Goal: Task Accomplishment & Management: Use online tool/utility

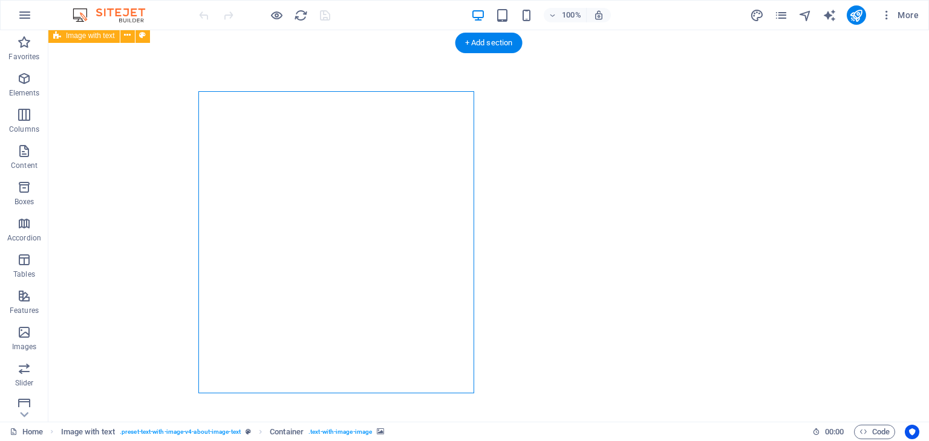
select select "px"
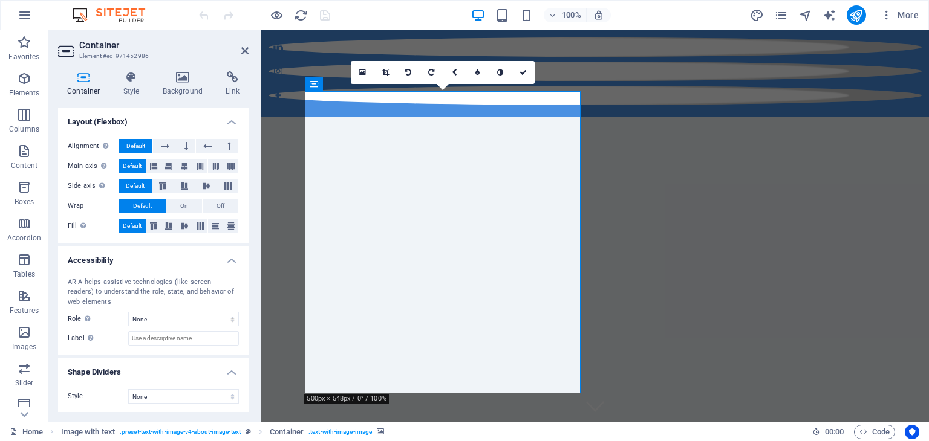
scroll to position [413, 0]
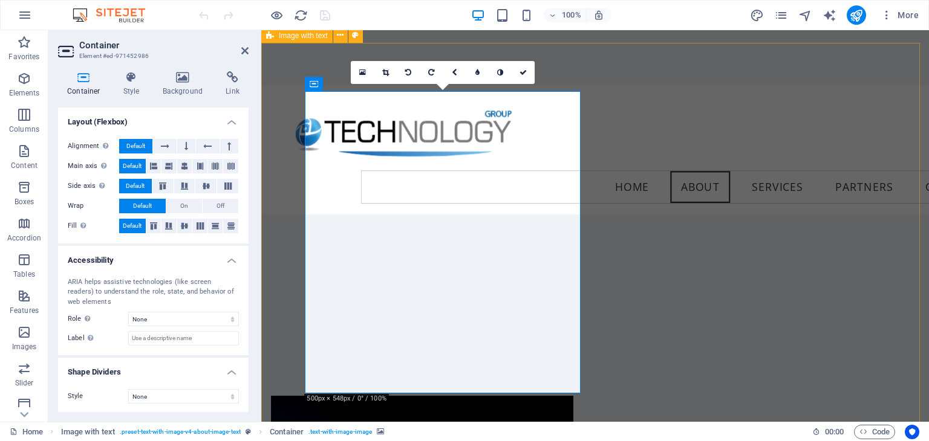
click at [189, 74] on icon at bounding box center [183, 77] width 59 height 12
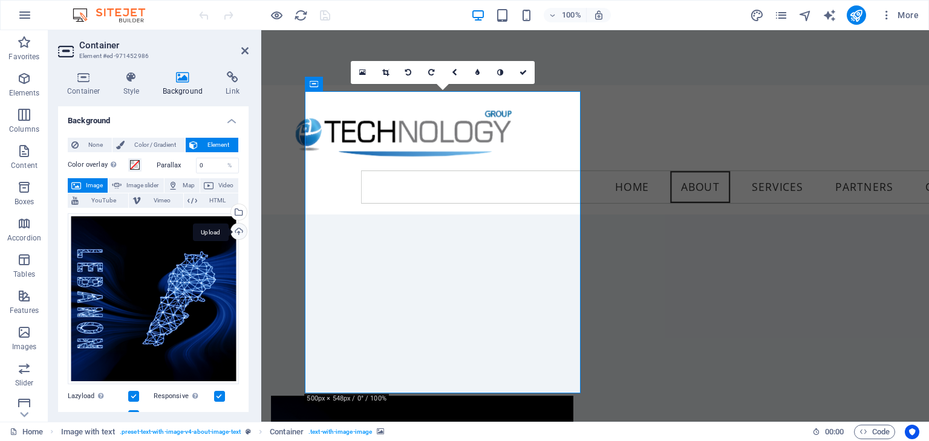
click at [233, 230] on div "Upload" at bounding box center [238, 233] width 18 height 18
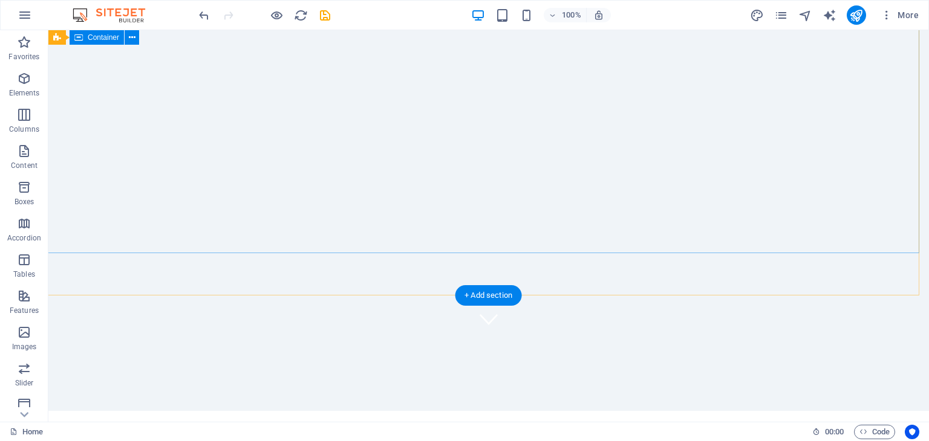
scroll to position [50, 0]
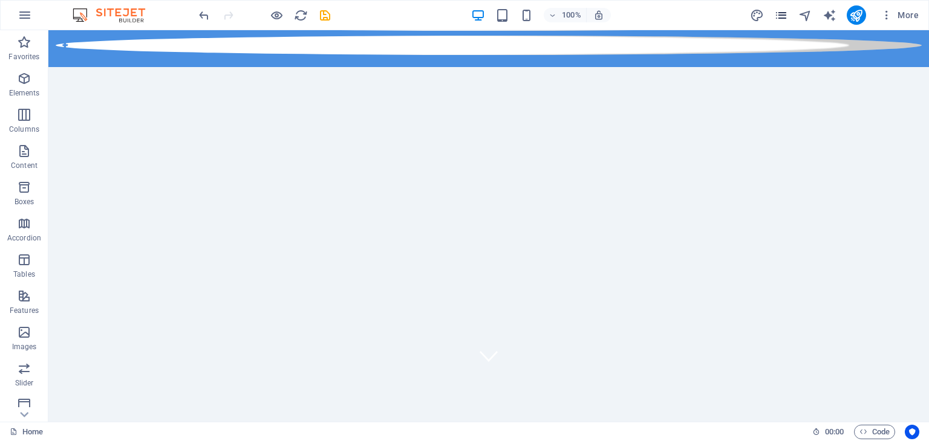
click at [782, 20] on icon "pages" at bounding box center [781, 15] width 14 height 14
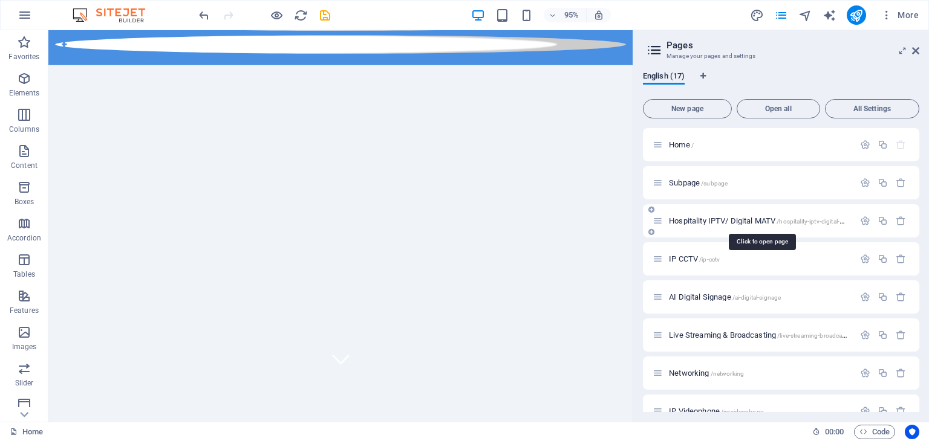
click at [713, 222] on span "Hospitality IPTV/ Digital MATV /hospitality-iptv-digital-matv" at bounding box center [761, 220] width 184 height 9
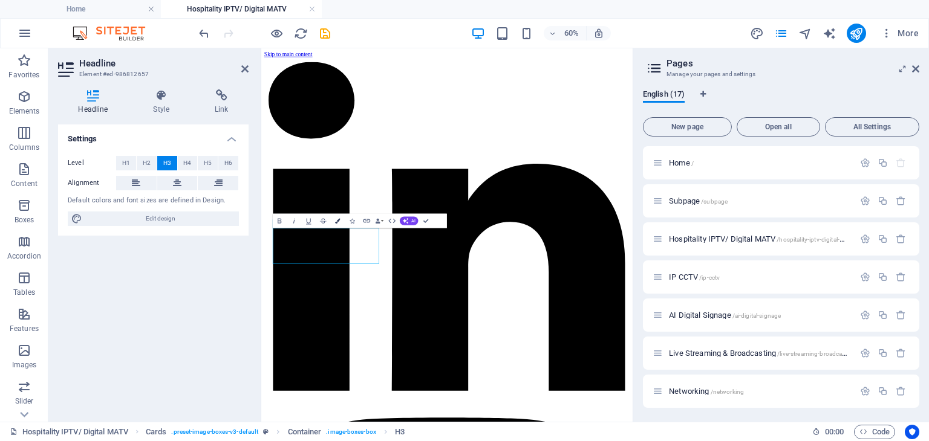
scroll to position [150, 0]
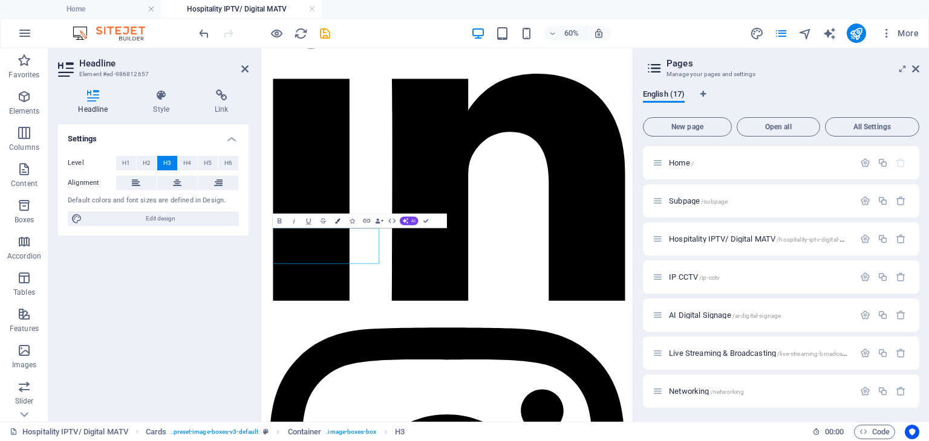
click at [339, 219] on icon "button" at bounding box center [337, 220] width 5 height 5
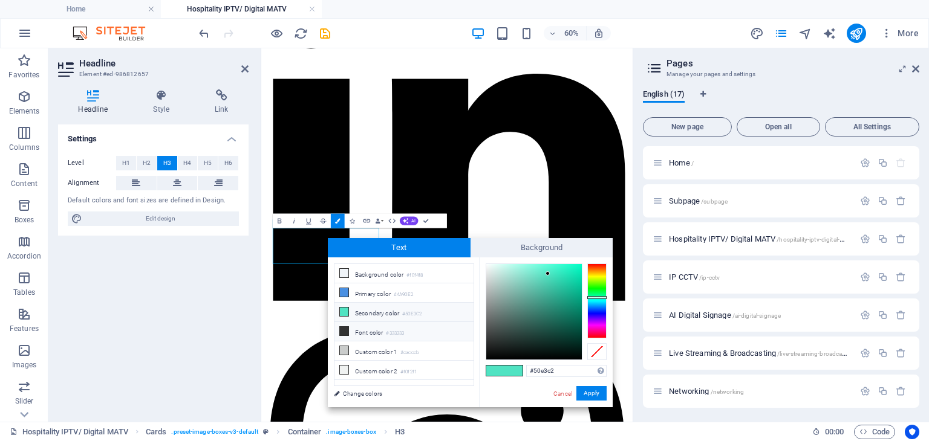
click at [377, 328] on li "Font color #333333" at bounding box center [403, 331] width 139 height 19
type input "#333333"
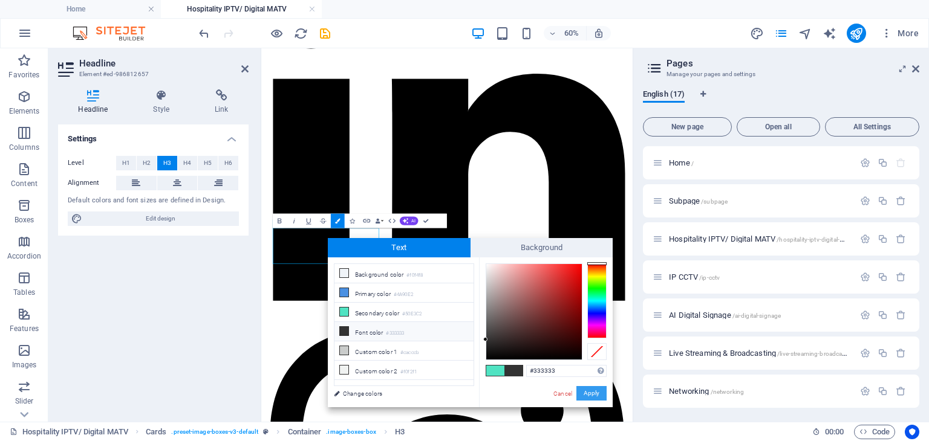
click at [597, 393] on button "Apply" at bounding box center [591, 393] width 30 height 15
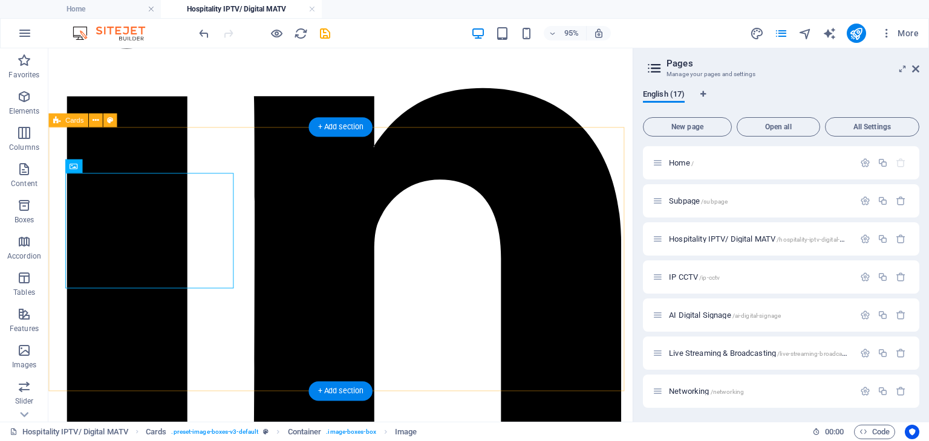
scroll to position [457, 0]
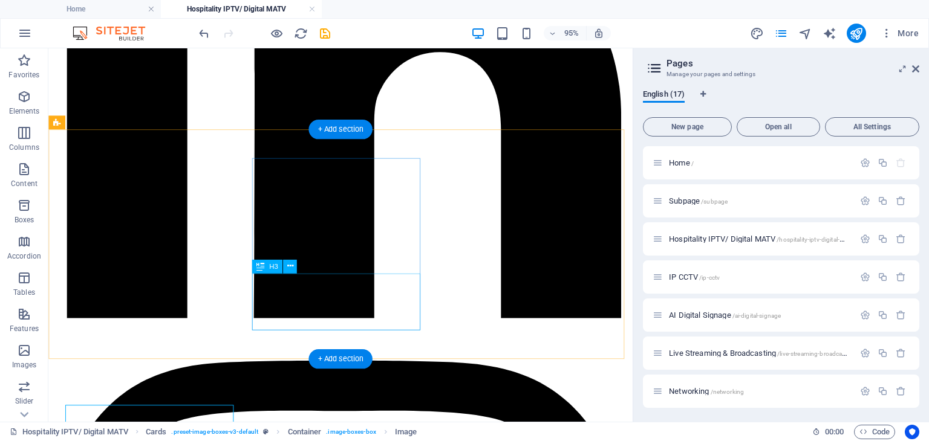
scroll to position [118, 0]
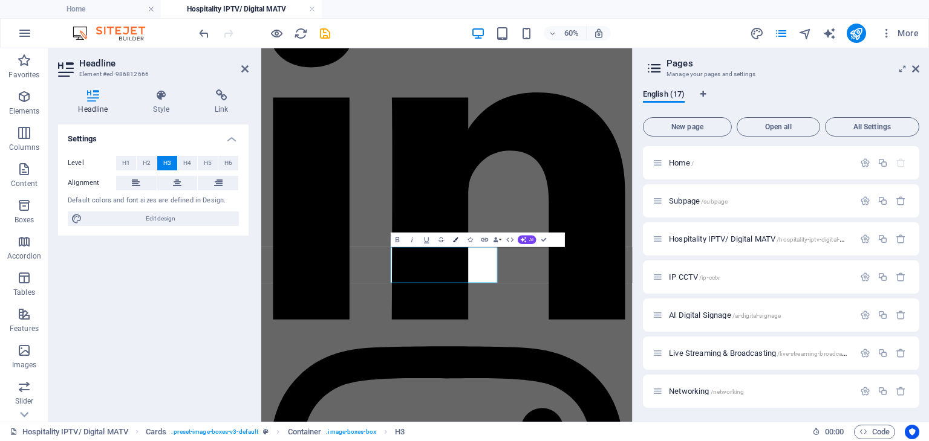
click at [455, 240] on icon "button" at bounding box center [455, 240] width 5 height 5
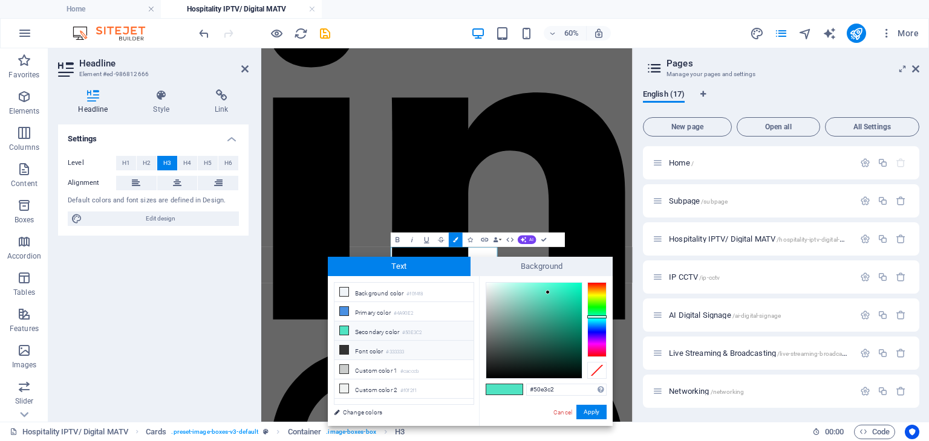
click at [389, 350] on small "#333333" at bounding box center [395, 352] width 18 height 8
type input "#333333"
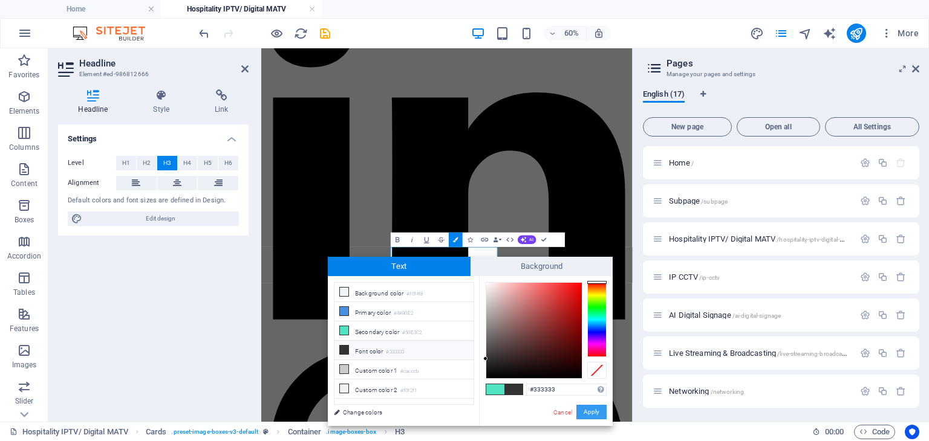
click at [591, 412] on button "Apply" at bounding box center [591, 412] width 30 height 15
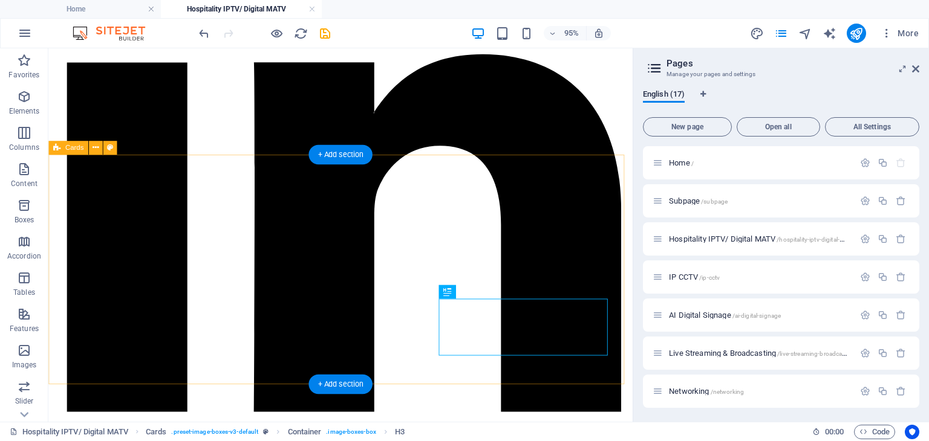
scroll to position [186, 0]
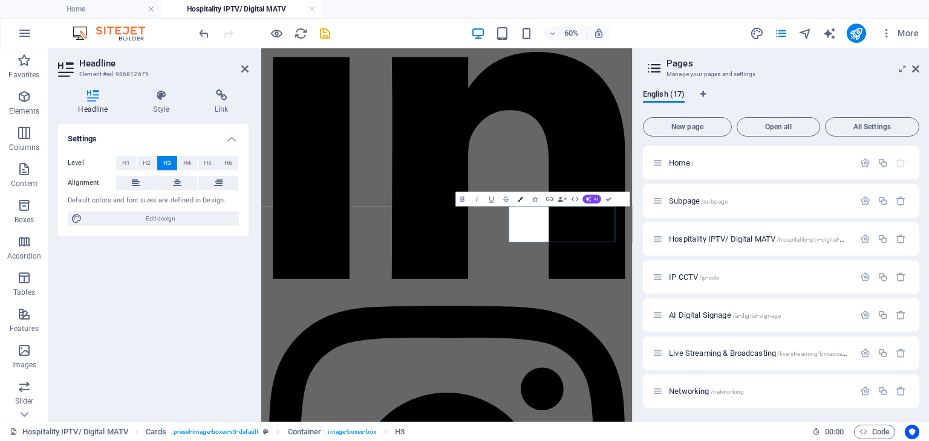
click at [520, 201] on icon "button" at bounding box center [520, 198] width 5 height 5
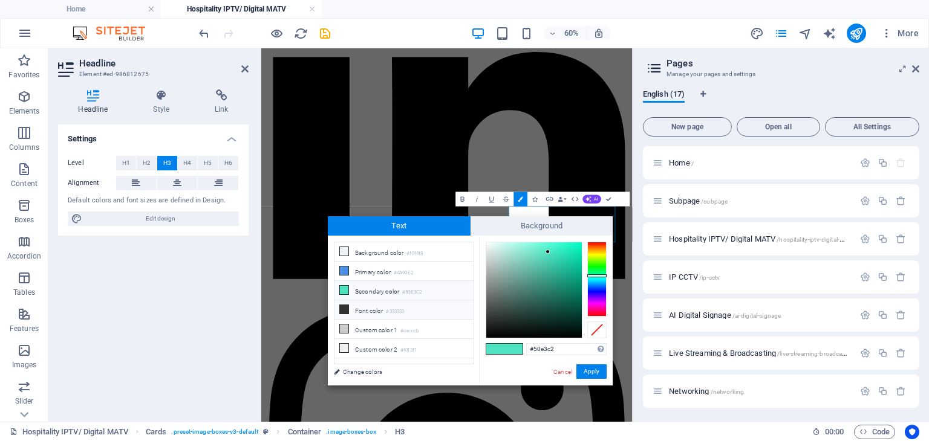
click at [375, 308] on li "Font color #333333" at bounding box center [403, 309] width 139 height 19
type input "#333333"
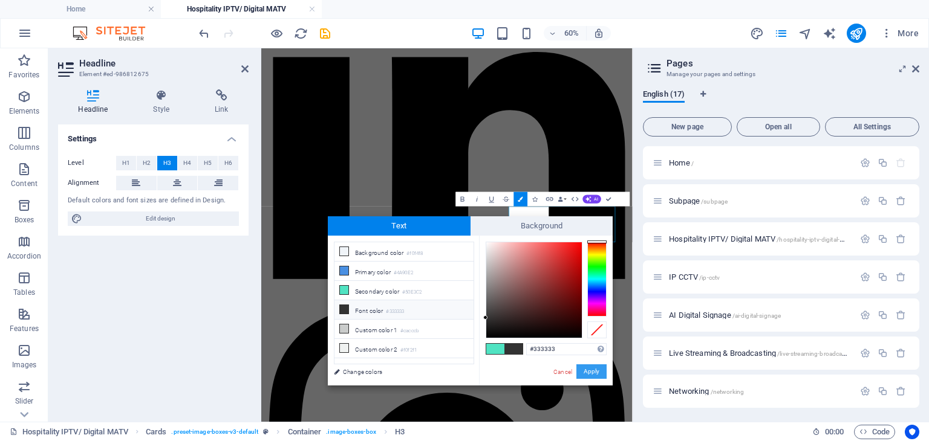
click at [583, 372] on button "Apply" at bounding box center [591, 372] width 30 height 15
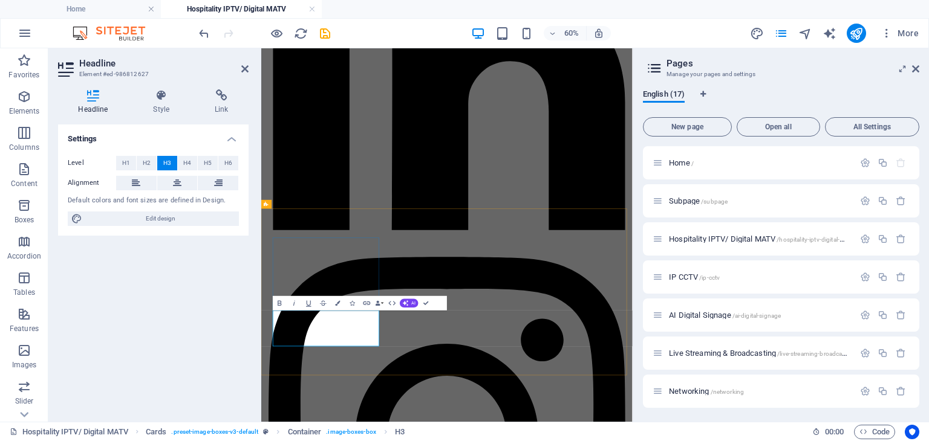
scroll to position [273, 0]
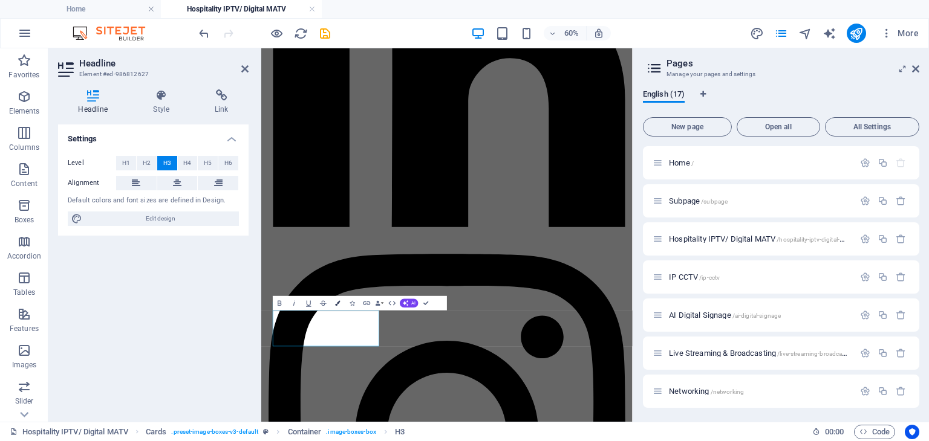
click at [338, 304] on icon "button" at bounding box center [337, 303] width 5 height 5
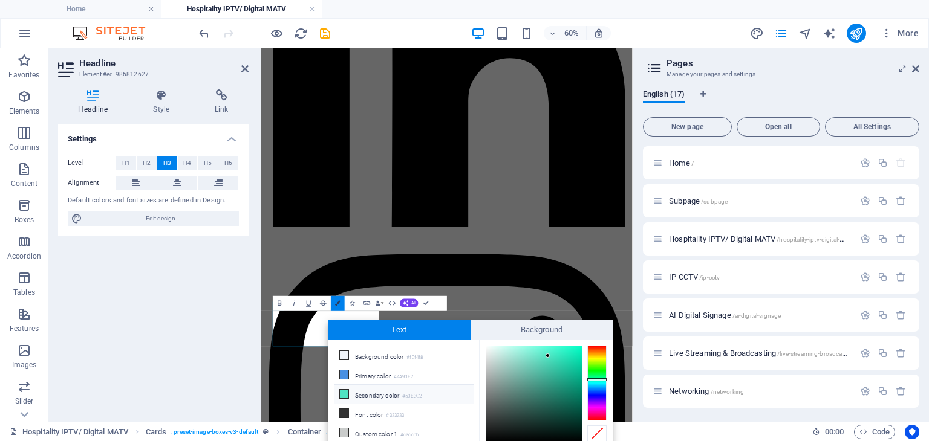
scroll to position [48, 0]
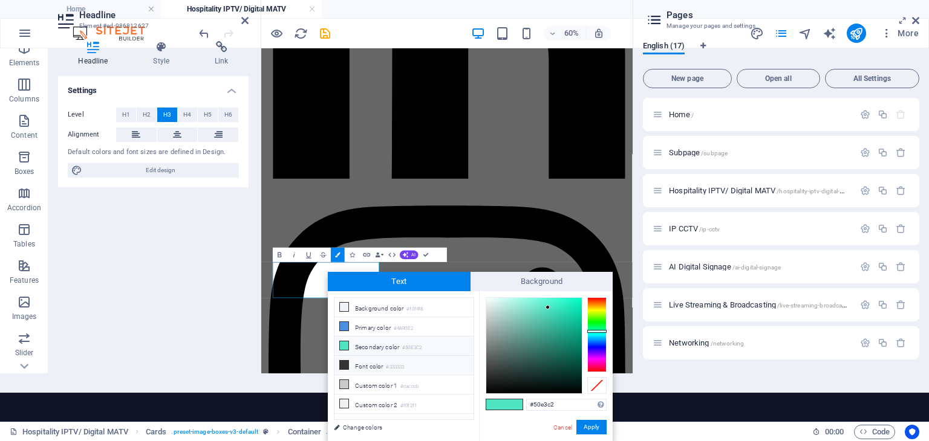
click at [396, 356] on li "Font color #333333" at bounding box center [403, 365] width 139 height 19
type input "#333333"
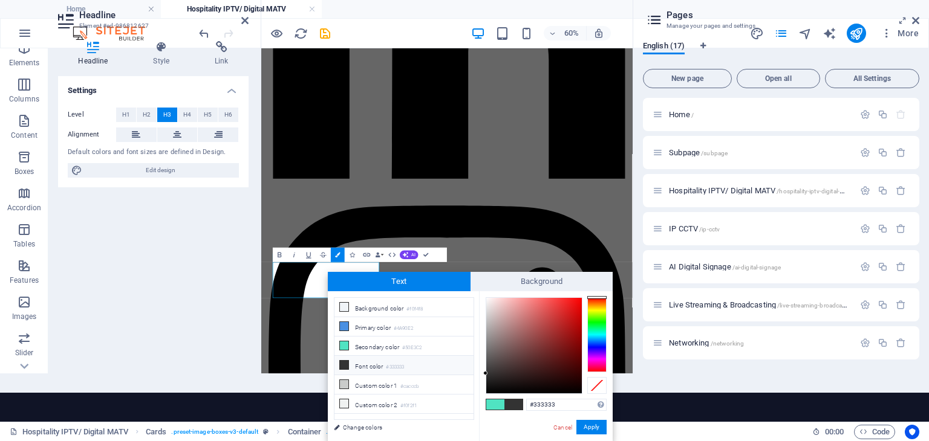
click at [380, 361] on li "Font color #333333" at bounding box center [403, 365] width 139 height 19
click at [366, 365] on li "Font color #333333" at bounding box center [403, 365] width 139 height 19
click at [590, 426] on button "Apply" at bounding box center [591, 427] width 30 height 15
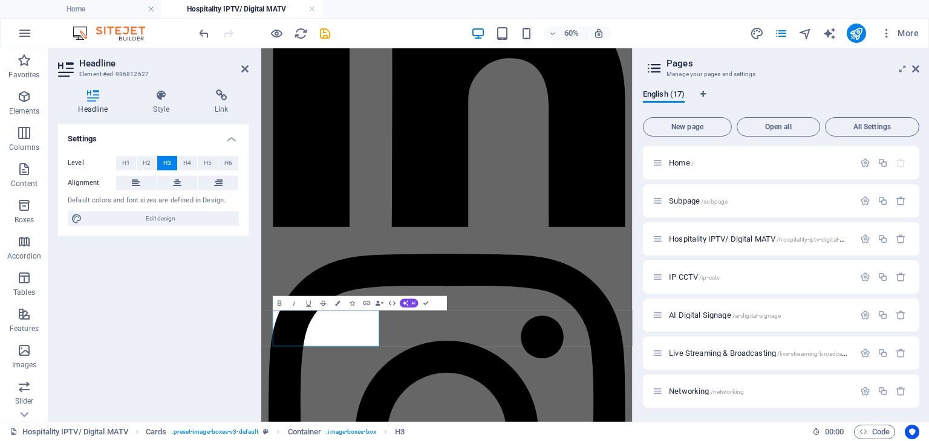
scroll to position [0, 0]
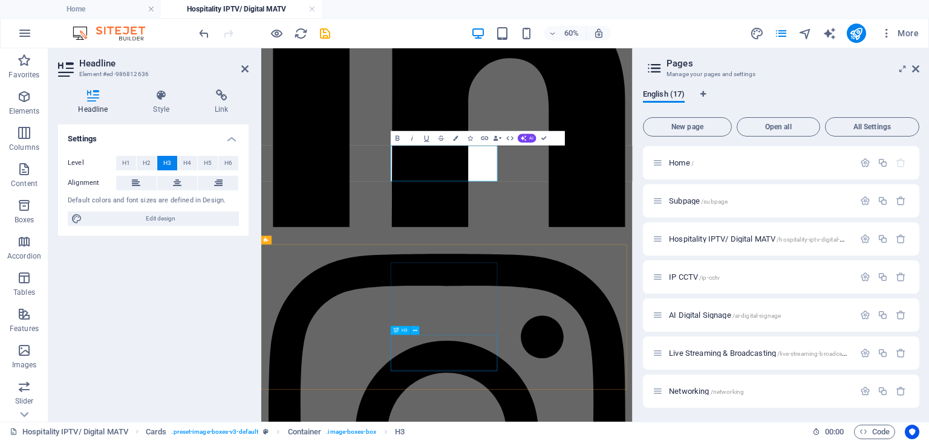
scroll to position [548, 0]
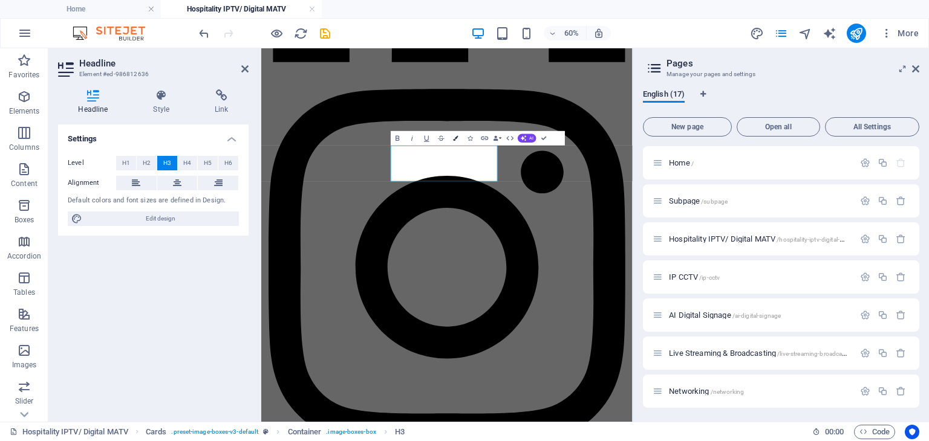
click at [458, 140] on button "Colors" at bounding box center [456, 138] width 14 height 15
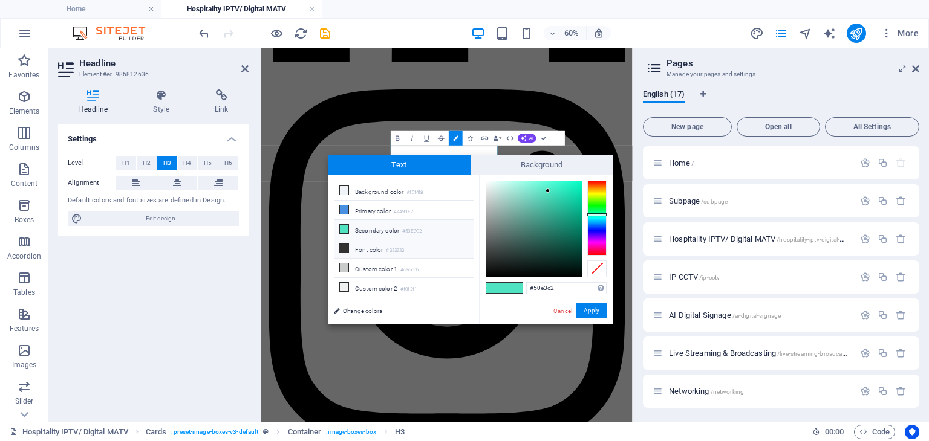
click at [391, 249] on small "#333333" at bounding box center [395, 251] width 18 height 8
type input "#333333"
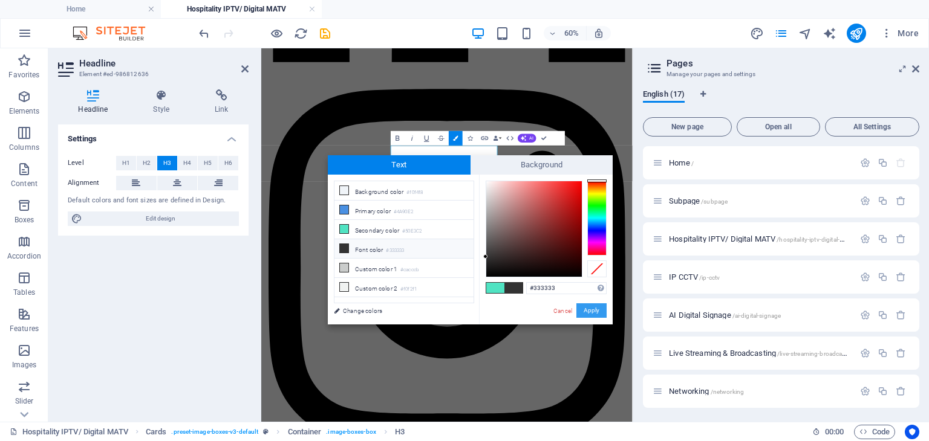
click at [600, 313] on button "Apply" at bounding box center [591, 310] width 30 height 15
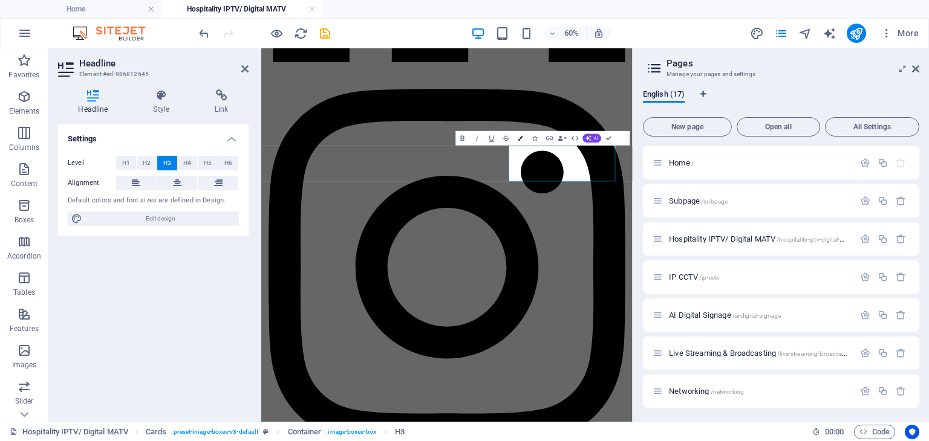
click at [517, 132] on button "Colors" at bounding box center [520, 138] width 14 height 15
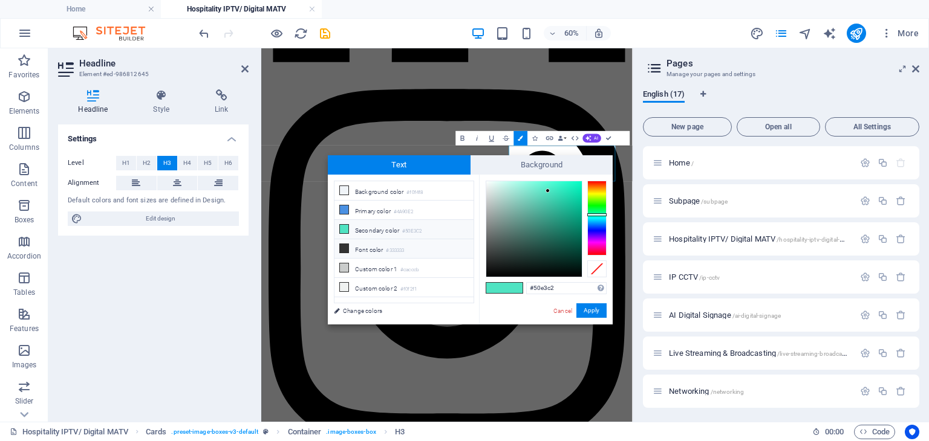
click at [358, 242] on li "Font color #333333" at bounding box center [403, 248] width 139 height 19
type input "#333333"
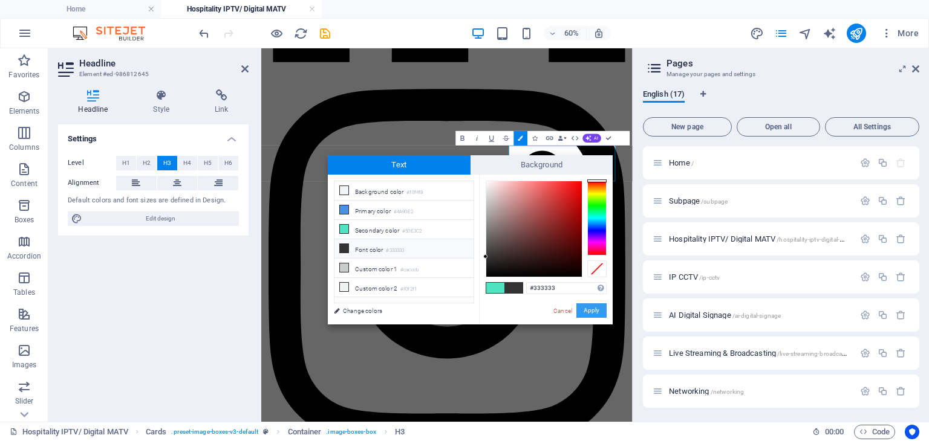
click at [593, 310] on button "Apply" at bounding box center [591, 310] width 30 height 15
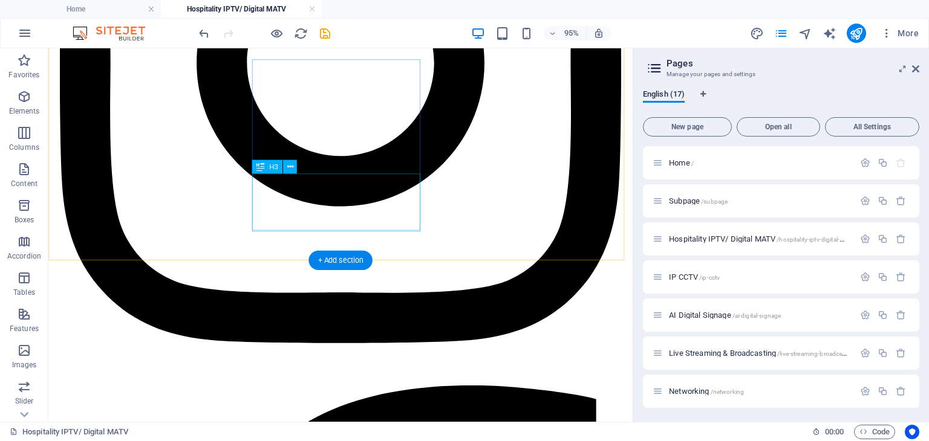
scroll to position [894, 0]
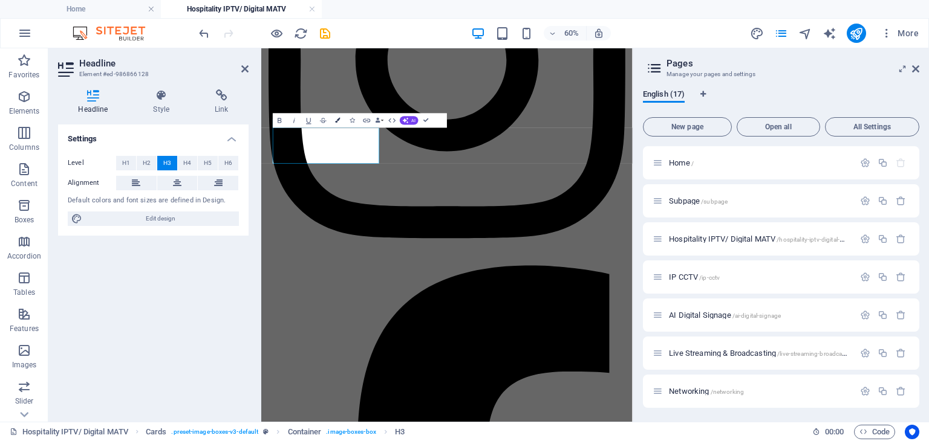
click at [336, 117] on button "Colors" at bounding box center [338, 120] width 14 height 15
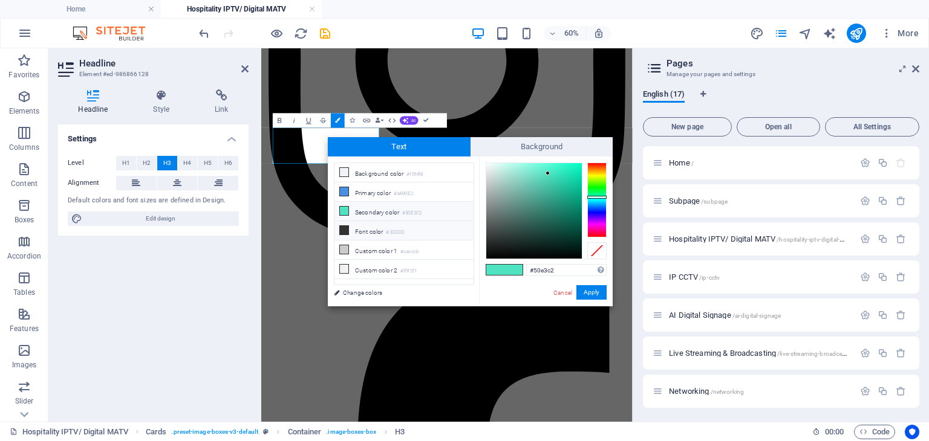
click at [378, 225] on li "Font color #333333" at bounding box center [403, 230] width 139 height 19
type input "#333333"
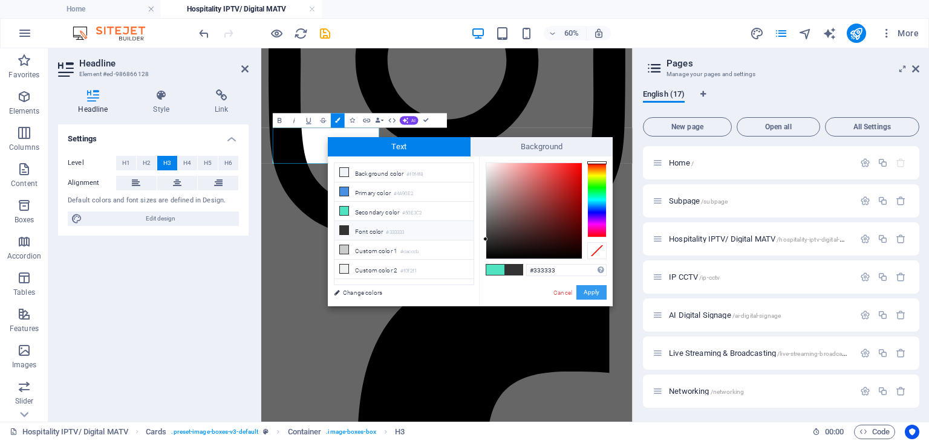
click at [591, 292] on button "Apply" at bounding box center [591, 292] width 30 height 15
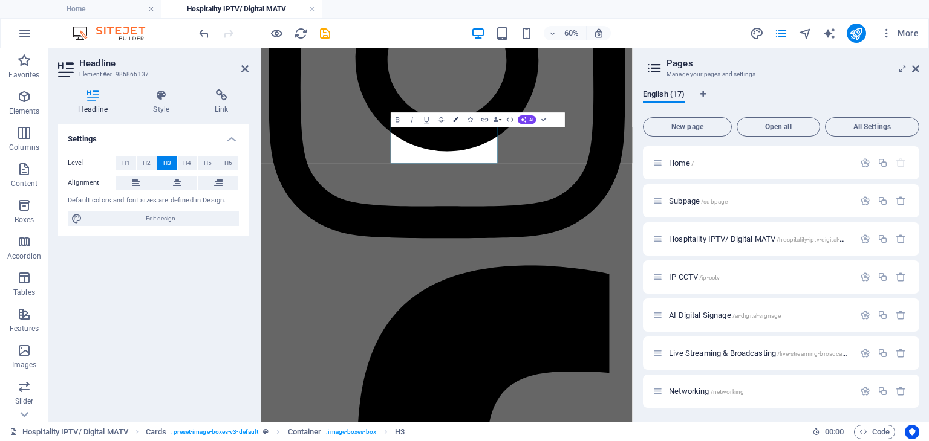
click at [456, 120] on icon "button" at bounding box center [455, 119] width 5 height 5
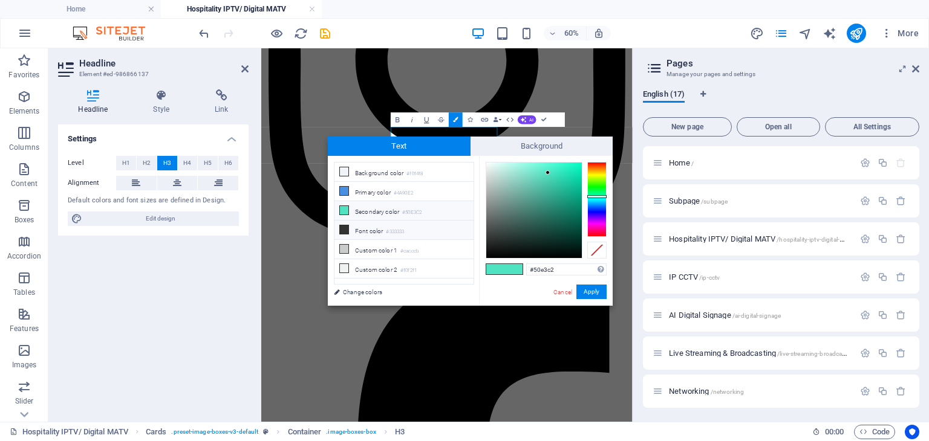
click at [397, 228] on small "#333333" at bounding box center [395, 232] width 18 height 8
type input "#333333"
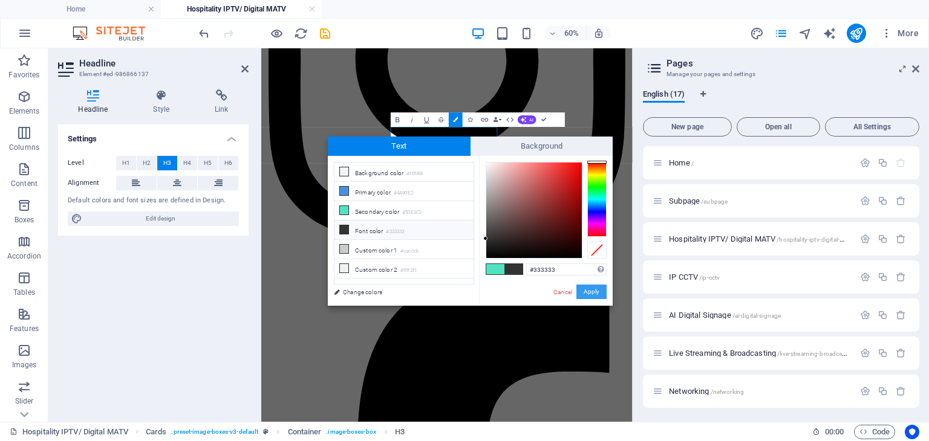
click at [593, 295] on button "Apply" at bounding box center [591, 292] width 30 height 15
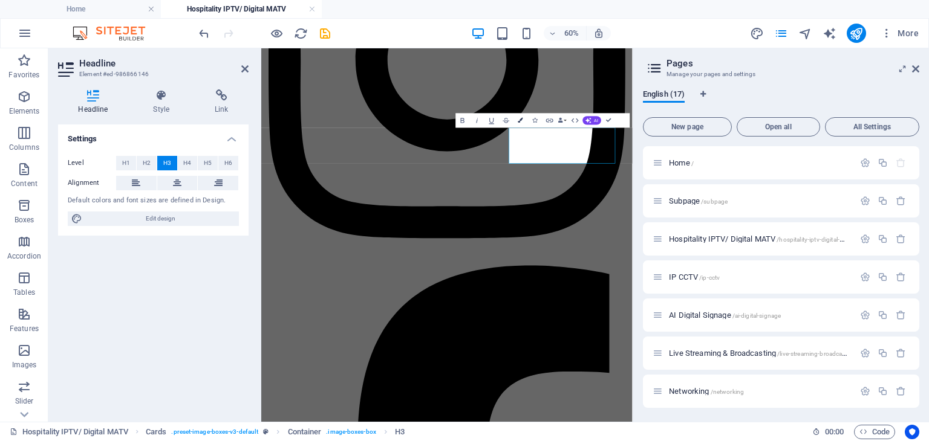
click at [524, 125] on button "Colors" at bounding box center [520, 120] width 14 height 15
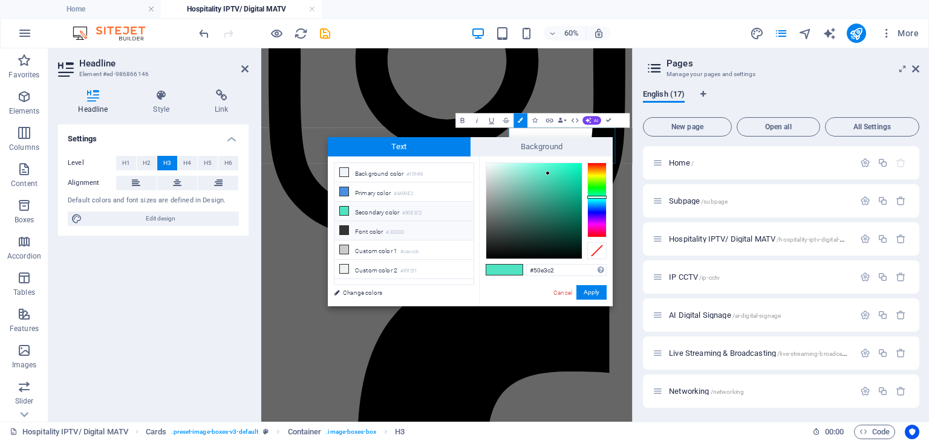
click at [414, 225] on li "Font color #333333" at bounding box center [403, 230] width 139 height 19
type input "#333333"
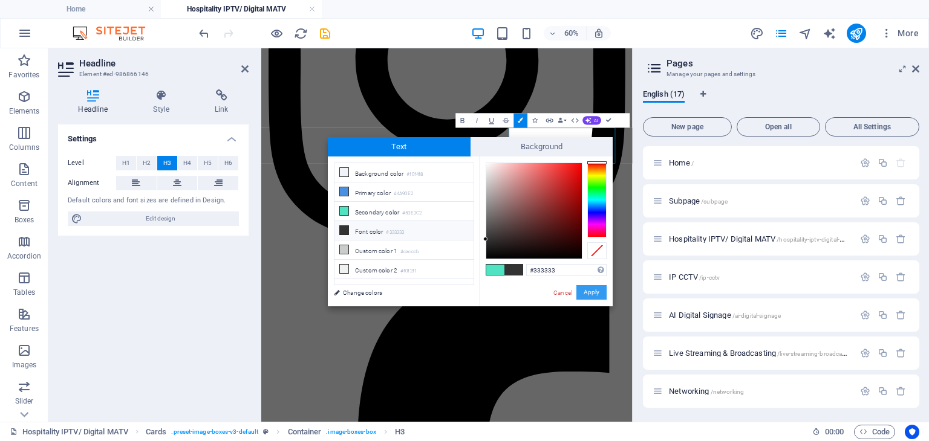
click at [586, 296] on button "Apply" at bounding box center [591, 292] width 30 height 15
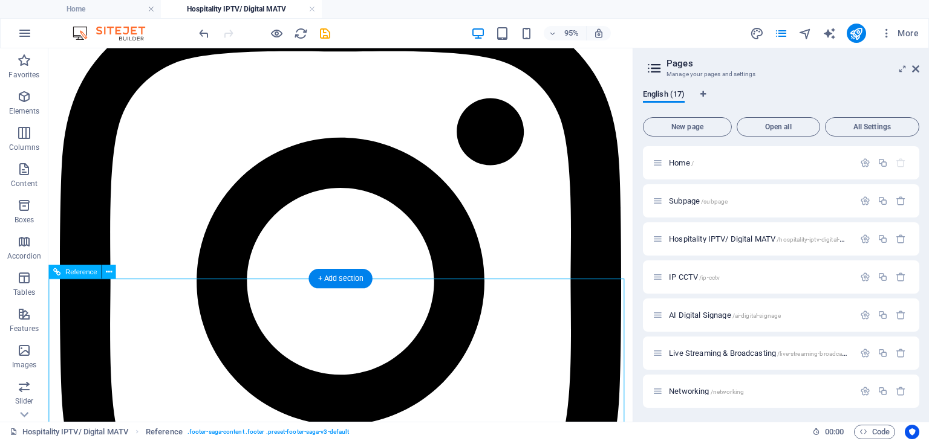
scroll to position [1152, 0]
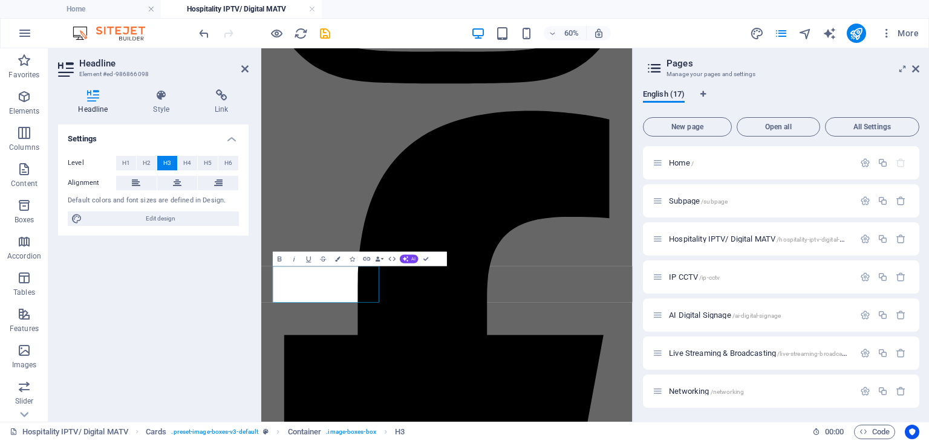
scroll to position [923, 0]
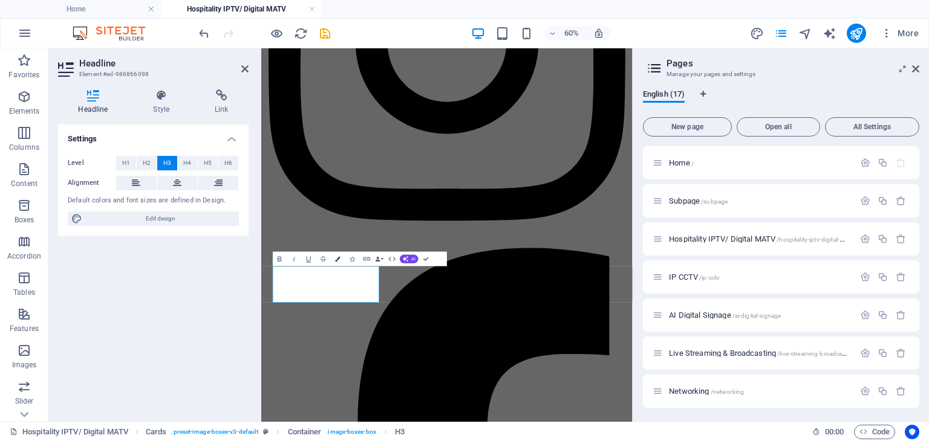
click at [337, 258] on icon "button" at bounding box center [337, 259] width 5 height 5
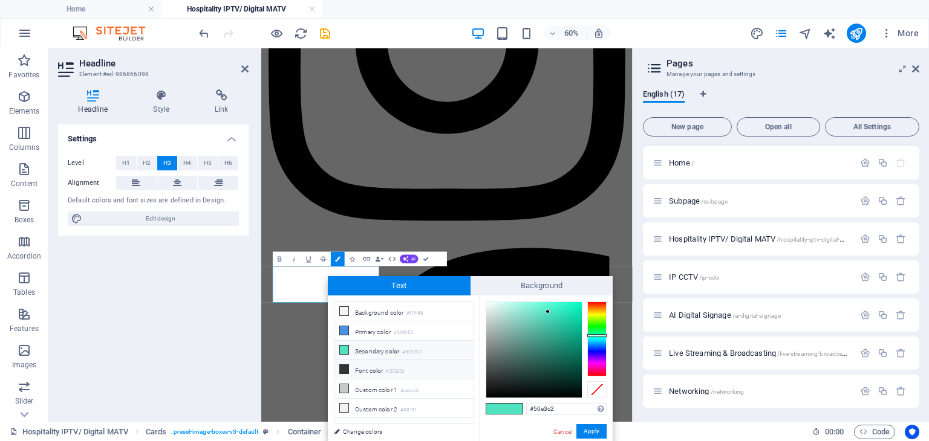
click at [353, 368] on li "Font color #333333" at bounding box center [403, 369] width 139 height 19
type input "#333333"
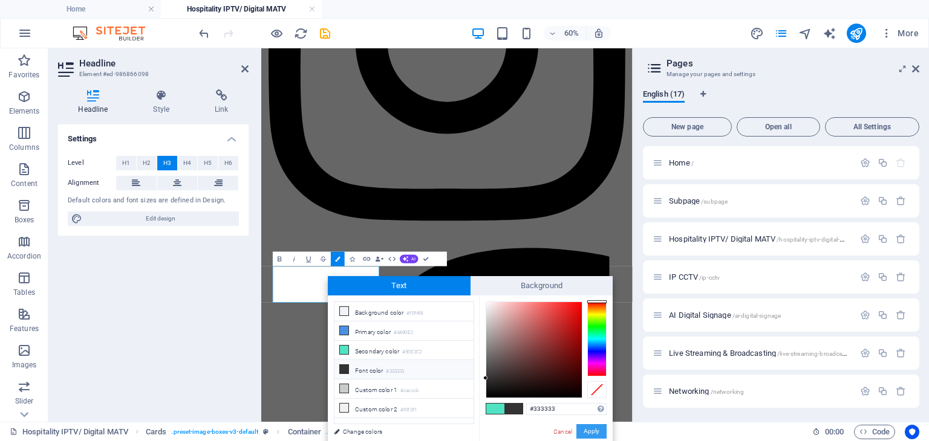
click at [600, 433] on button "Apply" at bounding box center [591, 431] width 30 height 15
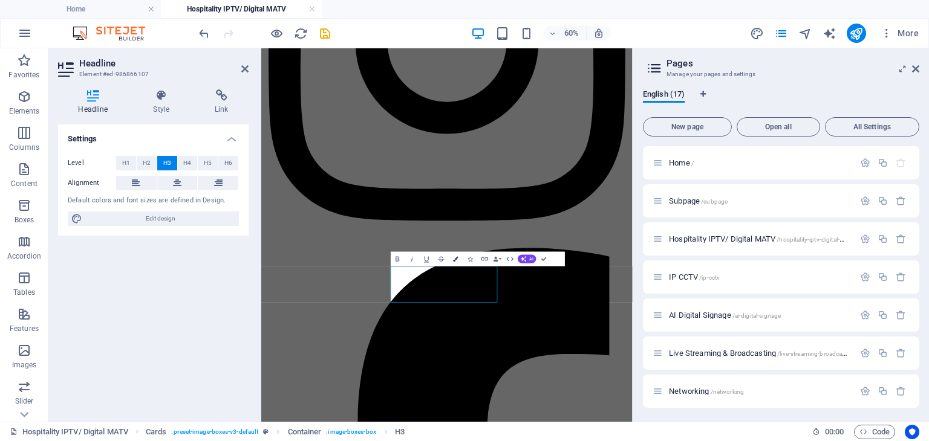
click at [453, 253] on button "Colors" at bounding box center [456, 259] width 14 height 15
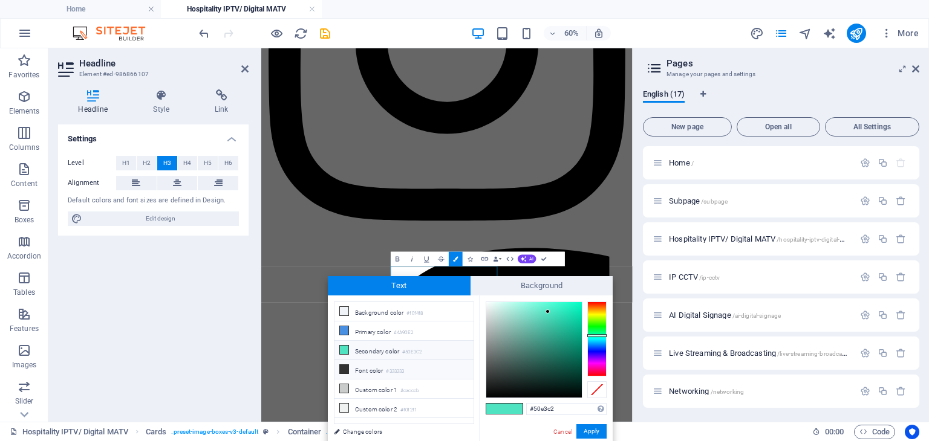
click at [358, 365] on li "Font color #333333" at bounding box center [403, 369] width 139 height 19
type input "#333333"
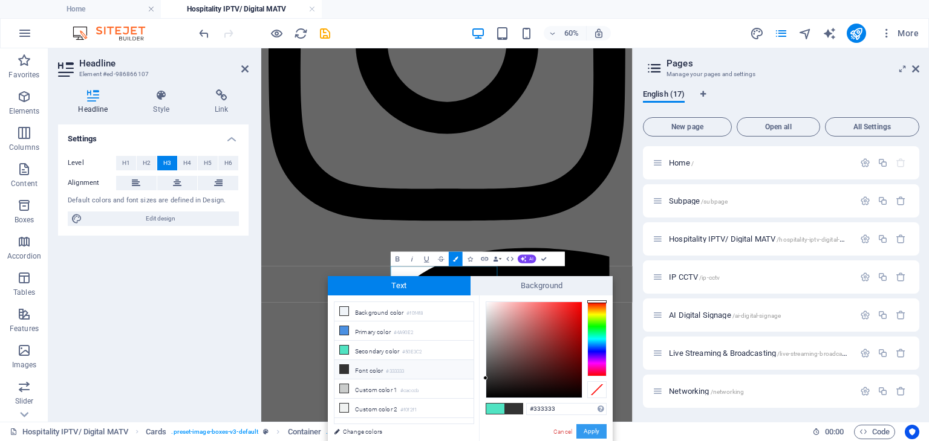
click at [595, 431] on button "Apply" at bounding box center [591, 431] width 30 height 15
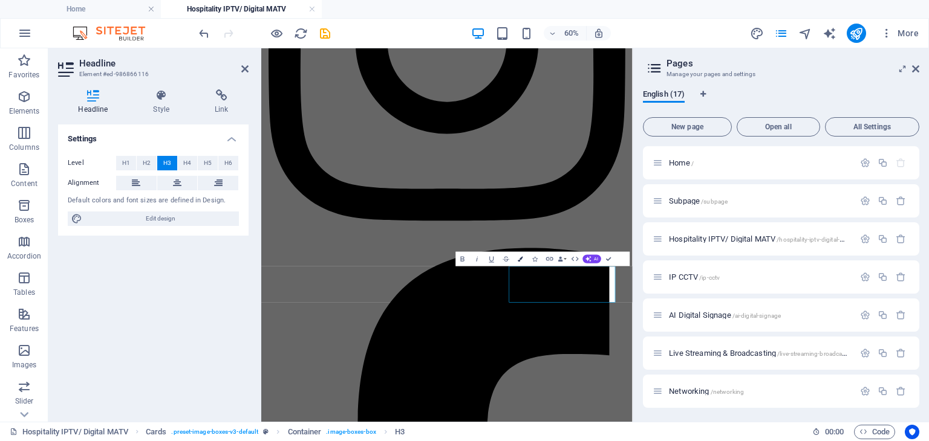
click at [520, 259] on icon "button" at bounding box center [520, 259] width 5 height 5
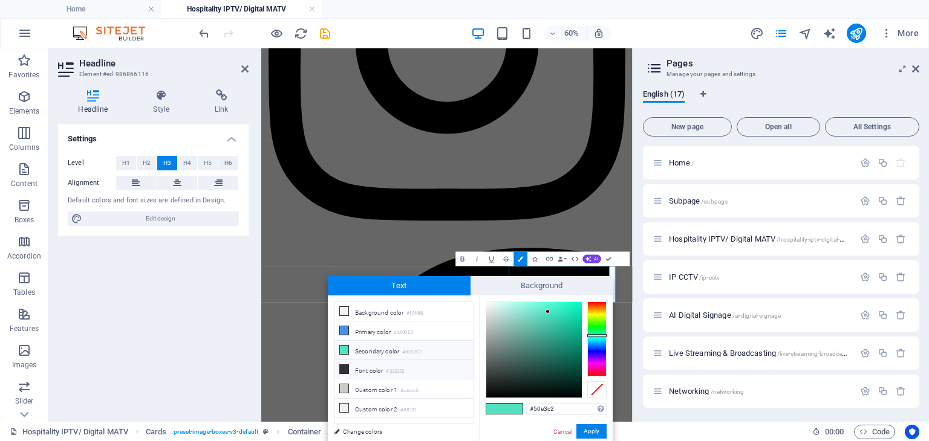
click at [381, 362] on li "Font color #333333" at bounding box center [403, 369] width 139 height 19
type input "#333333"
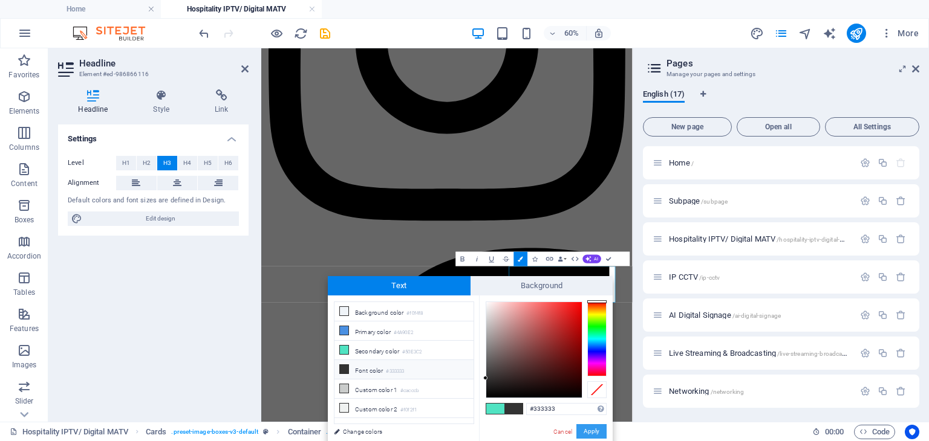
click at [591, 432] on button "Apply" at bounding box center [591, 431] width 30 height 15
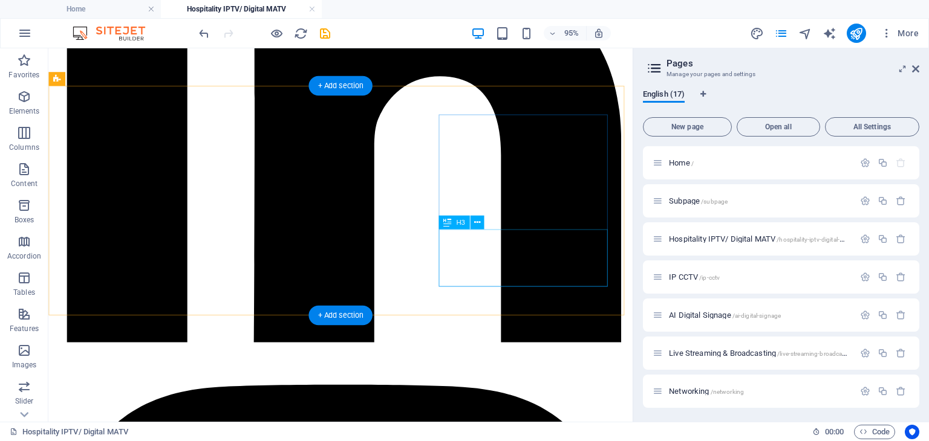
scroll to position [261, 0]
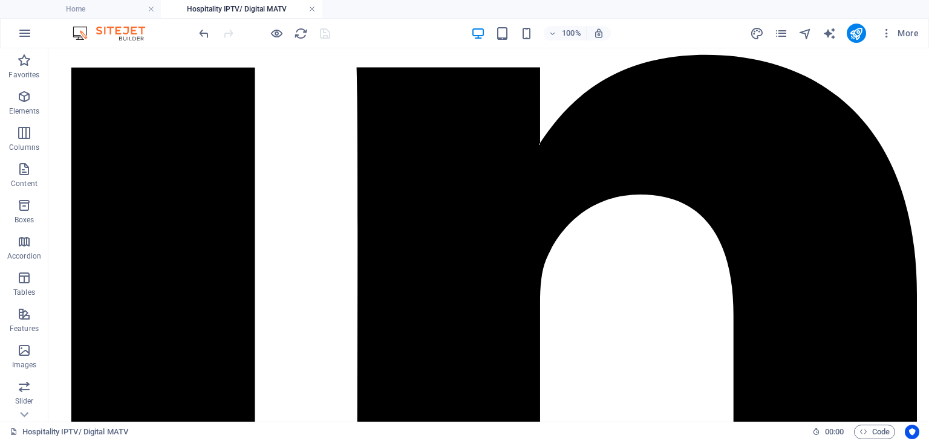
click at [310, 5] on link at bounding box center [311, 9] width 7 height 11
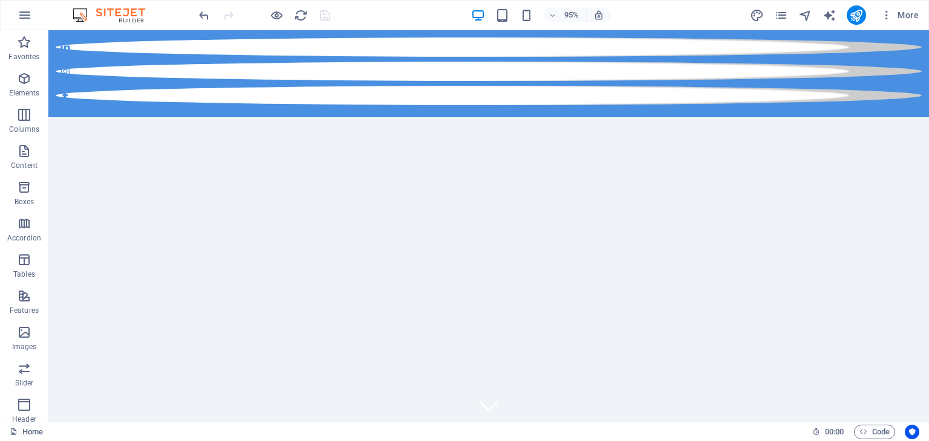
scroll to position [50, 0]
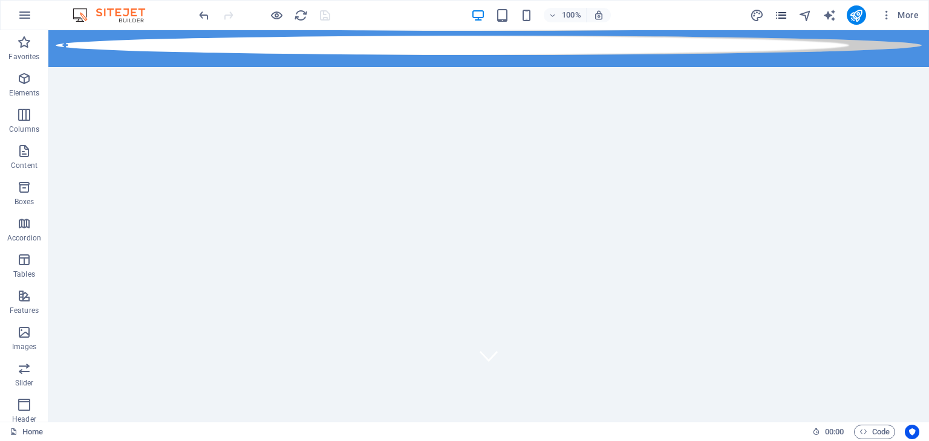
click at [785, 13] on icon "pages" at bounding box center [781, 15] width 14 height 14
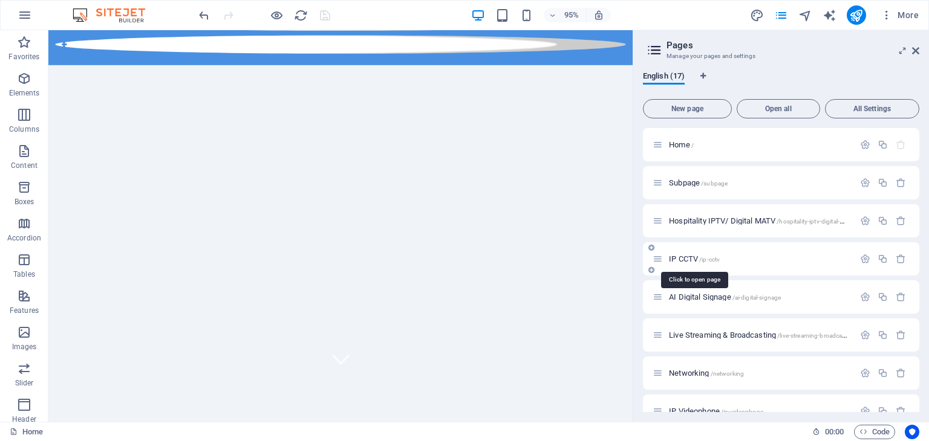
click at [686, 258] on span "IP CCTV /ip-cctv" at bounding box center [694, 259] width 51 height 9
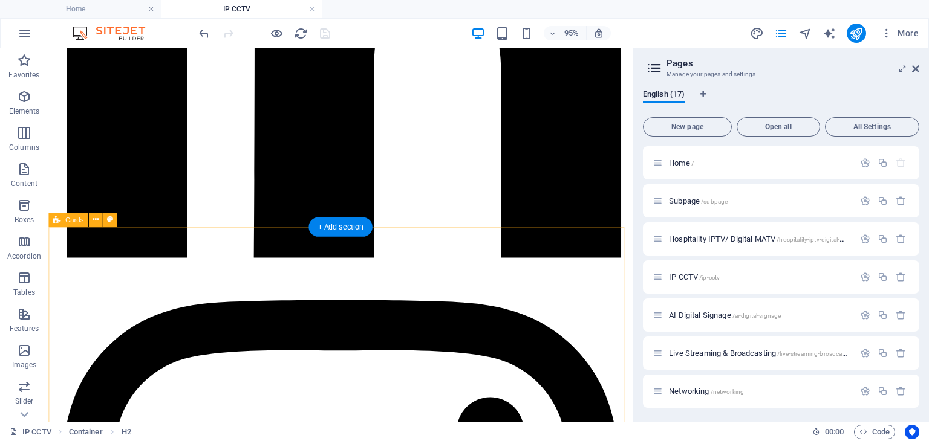
scroll to position [355, 0]
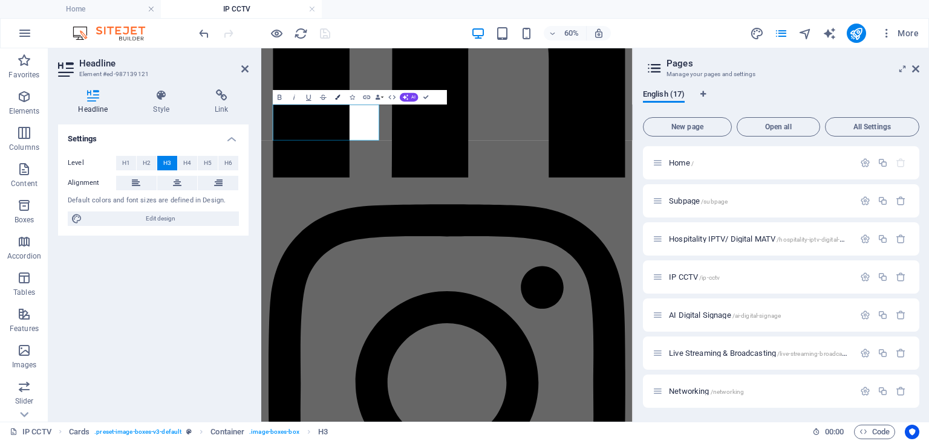
click at [341, 94] on button "Colors" at bounding box center [338, 97] width 14 height 15
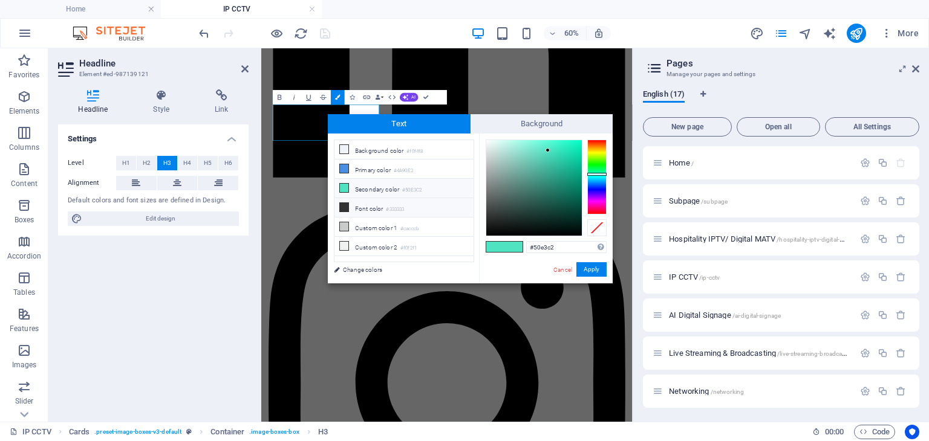
click at [377, 201] on li "Font color #333333" at bounding box center [403, 207] width 139 height 19
type input "#333333"
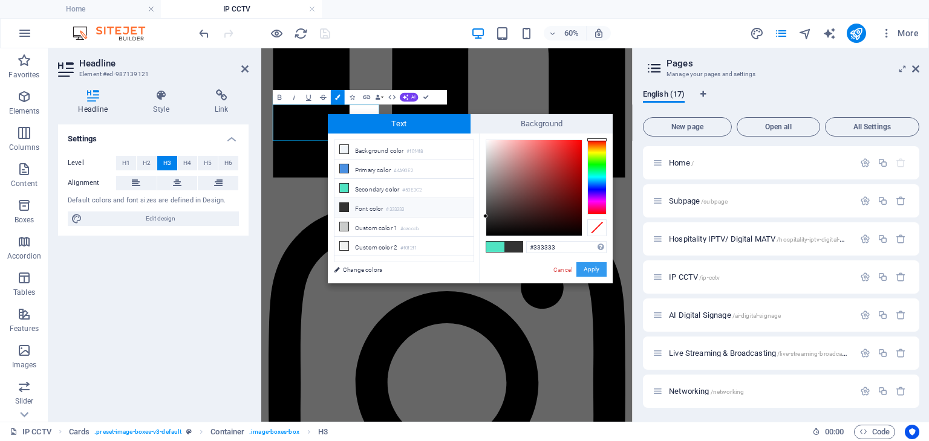
click at [585, 268] on button "Apply" at bounding box center [591, 269] width 30 height 15
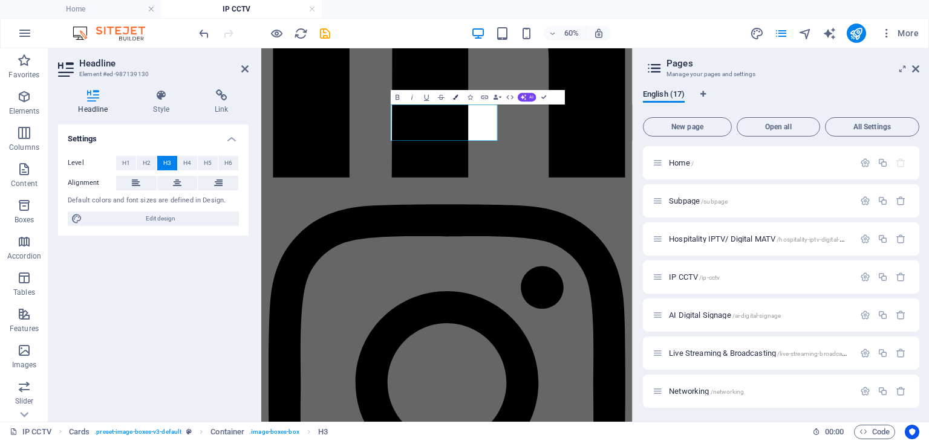
click at [455, 97] on icon "button" at bounding box center [455, 97] width 5 height 5
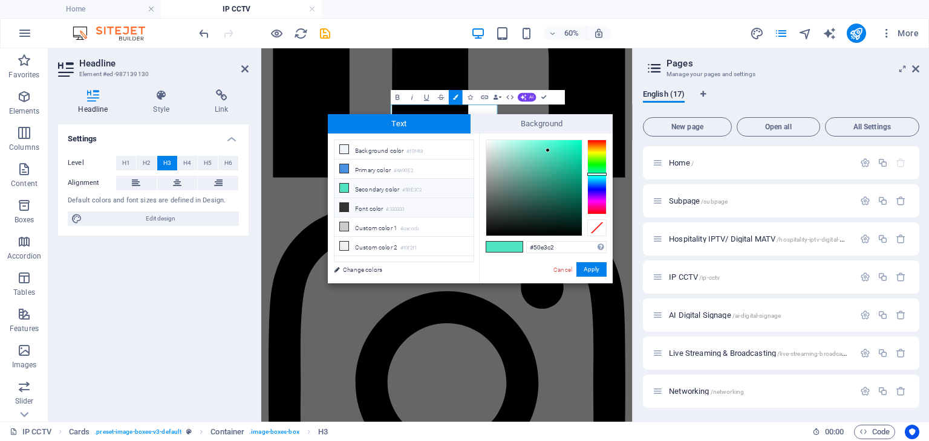
click at [439, 203] on li "Font color #333333" at bounding box center [403, 207] width 139 height 19
type input "#333333"
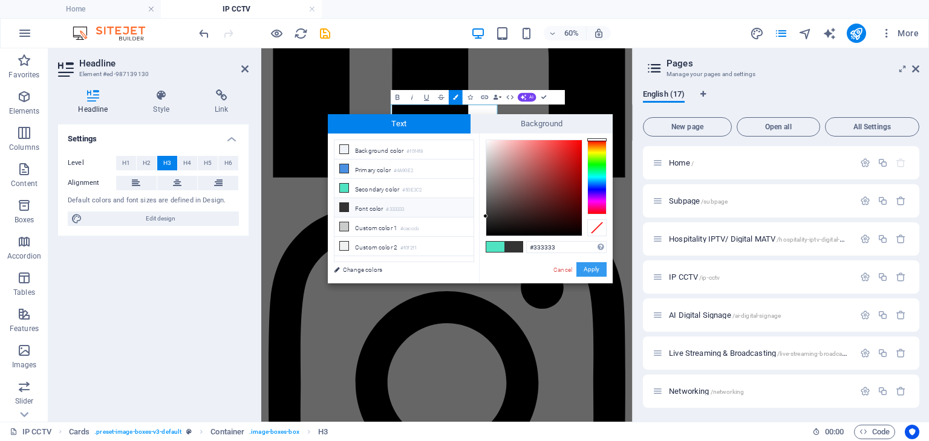
click at [592, 270] on button "Apply" at bounding box center [591, 269] width 30 height 15
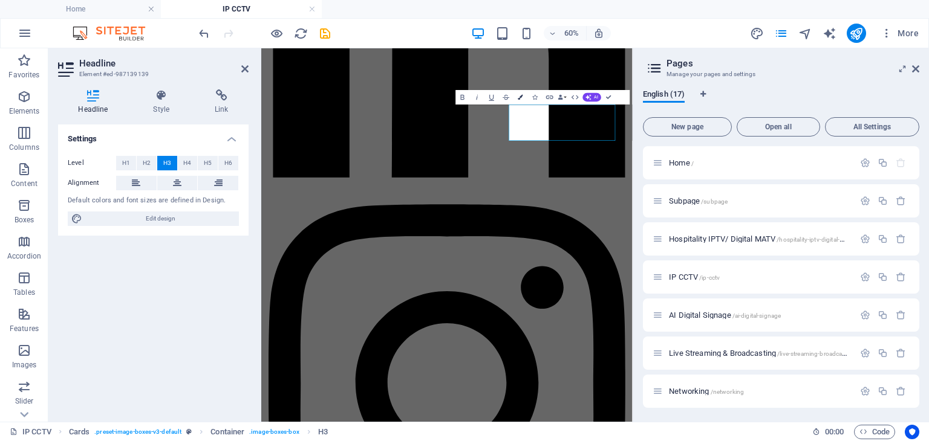
click at [524, 100] on button "Colors" at bounding box center [520, 97] width 14 height 15
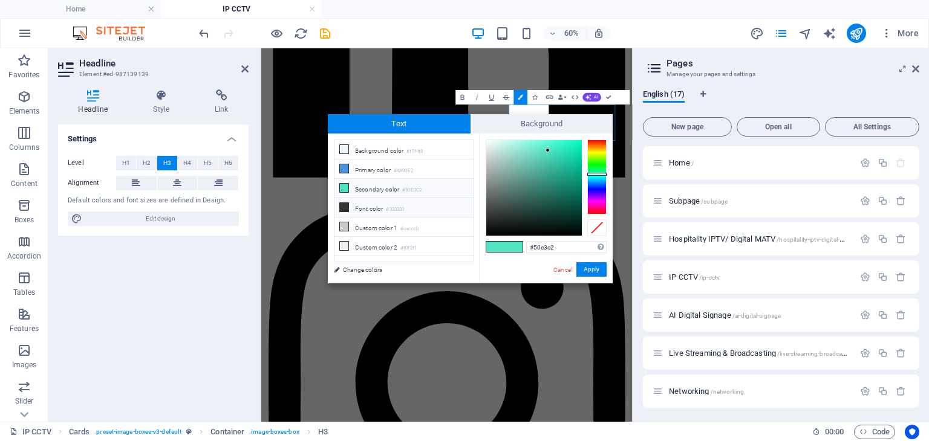
click at [401, 206] on small "#333333" at bounding box center [395, 210] width 18 height 8
type input "#333333"
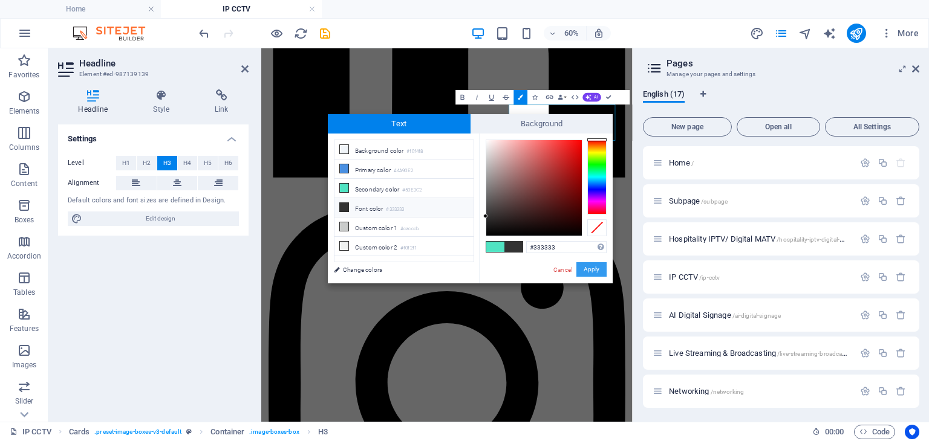
click at [597, 272] on button "Apply" at bounding box center [591, 269] width 30 height 15
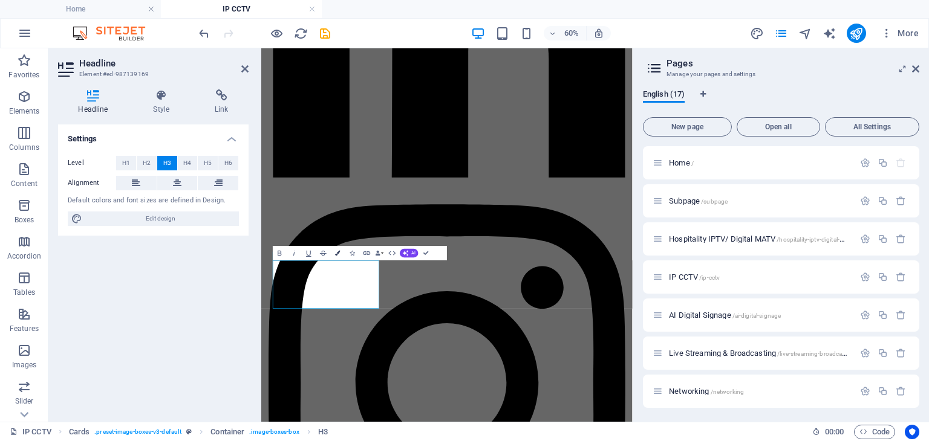
click at [335, 252] on icon "button" at bounding box center [337, 253] width 5 height 5
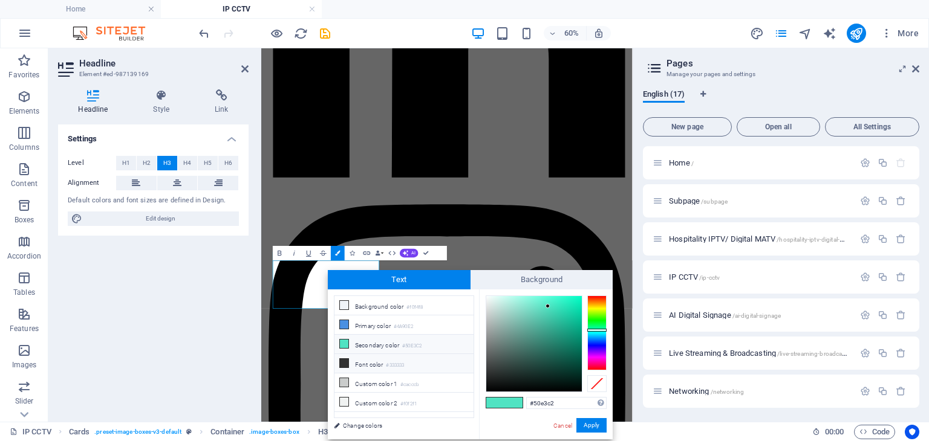
click at [374, 360] on li "Font color #333333" at bounding box center [403, 363] width 139 height 19
type input "#333333"
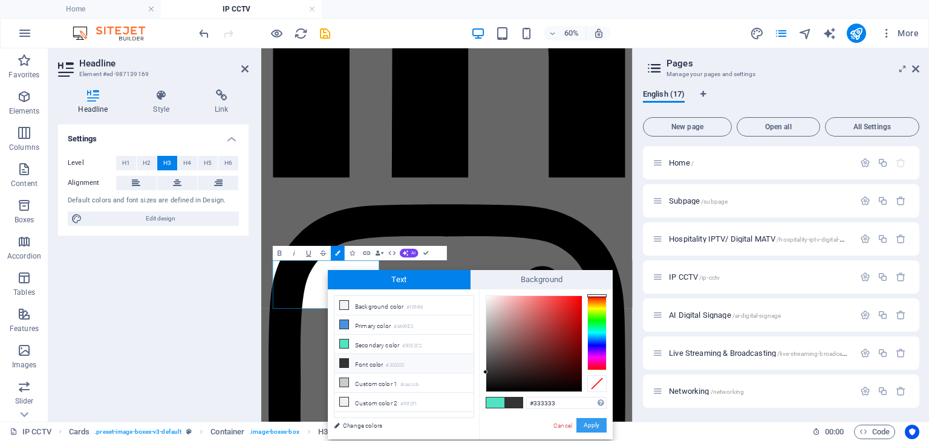
click at [587, 424] on button "Apply" at bounding box center [591, 425] width 30 height 15
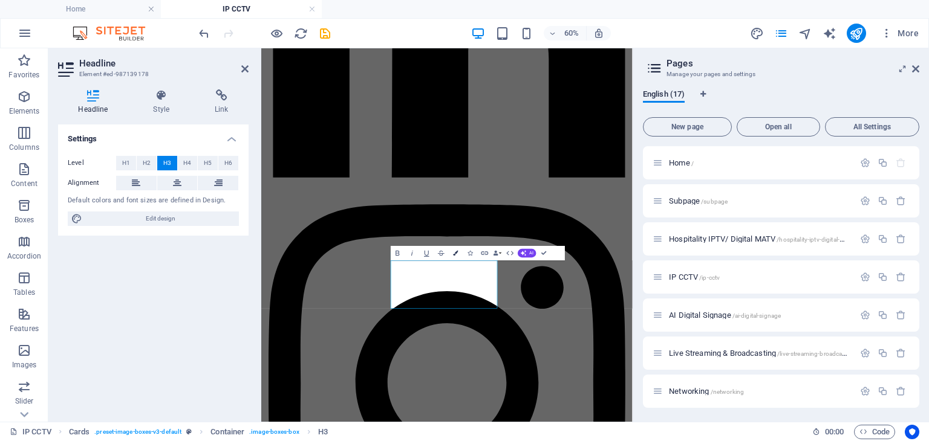
click at [451, 253] on button "Colors" at bounding box center [456, 253] width 14 height 15
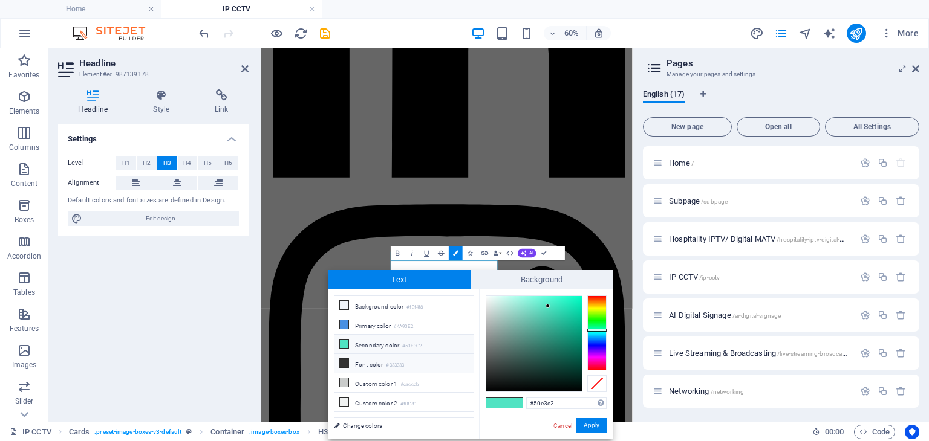
click at [399, 355] on li "Font color #333333" at bounding box center [403, 363] width 139 height 19
type input "#333333"
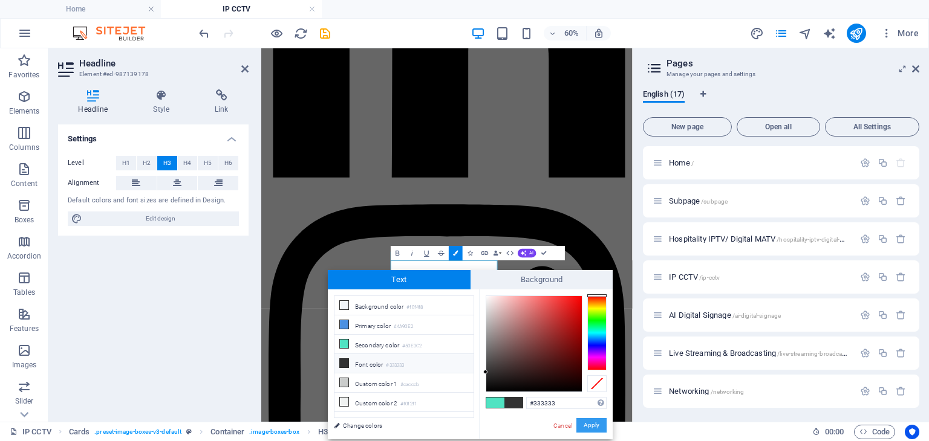
click at [588, 425] on button "Apply" at bounding box center [591, 425] width 30 height 15
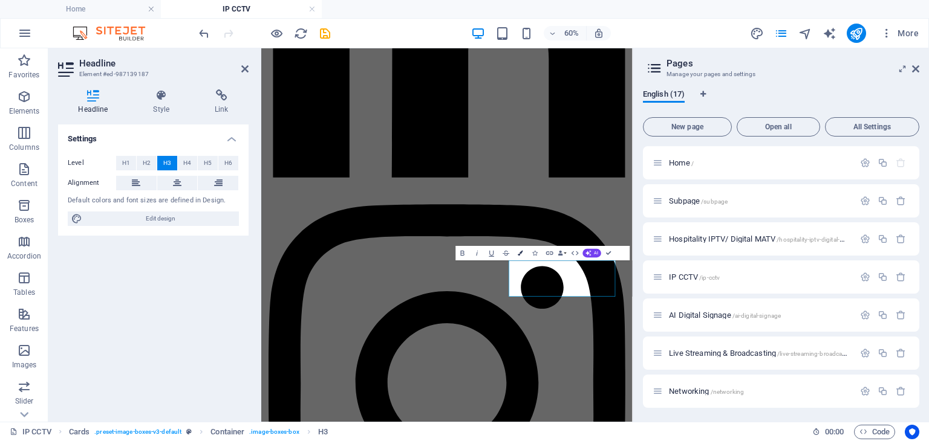
click at [519, 253] on icon "button" at bounding box center [520, 253] width 5 height 5
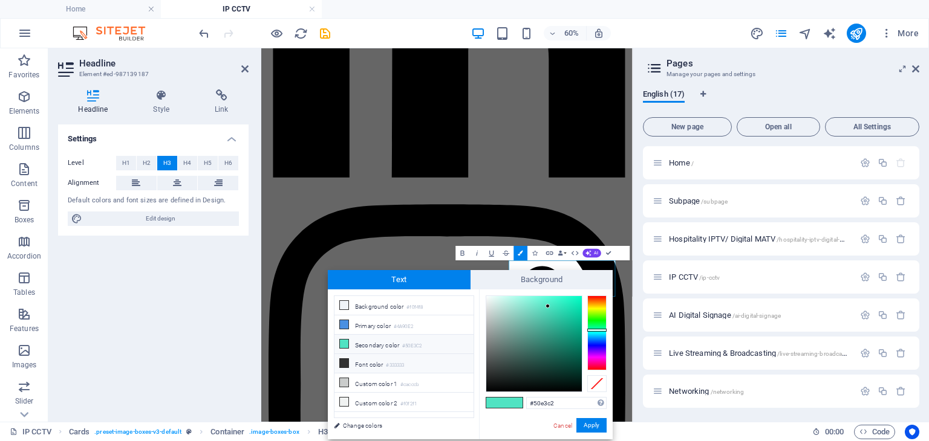
click at [407, 365] on li "Font color #333333" at bounding box center [403, 363] width 139 height 19
type input "#333333"
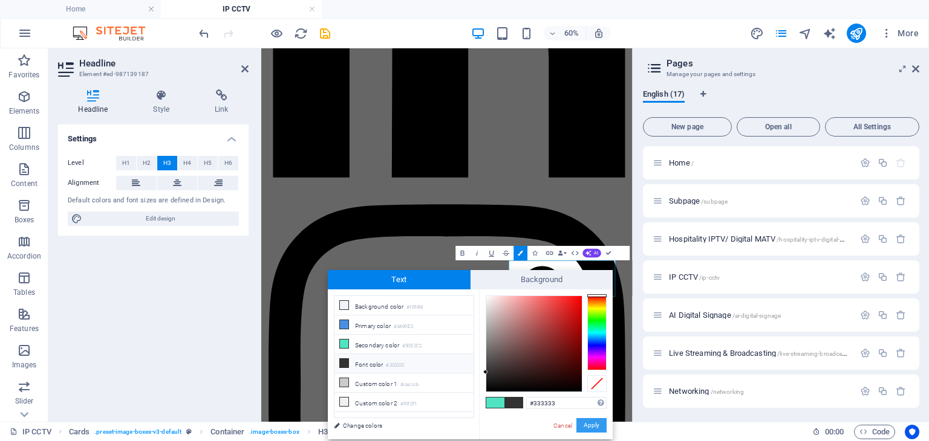
click at [595, 429] on button "Apply" at bounding box center [591, 425] width 30 height 15
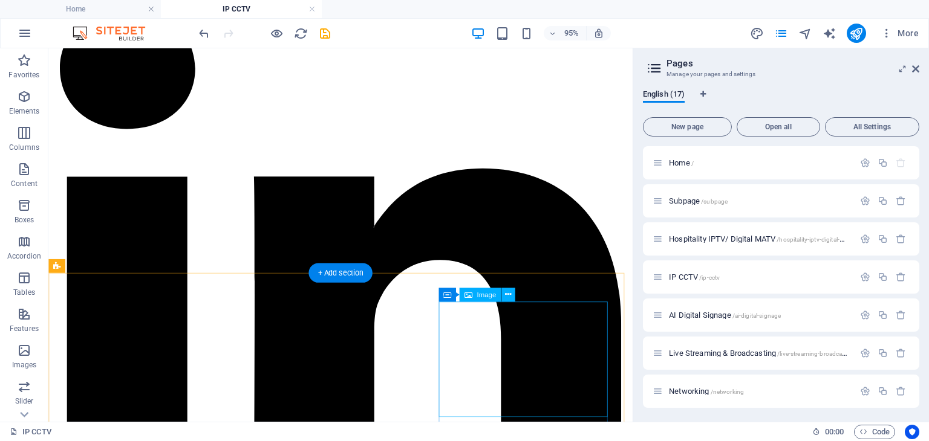
scroll to position [70, 0]
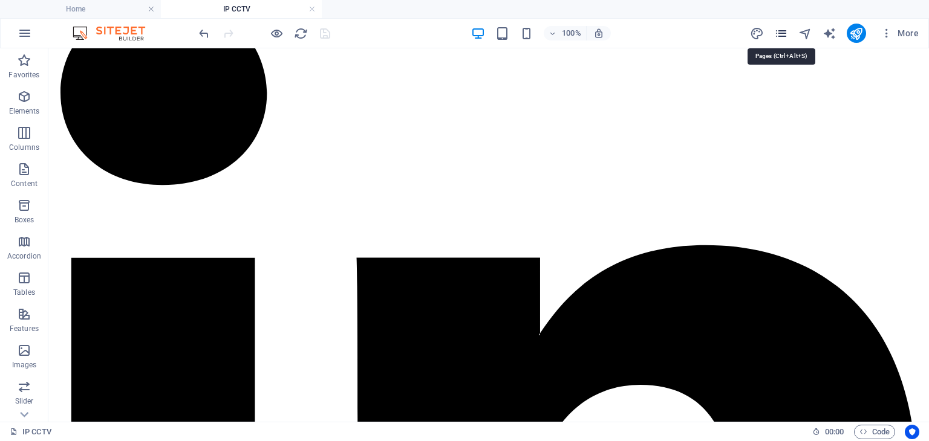
click at [780, 27] on icon "pages" at bounding box center [781, 34] width 14 height 14
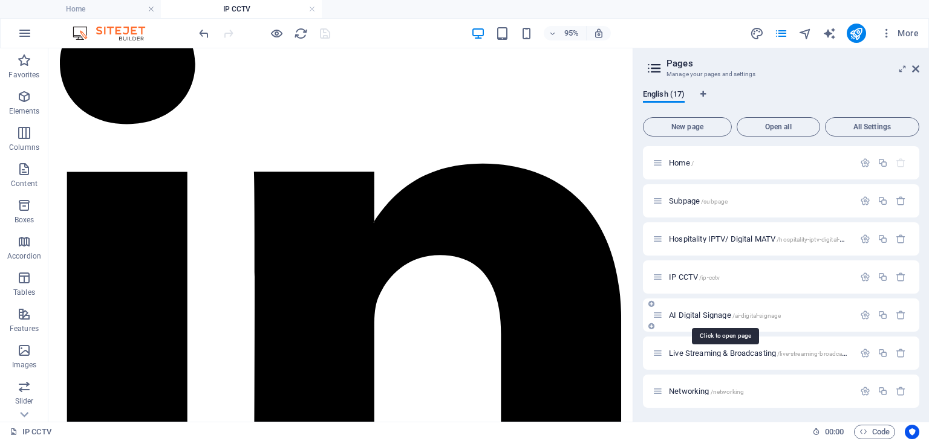
click at [718, 315] on span "AI Digital Signage /ai-digital-signage" at bounding box center [725, 315] width 112 height 9
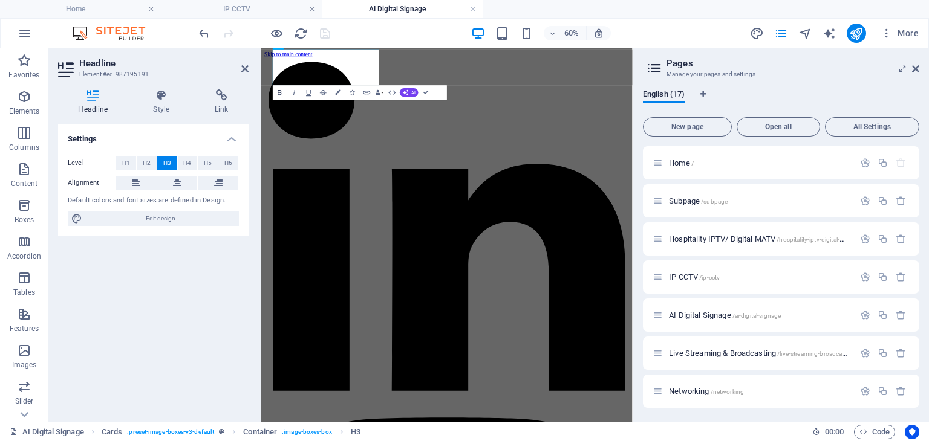
scroll to position [438, 0]
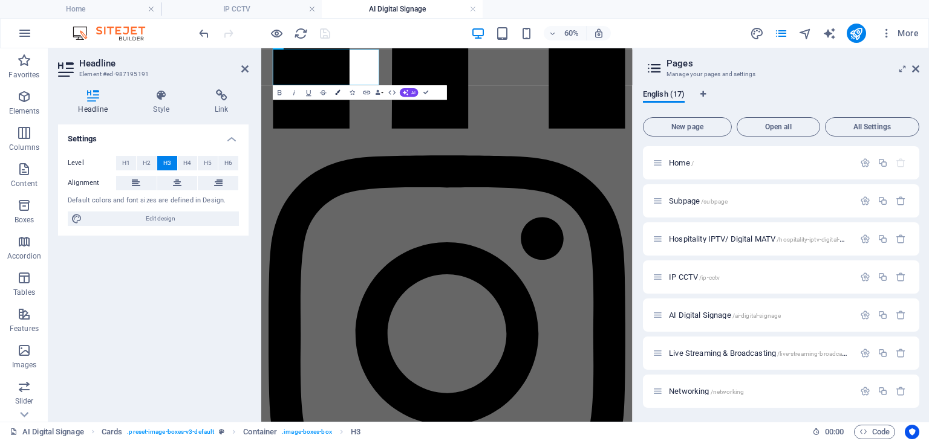
click at [334, 91] on button "Colors" at bounding box center [338, 92] width 14 height 15
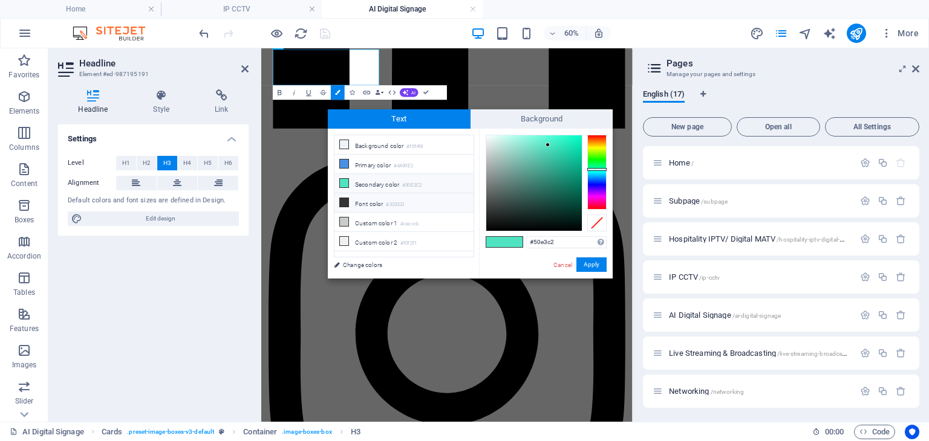
click at [372, 198] on li "Font color #333333" at bounding box center [403, 202] width 139 height 19
type input "#333333"
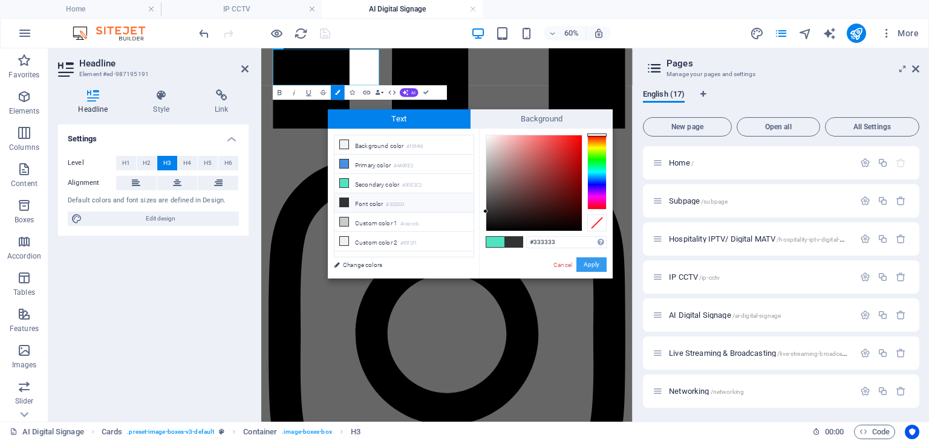
click at [590, 262] on button "Apply" at bounding box center [591, 265] width 30 height 15
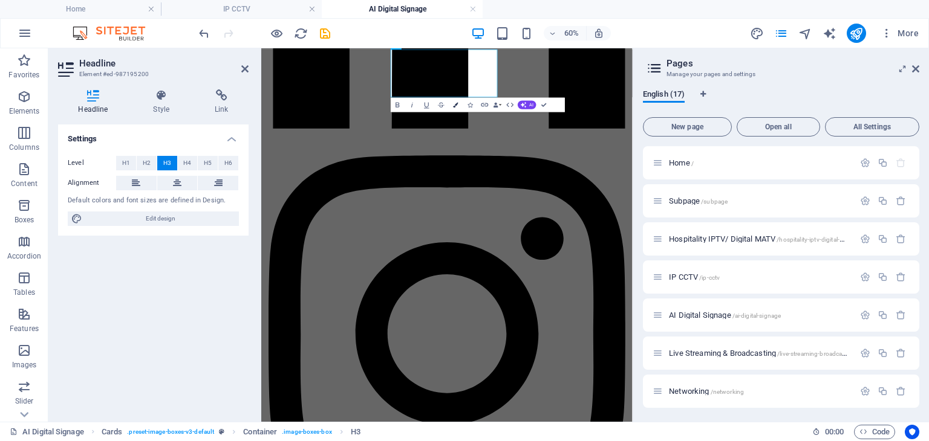
click at [459, 106] on button "Colors" at bounding box center [456, 104] width 14 height 15
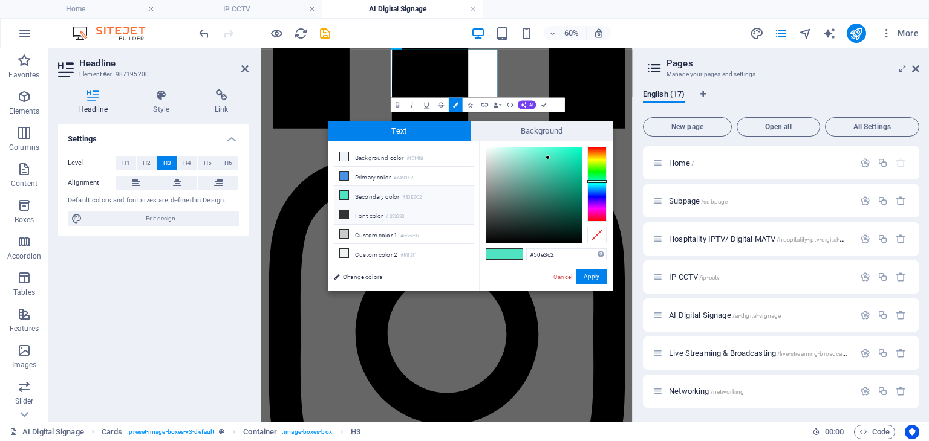
click at [382, 207] on li "Font color #333333" at bounding box center [403, 215] width 139 height 19
type input "#333333"
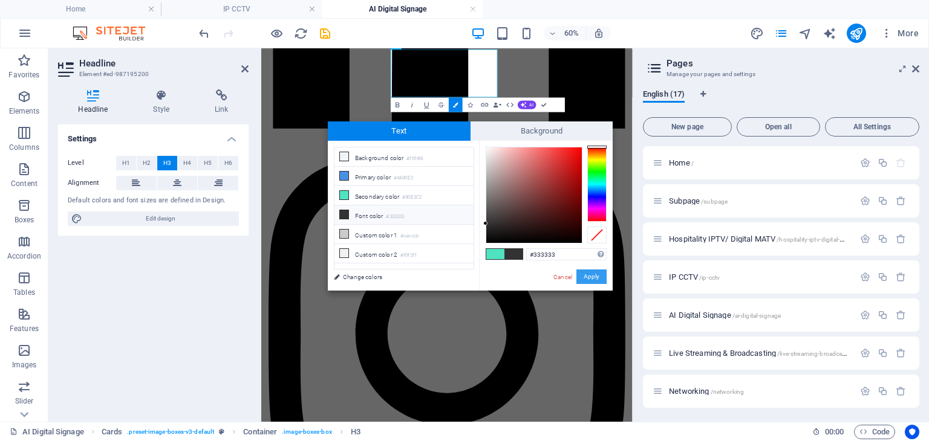
click at [591, 276] on button "Apply" at bounding box center [591, 277] width 30 height 15
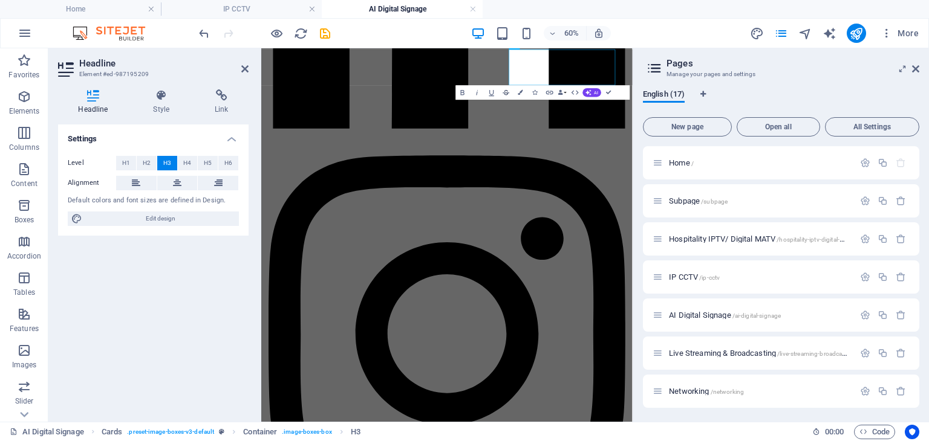
click at [512, 92] on button "Strikethrough" at bounding box center [506, 92] width 14 height 15
click at [519, 92] on icon "button" at bounding box center [520, 92] width 5 height 5
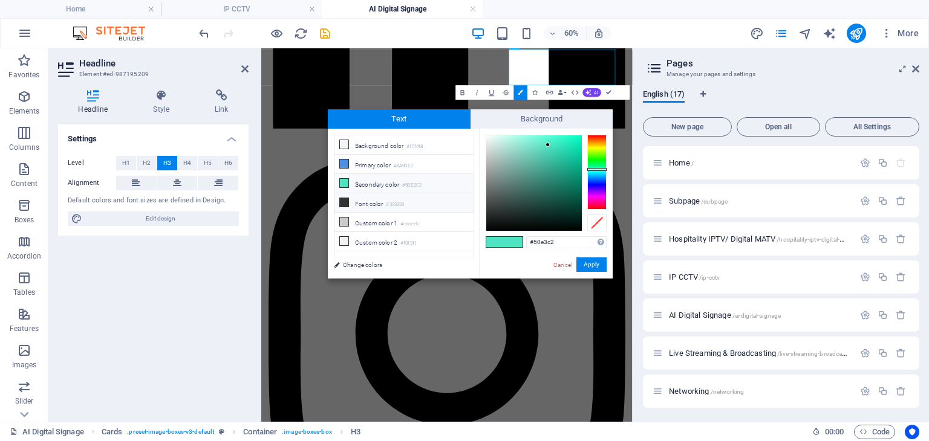
click at [364, 197] on li "Font color #333333" at bounding box center [403, 202] width 139 height 19
type input "#333333"
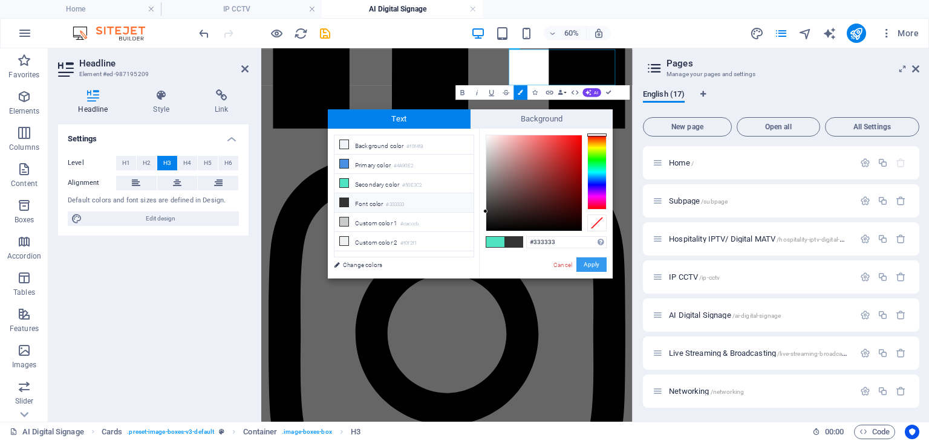
click at [589, 268] on button "Apply" at bounding box center [591, 265] width 30 height 15
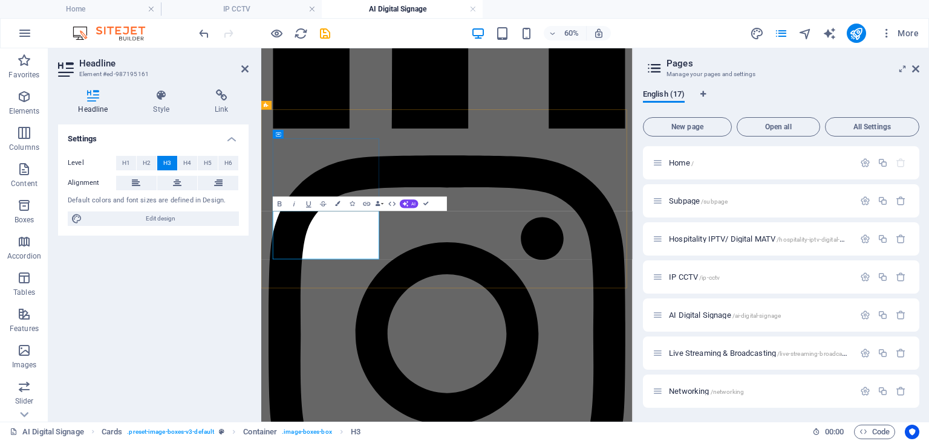
click at [339, 204] on icon "button" at bounding box center [337, 203] width 5 height 5
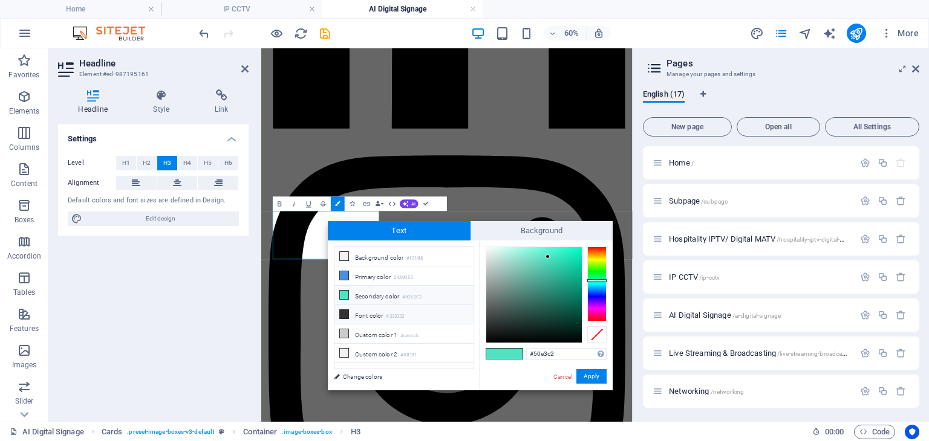
click at [374, 308] on li "Font color #333333" at bounding box center [403, 314] width 139 height 19
type input "#333333"
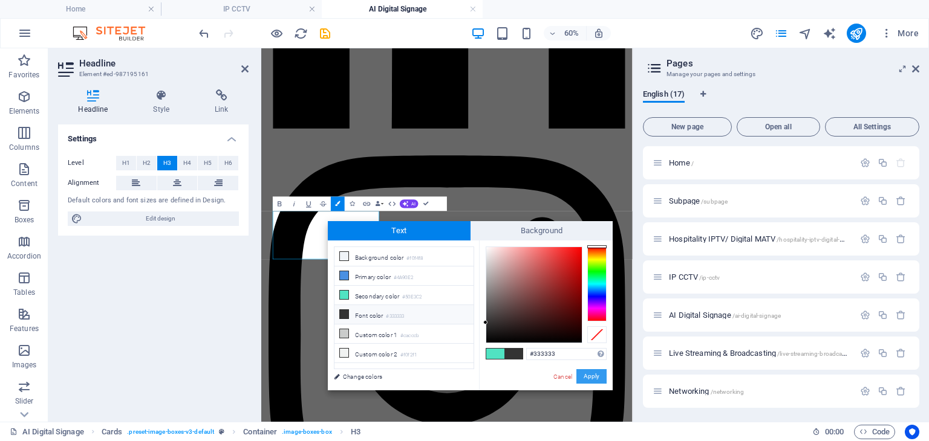
click at [588, 375] on button "Apply" at bounding box center [591, 376] width 30 height 15
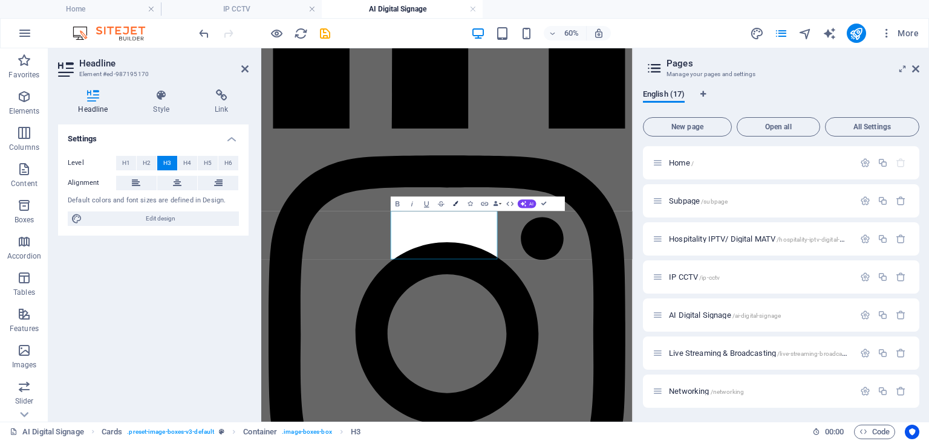
click at [458, 203] on icon "button" at bounding box center [455, 203] width 5 height 5
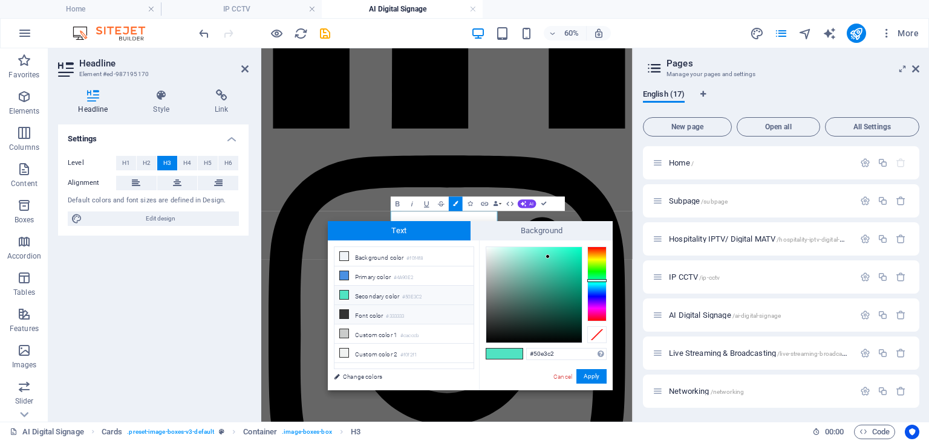
click at [375, 305] on li "Font color #333333" at bounding box center [403, 314] width 139 height 19
type input "#333333"
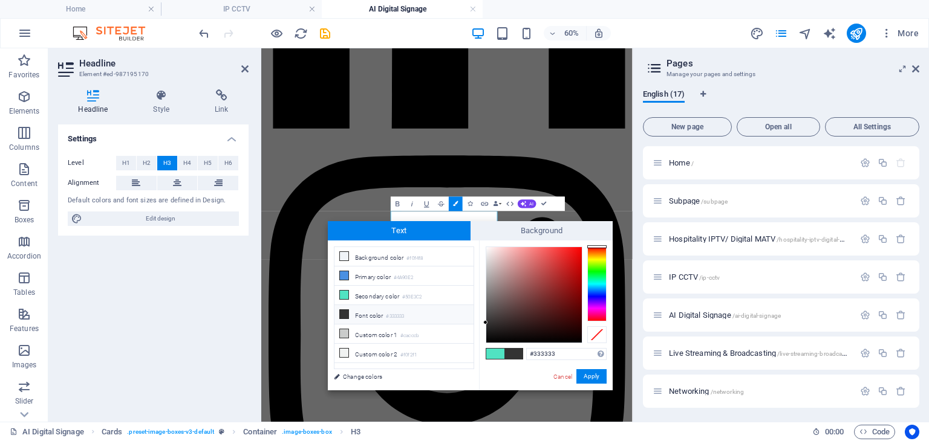
click at [374, 311] on li "Font color #333333" at bounding box center [403, 314] width 139 height 19
click at [595, 377] on button "Apply" at bounding box center [591, 376] width 30 height 15
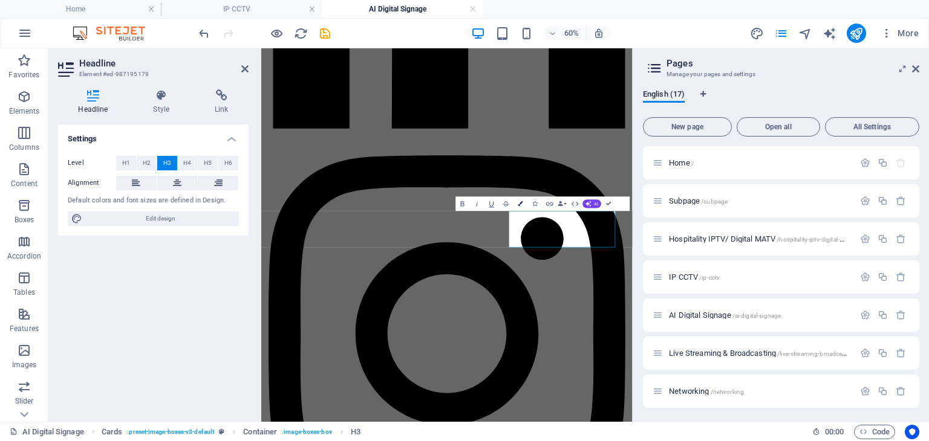
click at [521, 203] on icon "button" at bounding box center [520, 203] width 5 height 5
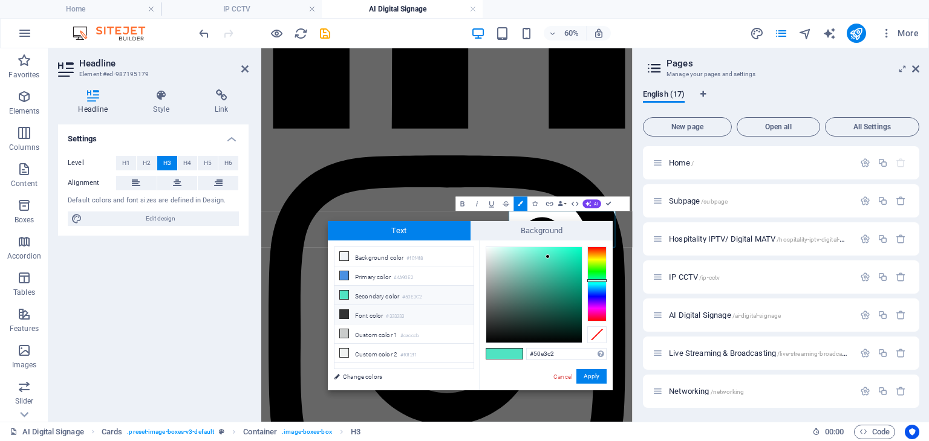
click at [409, 310] on li "Font color #333333" at bounding box center [403, 314] width 139 height 19
type input "#333333"
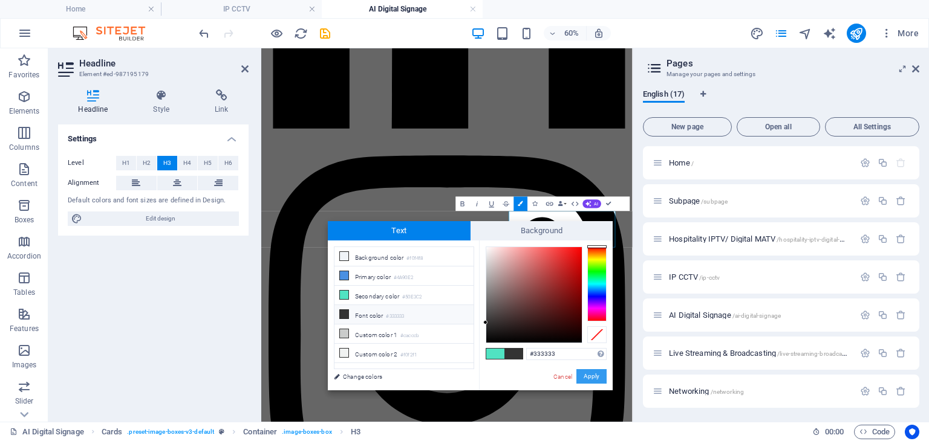
click at [597, 380] on button "Apply" at bounding box center [591, 376] width 30 height 15
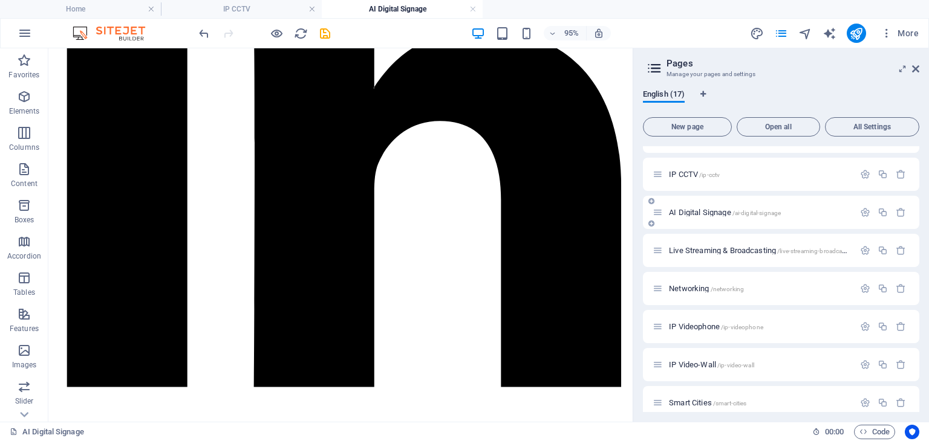
scroll to position [108, 0]
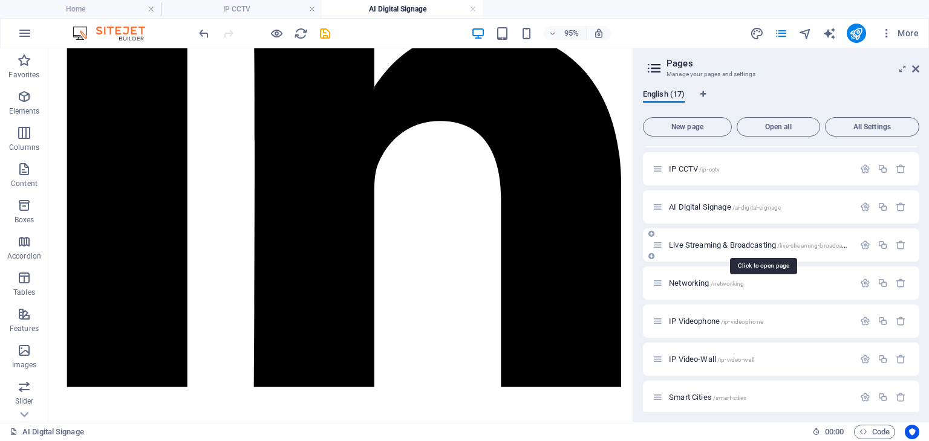
click at [709, 243] on span "Live Streaming & Broadcasting /live-streaming-broadcasting" at bounding box center [762, 245] width 187 height 9
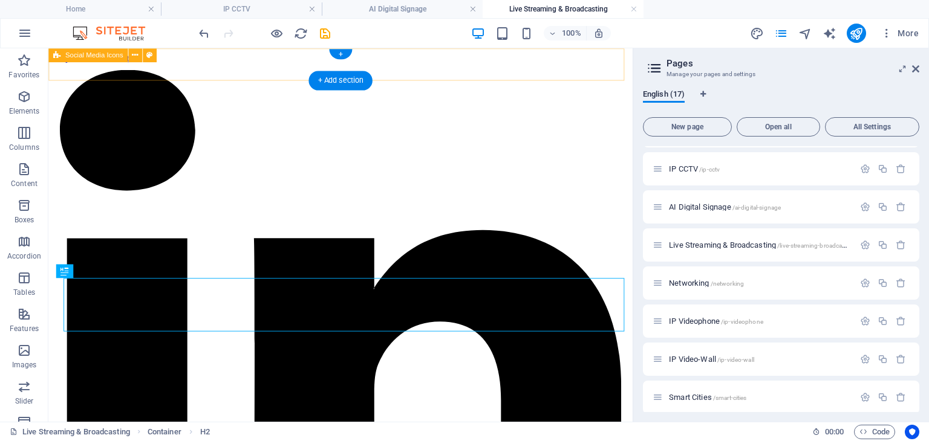
scroll to position [0, 0]
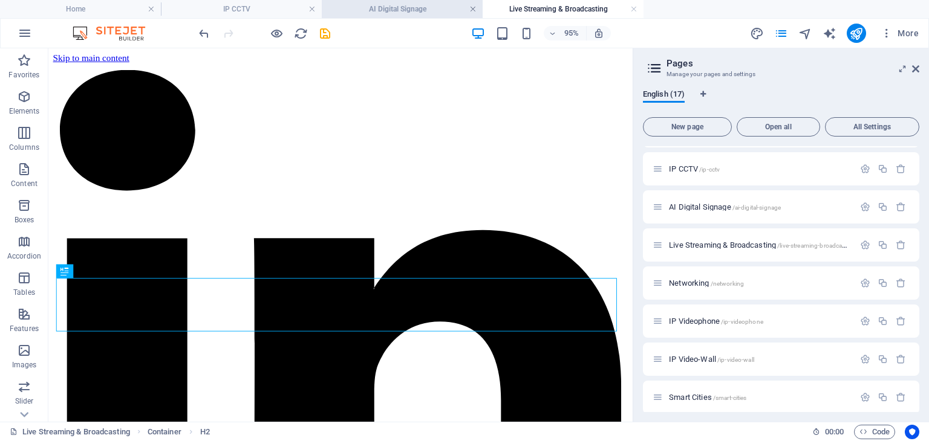
click at [474, 13] on link at bounding box center [472, 9] width 7 height 11
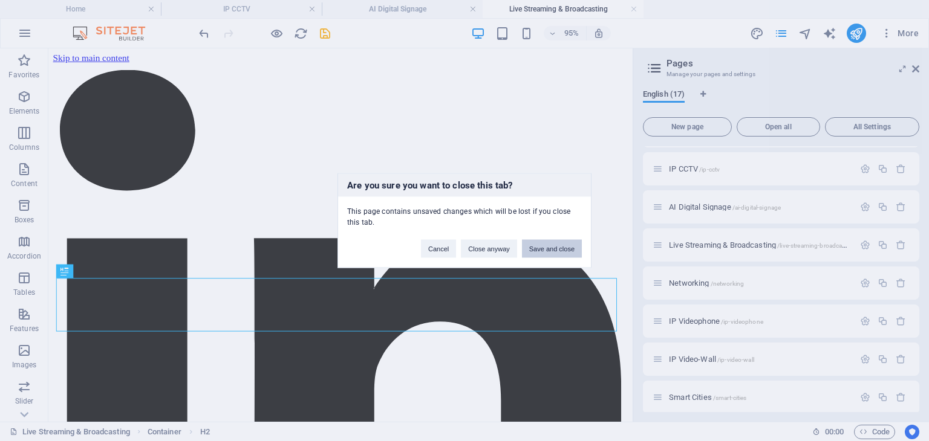
click at [542, 250] on button "Save and close" at bounding box center [552, 249] width 60 height 18
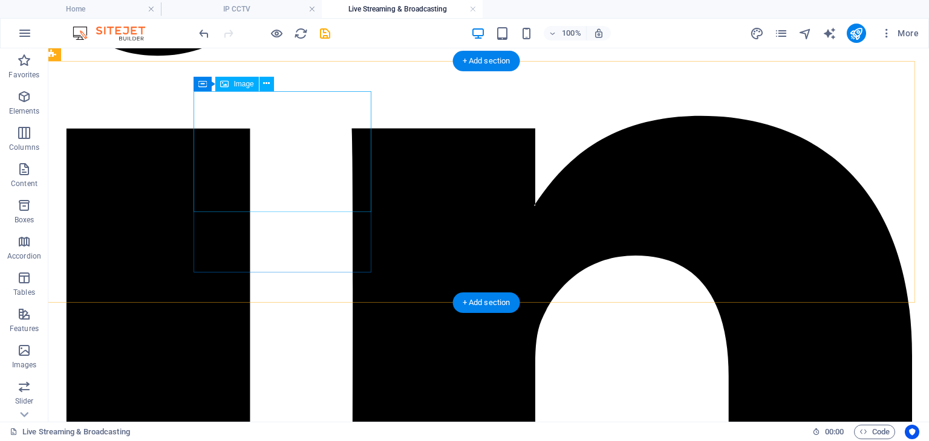
scroll to position [198, 5]
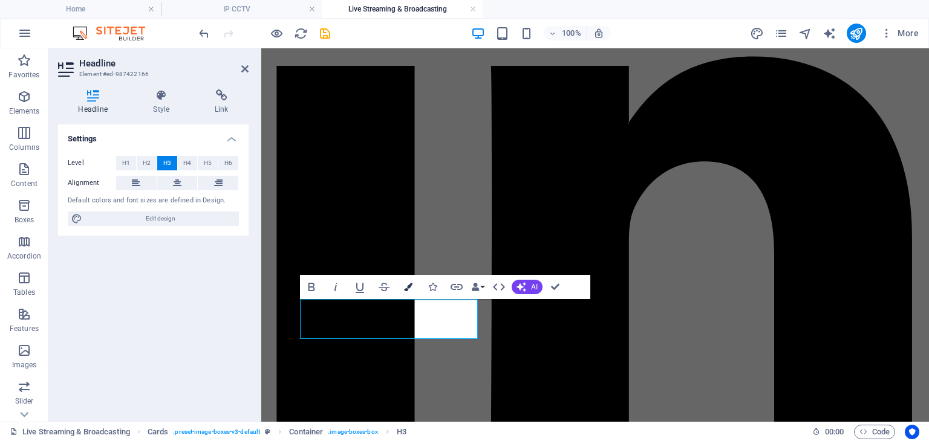
click at [414, 284] on button "Colors" at bounding box center [408, 287] width 23 height 24
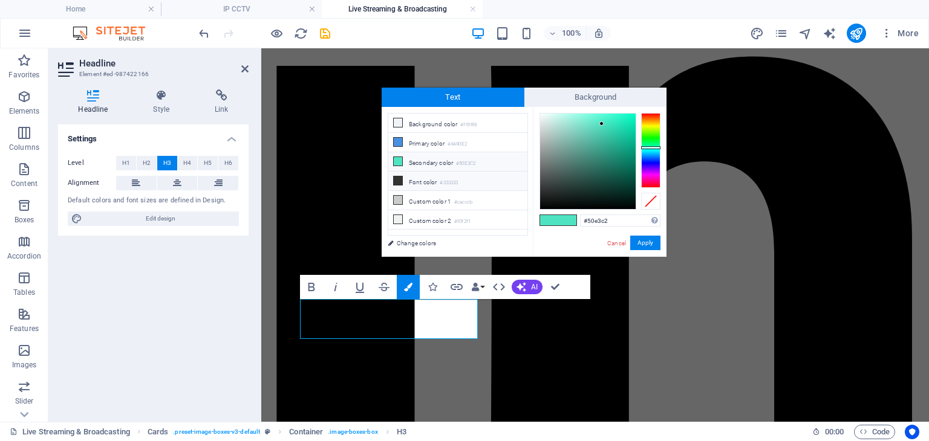
click at [428, 175] on li "Font color #333333" at bounding box center [457, 181] width 139 height 19
type input "#333333"
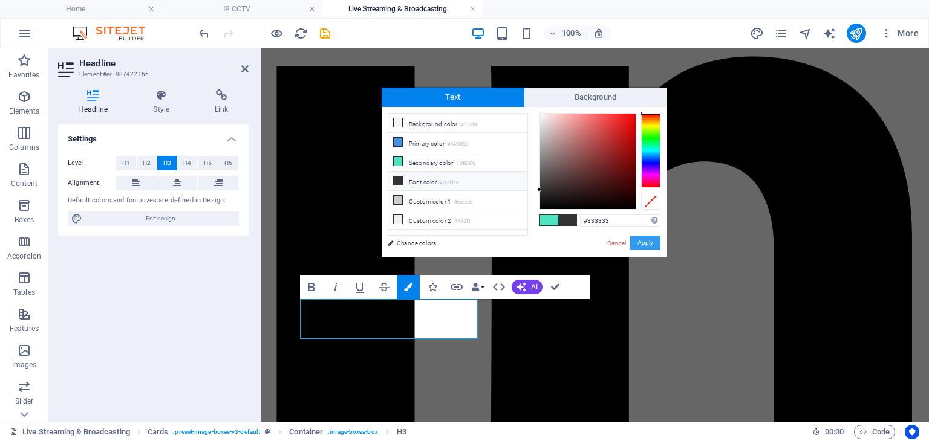
click at [646, 241] on button "Apply" at bounding box center [645, 243] width 30 height 15
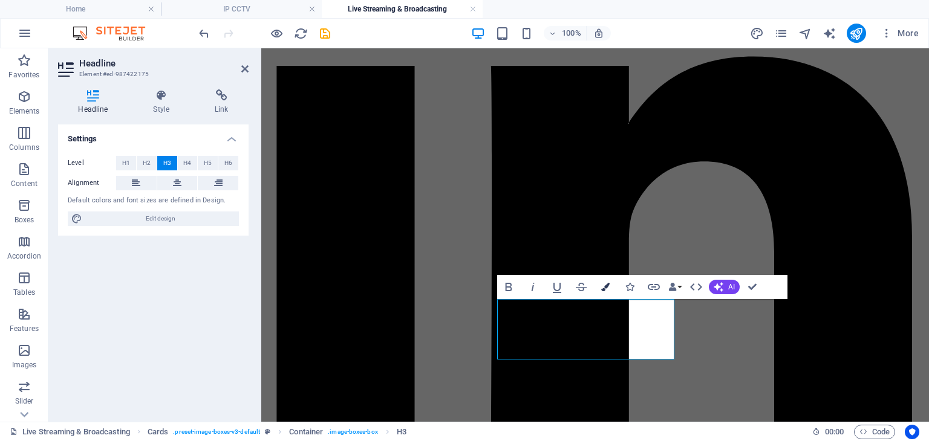
click at [601, 283] on icon "button" at bounding box center [605, 287] width 8 height 8
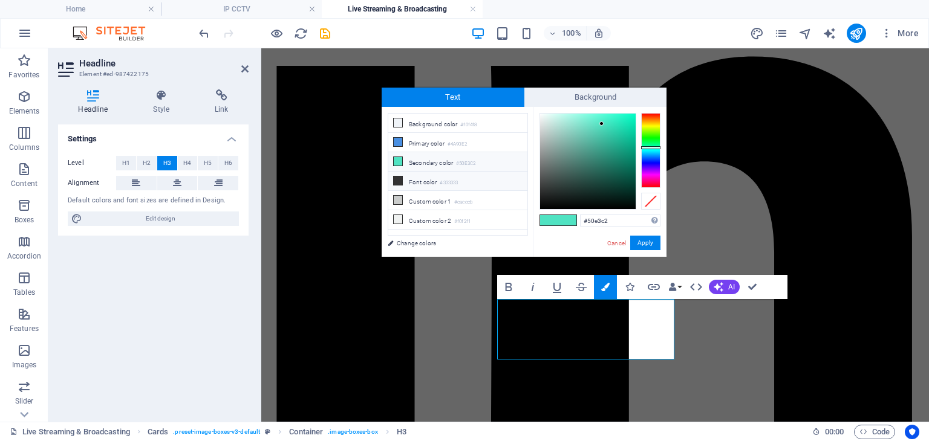
click at [419, 183] on li "Font color #333333" at bounding box center [457, 181] width 139 height 19
type input "#333333"
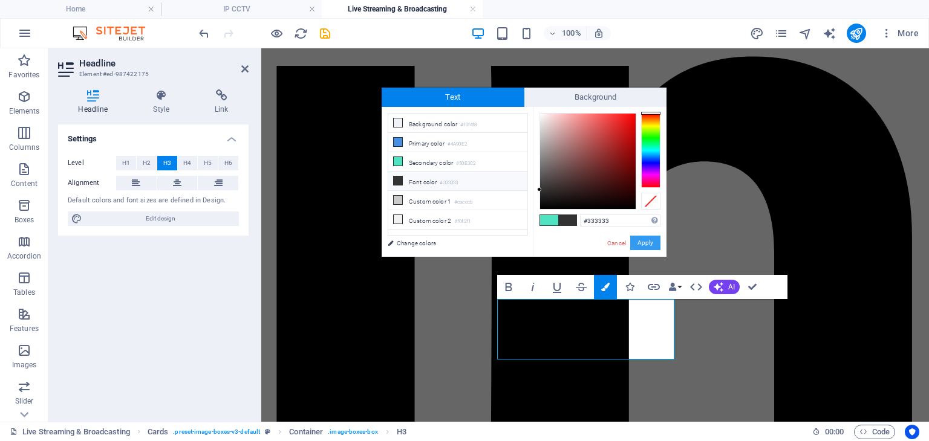
click at [640, 242] on button "Apply" at bounding box center [645, 243] width 30 height 15
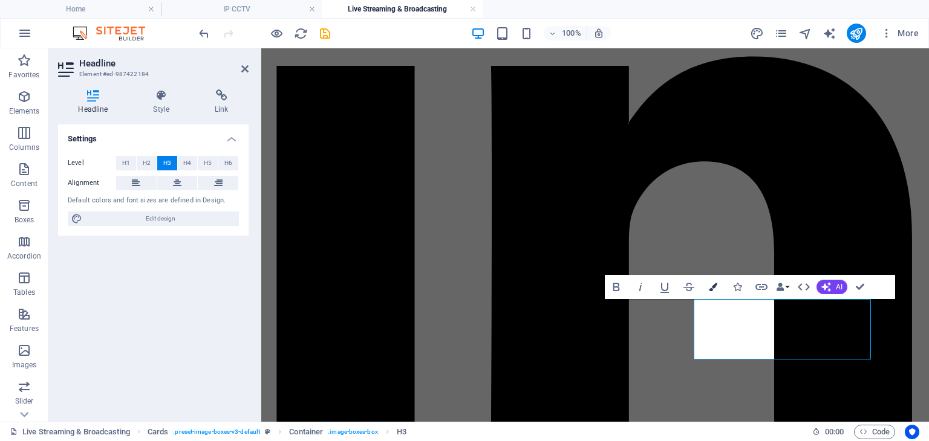
click at [709, 287] on icon "button" at bounding box center [713, 287] width 8 height 8
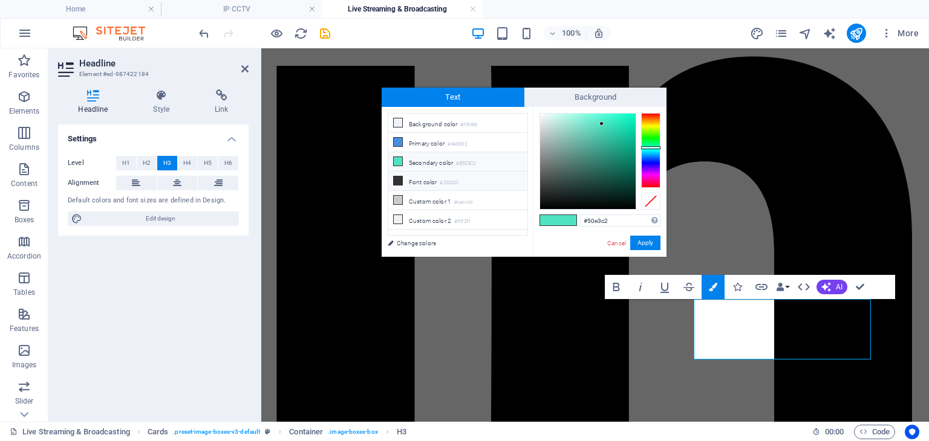
click at [447, 179] on small "#333333" at bounding box center [449, 183] width 18 height 8
type input "#333333"
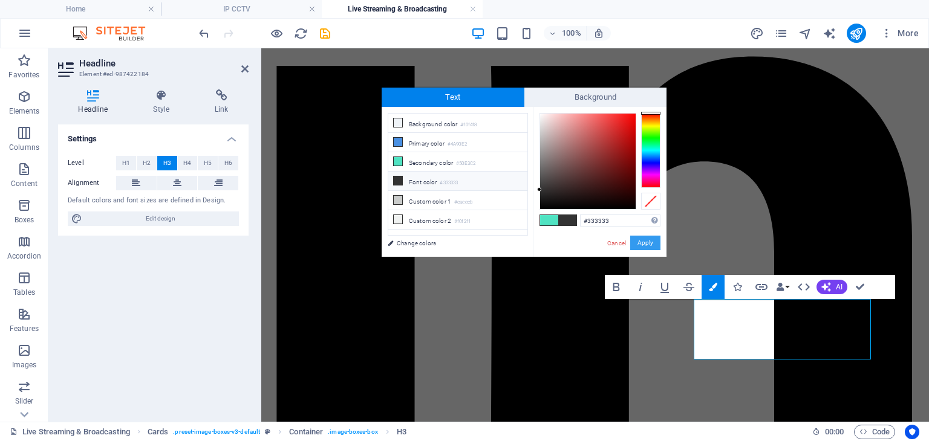
click at [641, 239] on button "Apply" at bounding box center [645, 243] width 30 height 15
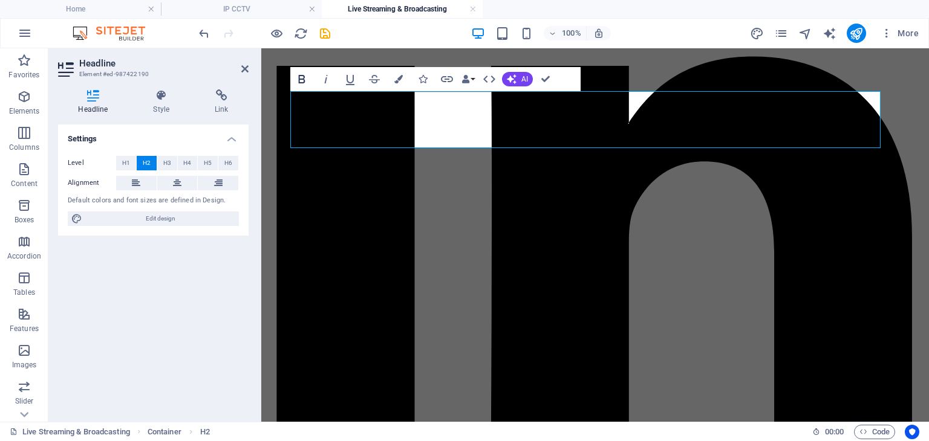
click at [307, 79] on icon "button" at bounding box center [301, 79] width 15 height 15
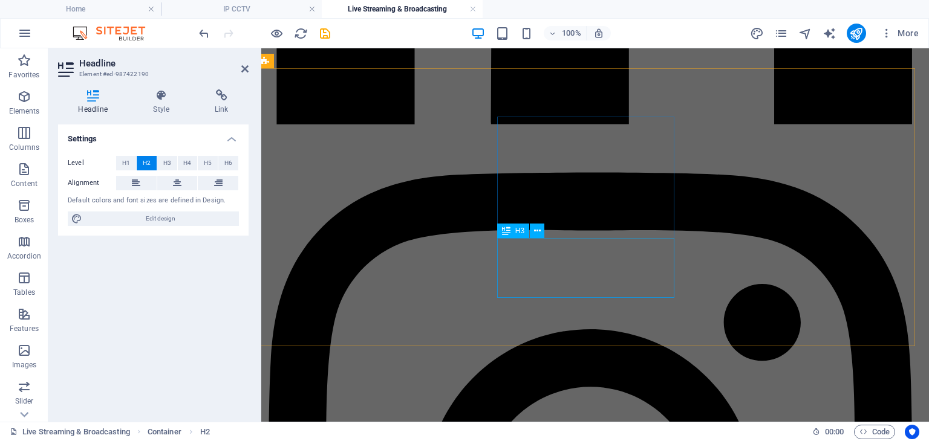
scroll to position [545, 5]
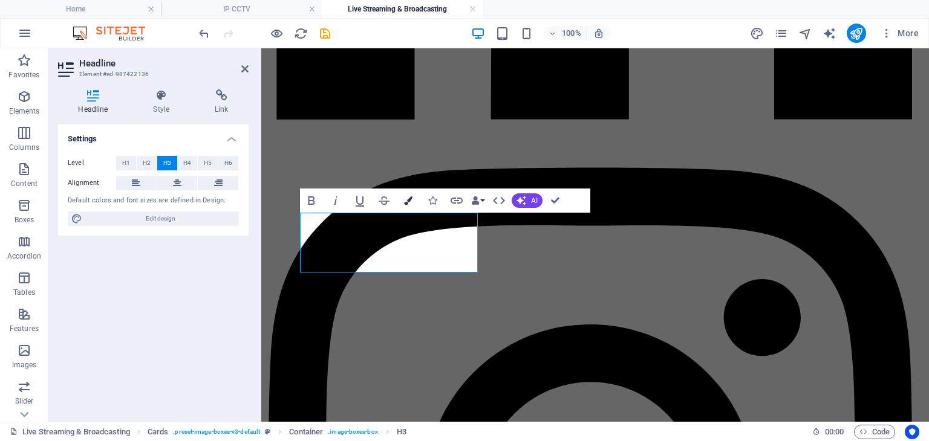
click at [407, 200] on icon "button" at bounding box center [408, 200] width 8 height 8
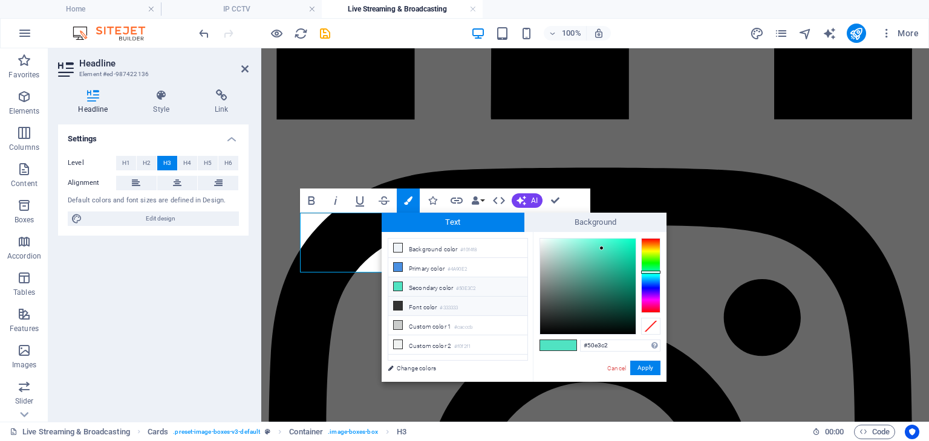
click at [443, 305] on small "#333333" at bounding box center [449, 308] width 18 height 8
type input "#333333"
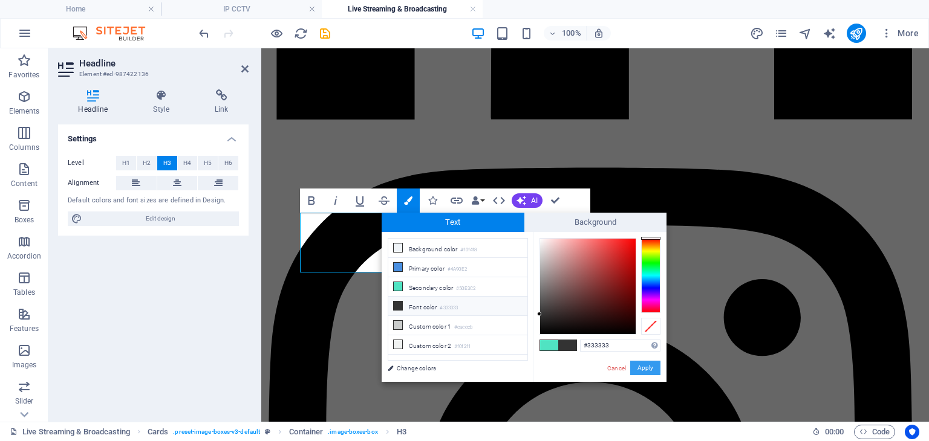
click at [648, 366] on button "Apply" at bounding box center [645, 368] width 30 height 15
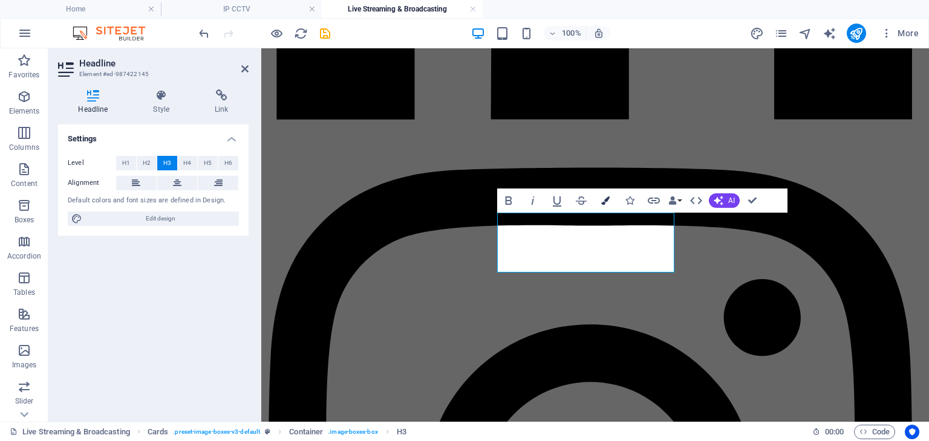
click at [603, 202] on icon "button" at bounding box center [605, 200] width 8 height 8
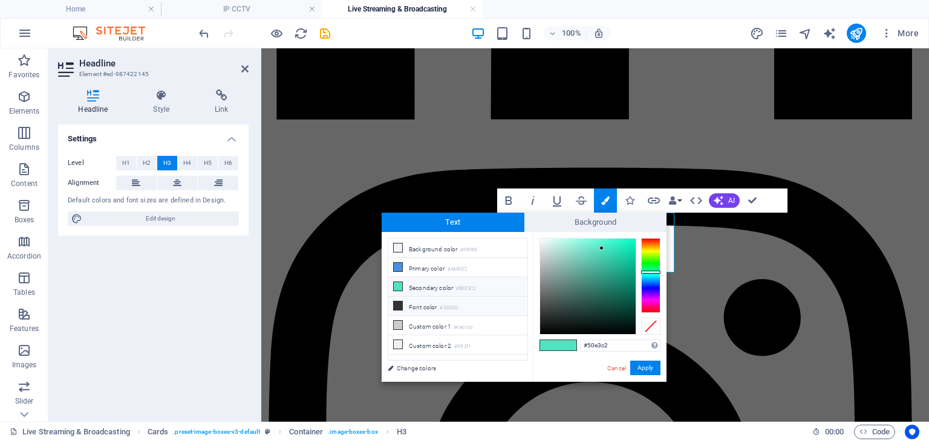
click at [447, 300] on li "Font color #333333" at bounding box center [457, 306] width 139 height 19
type input "#333333"
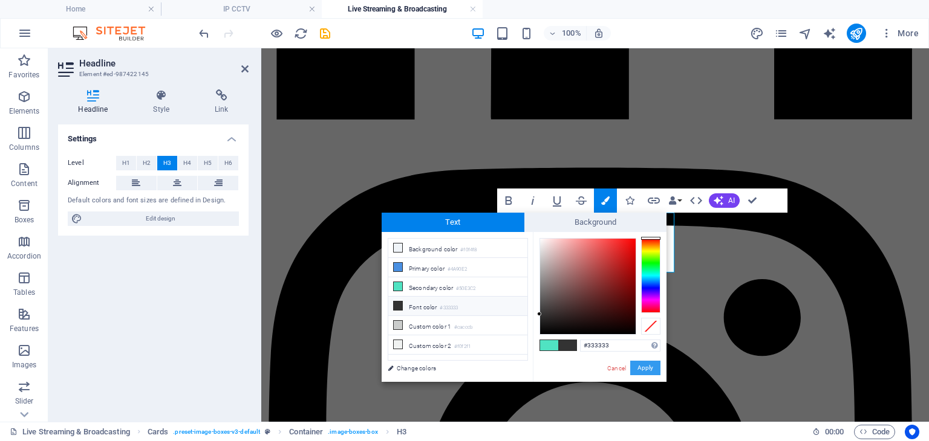
click at [647, 371] on button "Apply" at bounding box center [645, 368] width 30 height 15
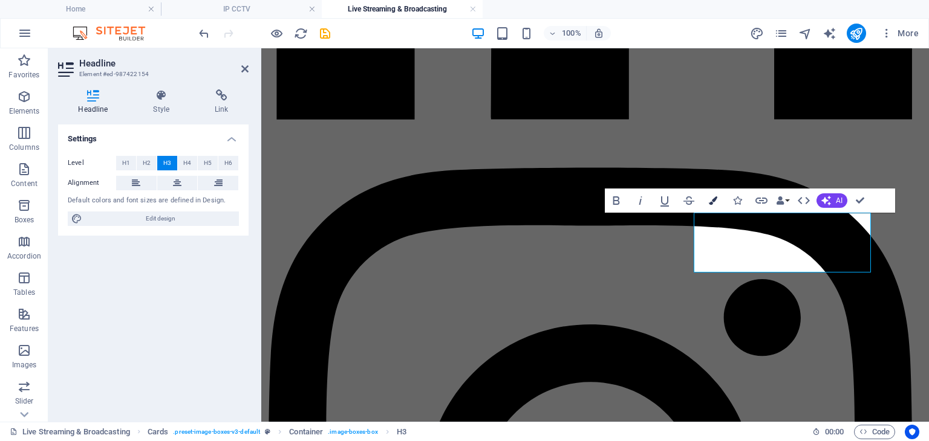
click at [718, 199] on button "Colors" at bounding box center [712, 201] width 23 height 24
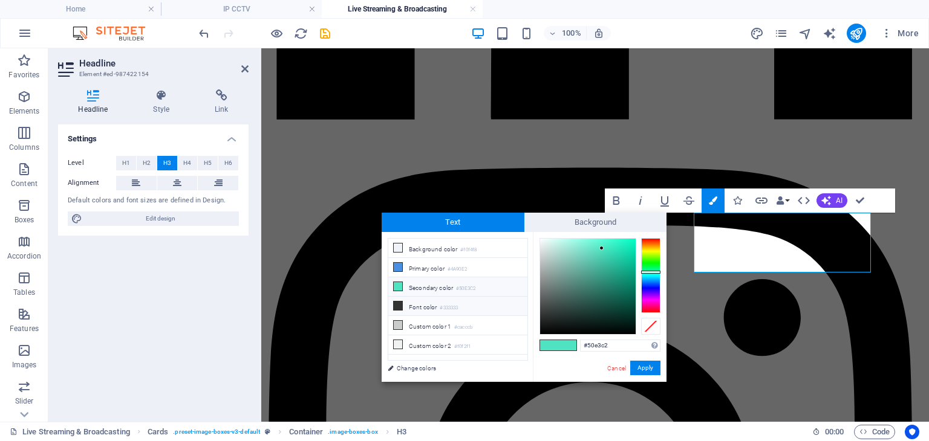
click at [464, 304] on li "Font color #333333" at bounding box center [457, 306] width 139 height 19
type input "#333333"
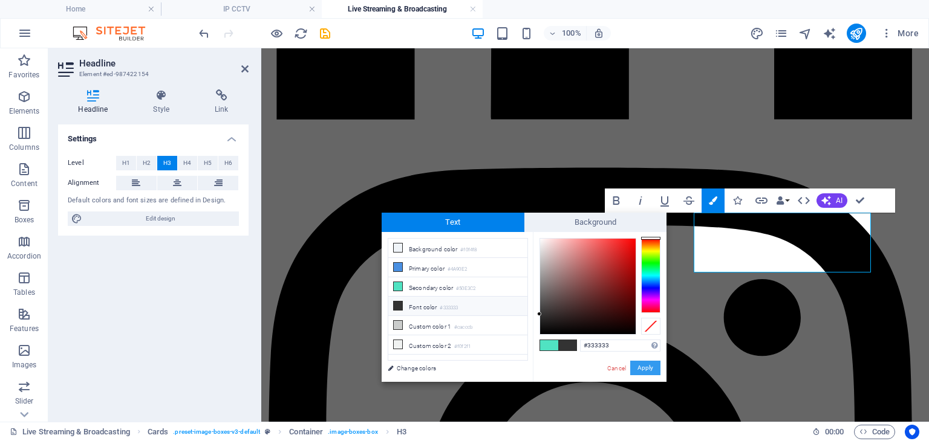
click at [646, 368] on button "Apply" at bounding box center [645, 368] width 30 height 15
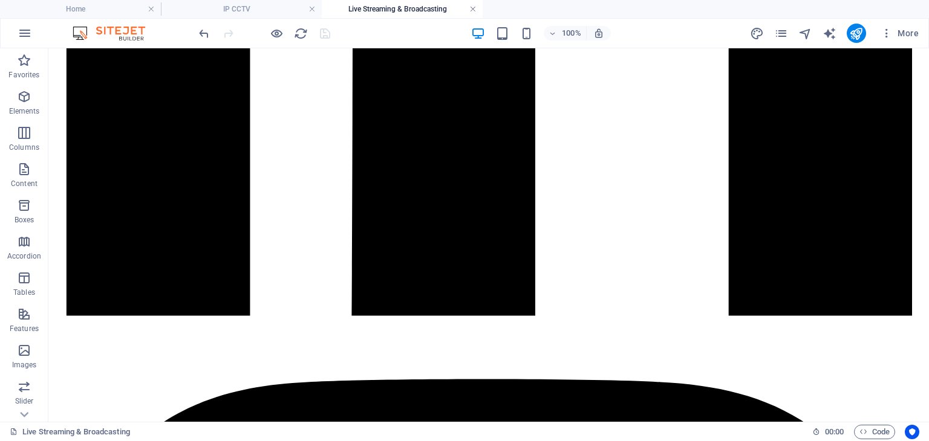
click at [475, 8] on link at bounding box center [472, 9] width 7 height 11
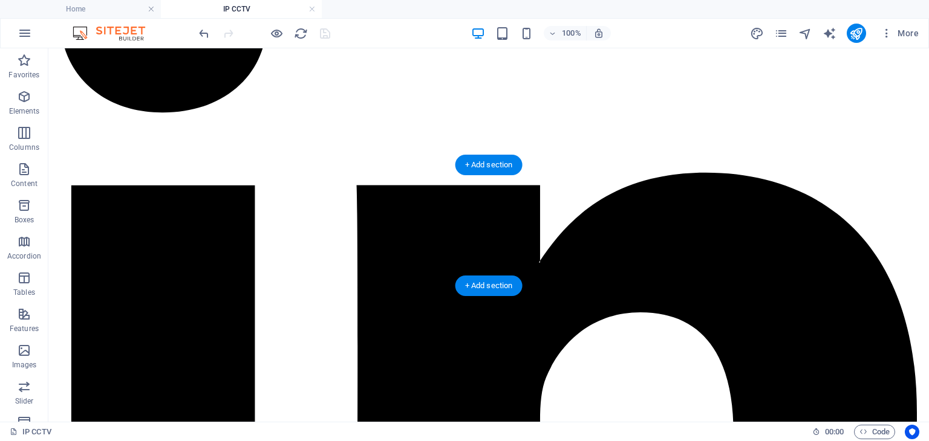
scroll to position [0, 0]
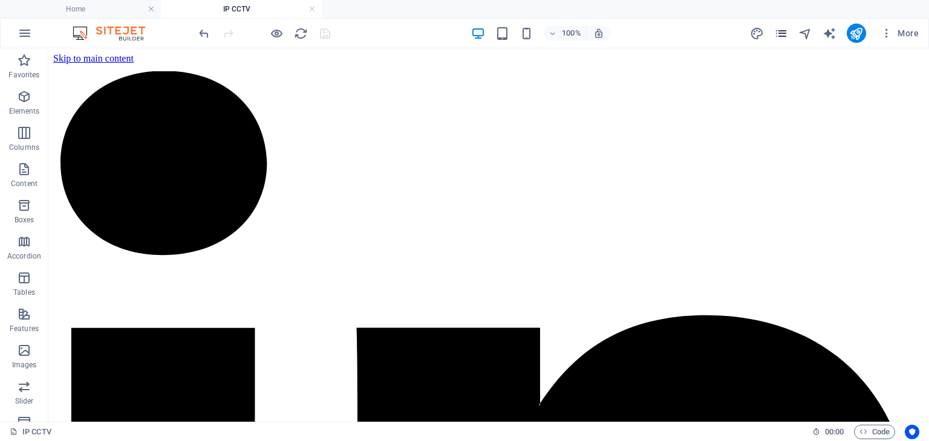
click at [776, 31] on icon "pages" at bounding box center [781, 34] width 14 height 14
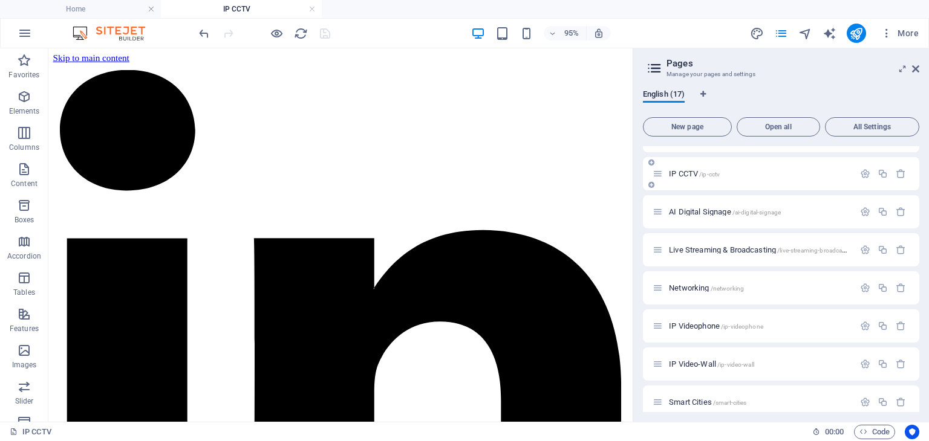
scroll to position [104, 0]
click at [706, 284] on span "Networking /networking" at bounding box center [706, 287] width 75 height 9
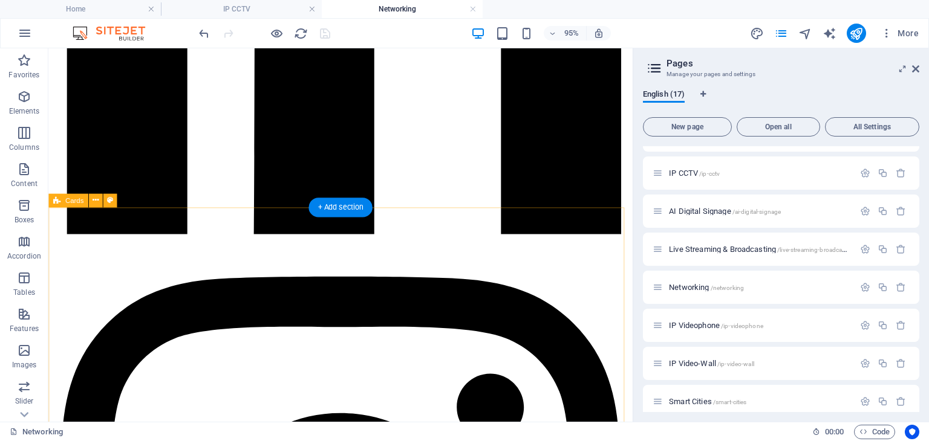
scroll to position [391, 0]
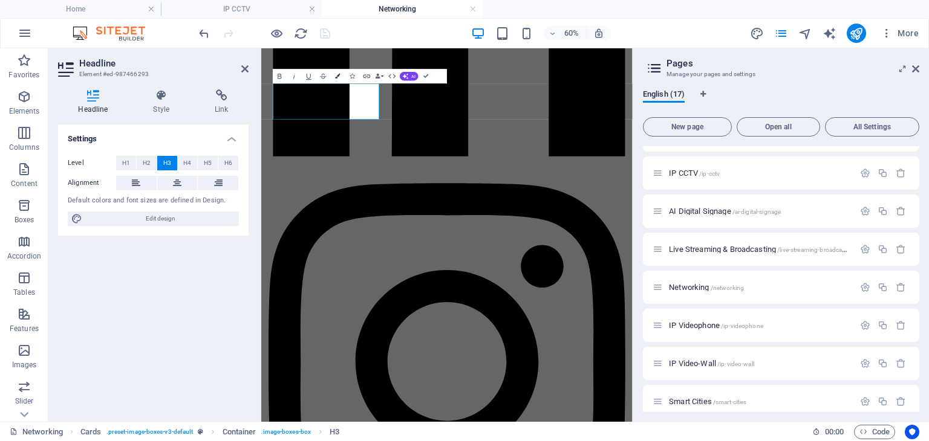
click at [340, 71] on button "Colors" at bounding box center [338, 76] width 14 height 15
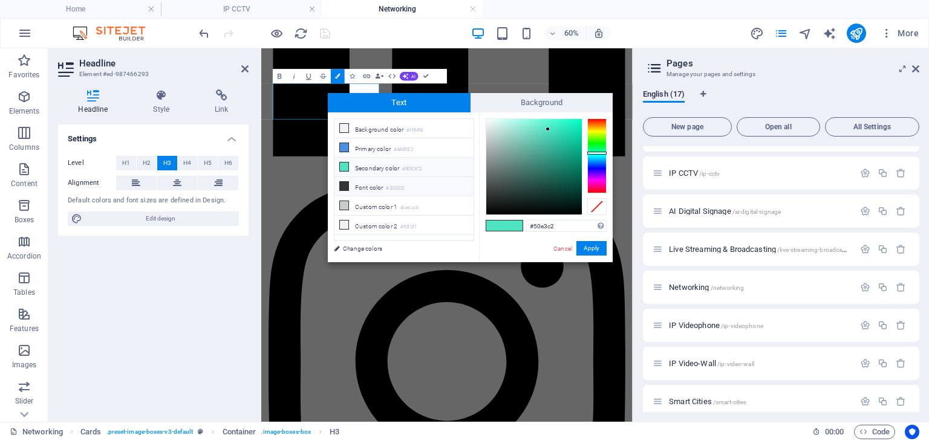
click at [389, 186] on small "#333333" at bounding box center [395, 188] width 18 height 8
type input "#333333"
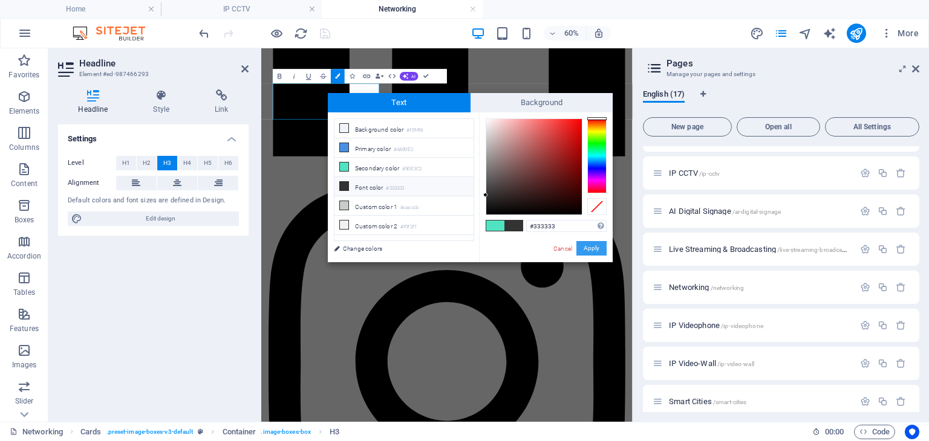
click at [601, 247] on button "Apply" at bounding box center [591, 248] width 30 height 15
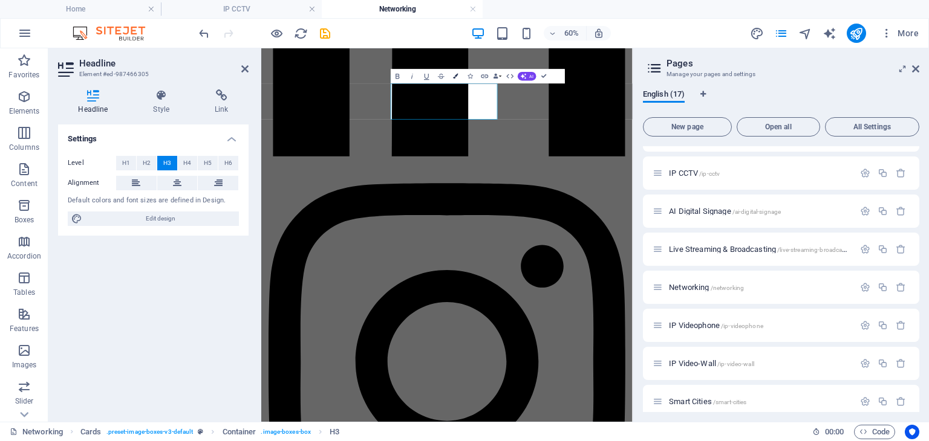
click at [455, 74] on icon "button" at bounding box center [455, 76] width 5 height 5
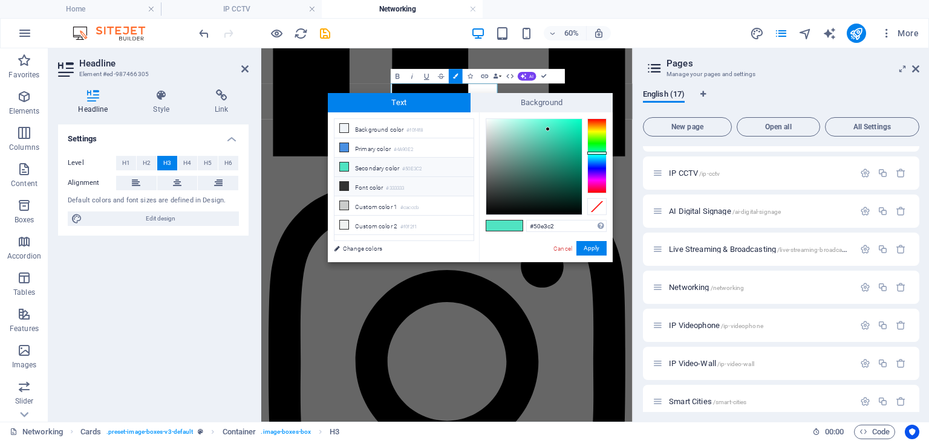
click at [392, 186] on small "#333333" at bounding box center [395, 188] width 18 height 8
type input "#333333"
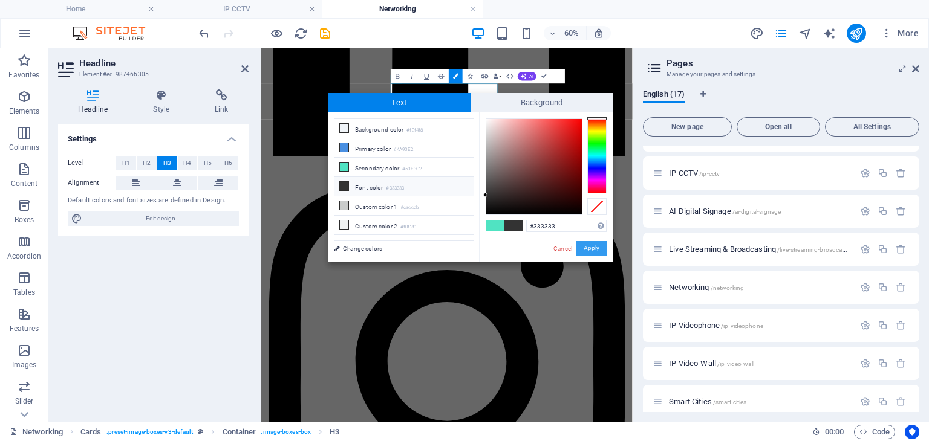
click at [595, 252] on button "Apply" at bounding box center [591, 248] width 30 height 15
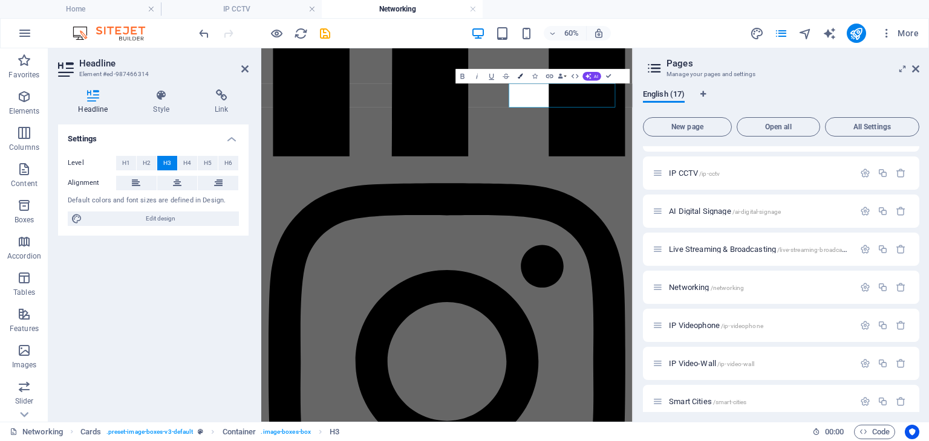
click at [518, 76] on icon "button" at bounding box center [520, 76] width 5 height 5
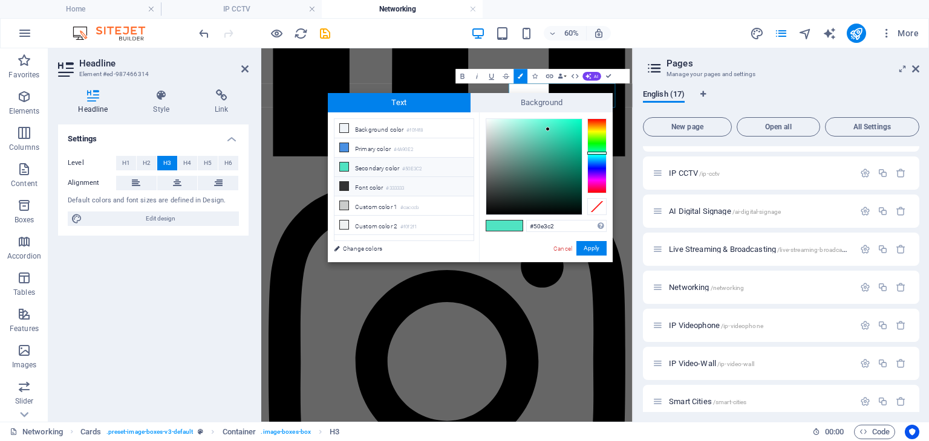
click at [397, 184] on small "#333333" at bounding box center [395, 188] width 18 height 8
type input "#333333"
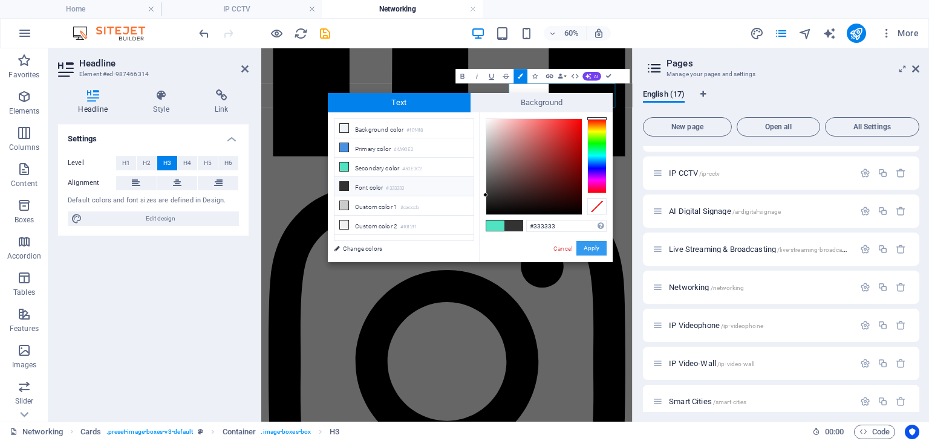
click at [596, 251] on button "Apply" at bounding box center [591, 248] width 30 height 15
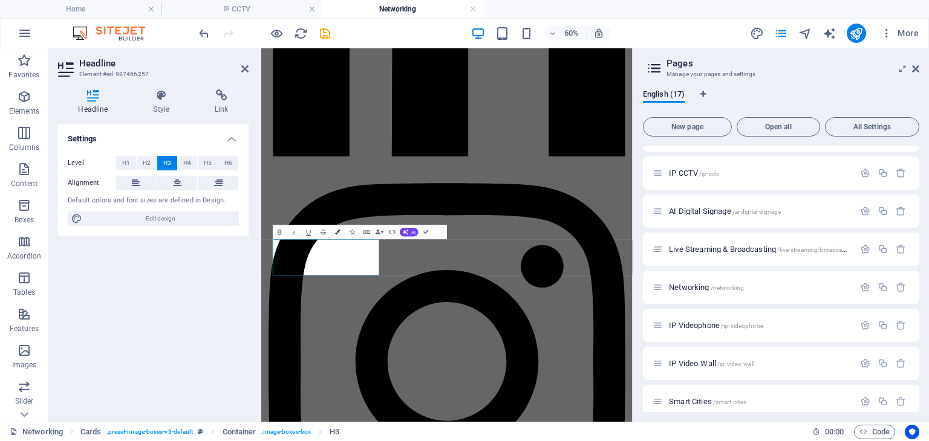
click at [337, 236] on button "Colors" at bounding box center [338, 232] width 14 height 15
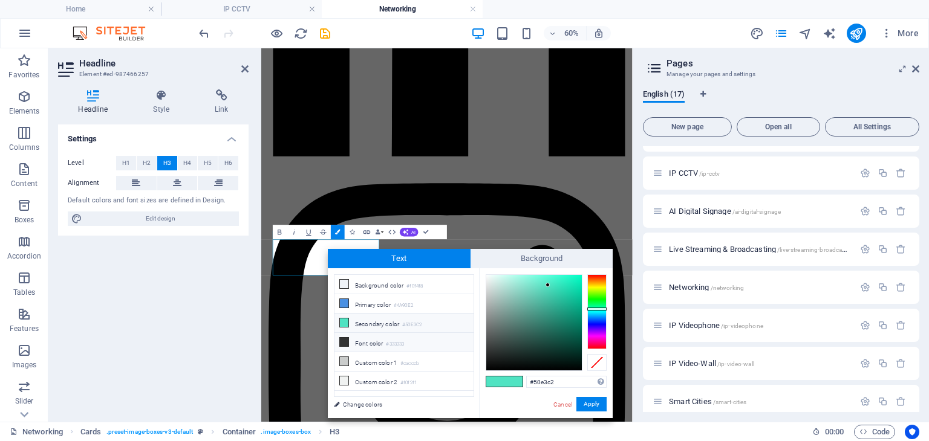
click at [394, 336] on li "Font color #333333" at bounding box center [403, 342] width 139 height 19
type input "#333333"
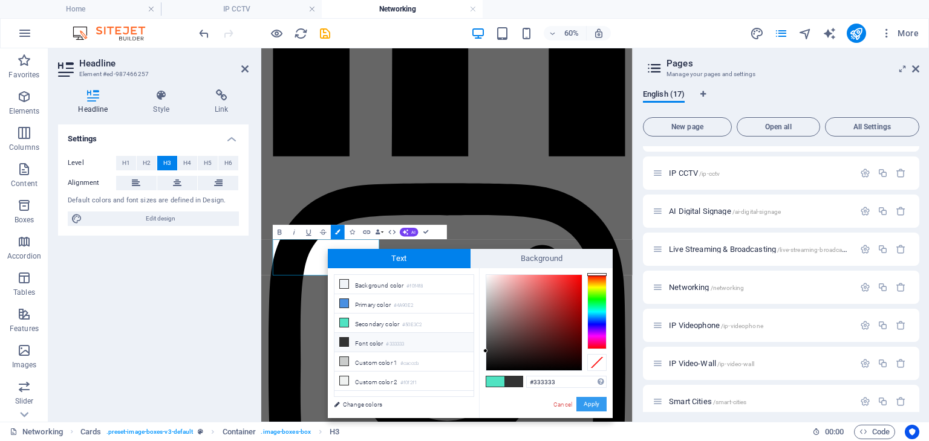
click at [587, 400] on button "Apply" at bounding box center [591, 404] width 30 height 15
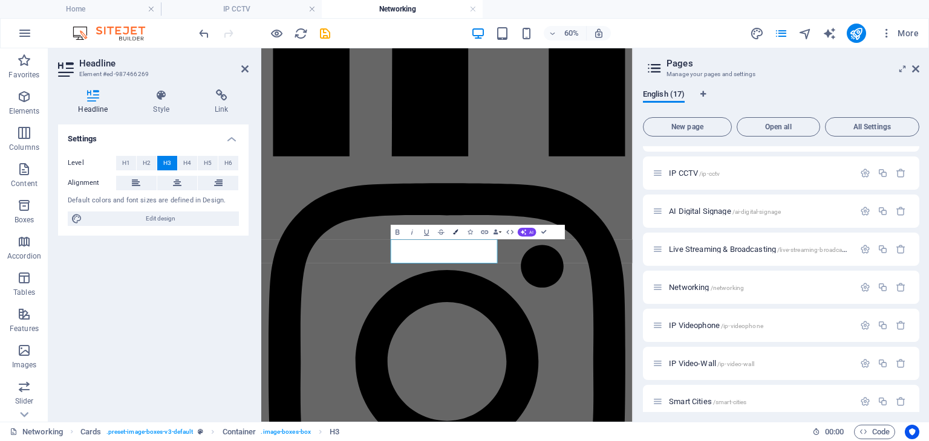
click at [458, 227] on button "Colors" at bounding box center [456, 232] width 14 height 15
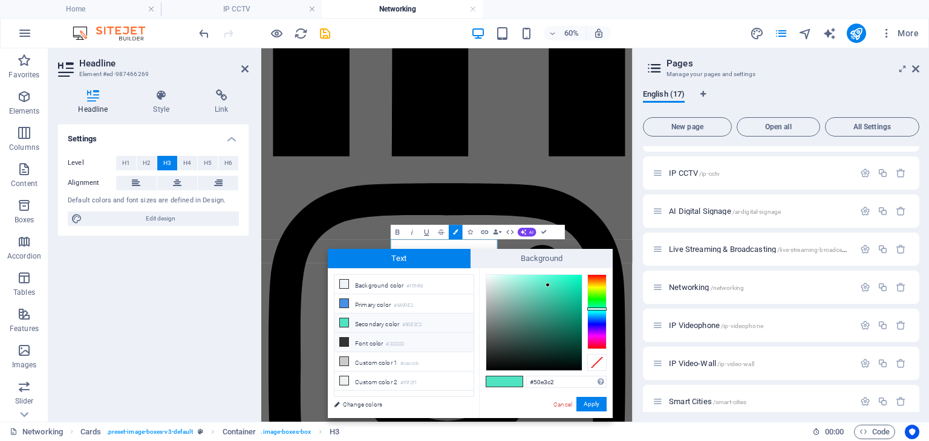
click at [394, 342] on small "#333333" at bounding box center [395, 344] width 18 height 8
type input "#333333"
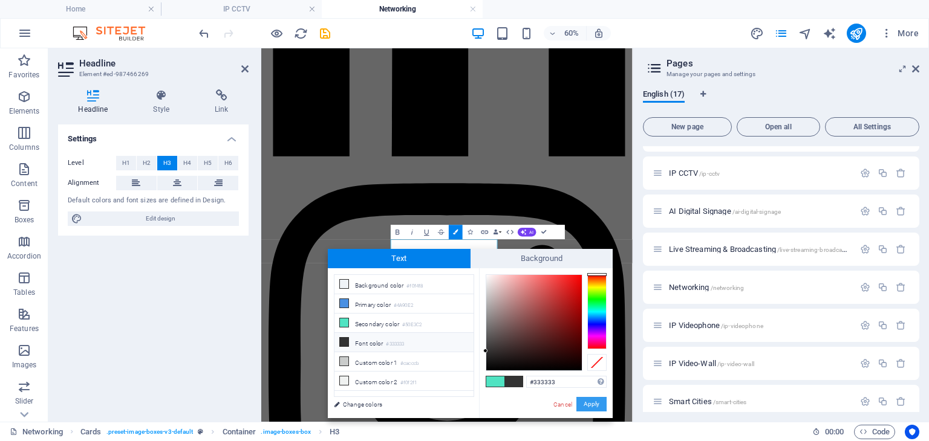
click at [601, 406] on button "Apply" at bounding box center [591, 404] width 30 height 15
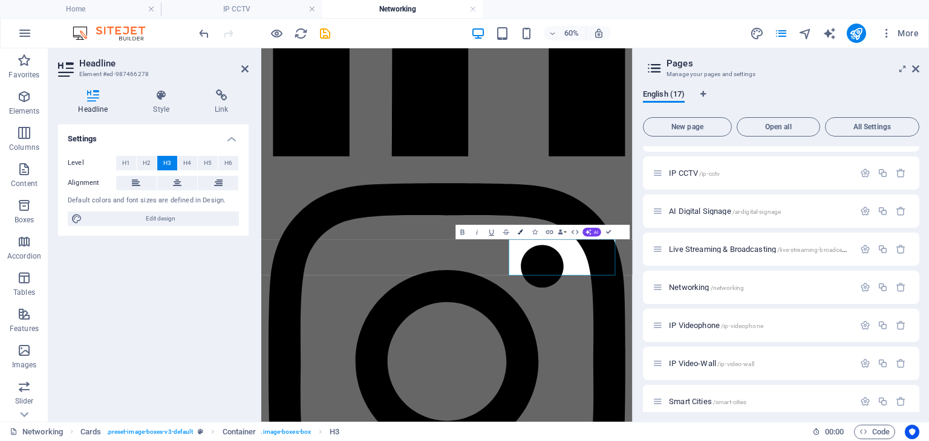
click at [519, 232] on icon "button" at bounding box center [520, 232] width 5 height 5
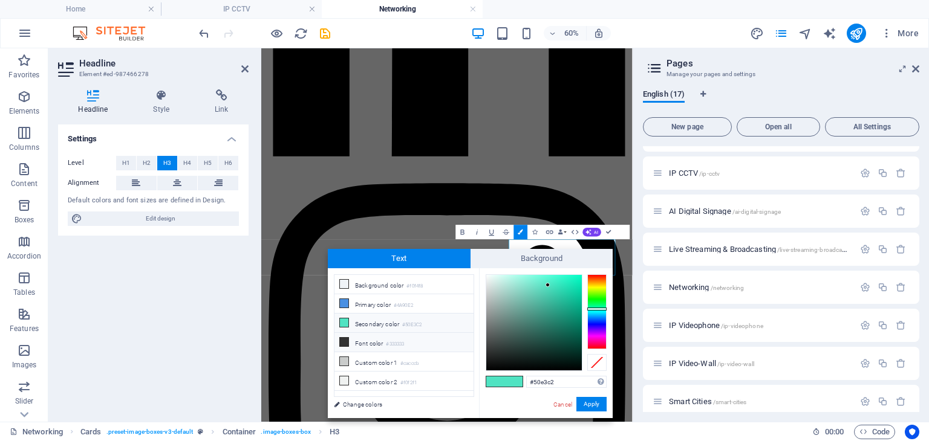
click at [396, 340] on small "#333333" at bounding box center [395, 344] width 18 height 8
type input "#333333"
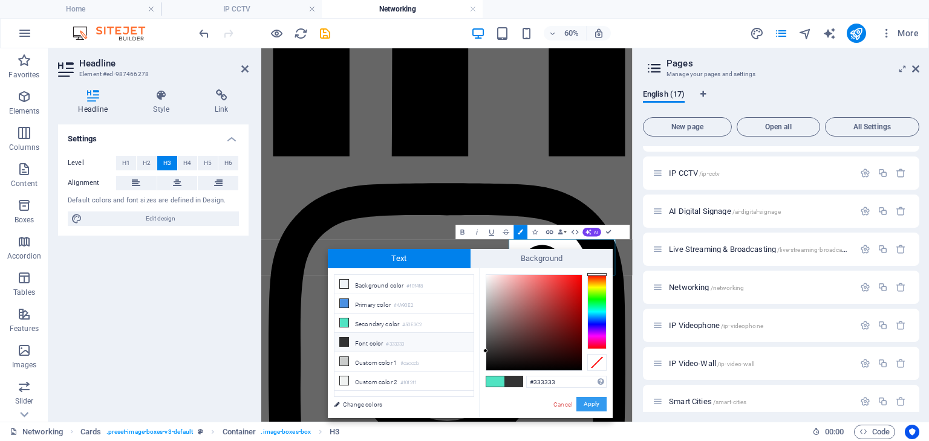
click at [584, 404] on button "Apply" at bounding box center [591, 404] width 30 height 15
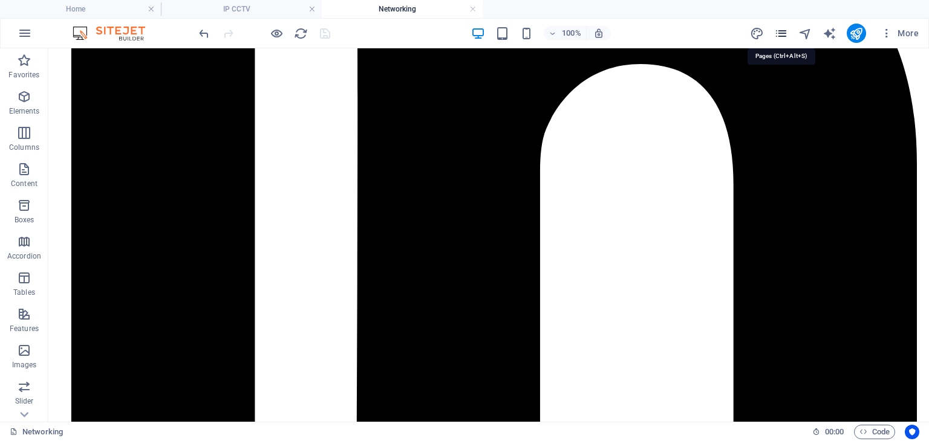
click at [785, 30] on icon "pages" at bounding box center [781, 34] width 14 height 14
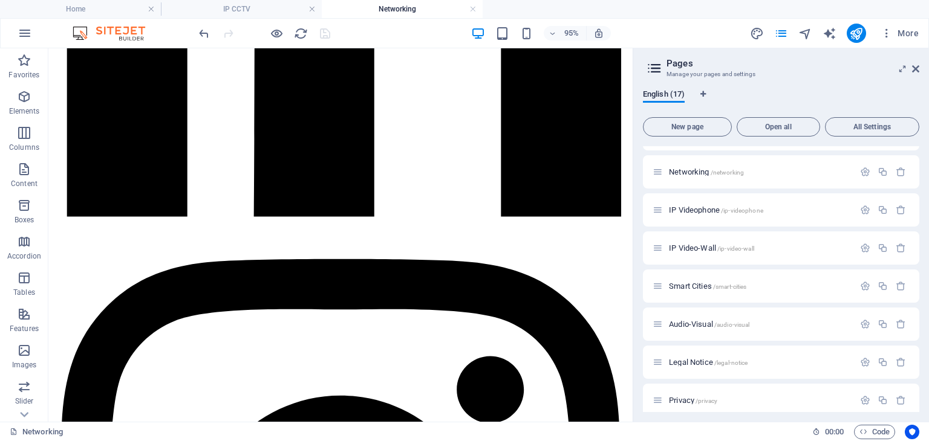
scroll to position [217, 0]
click at [701, 216] on div "IP Videophone /ip-videophone" at bounding box center [752, 213] width 201 height 14
click at [699, 213] on span "IP Videophone /ip-videophone" at bounding box center [716, 212] width 94 height 9
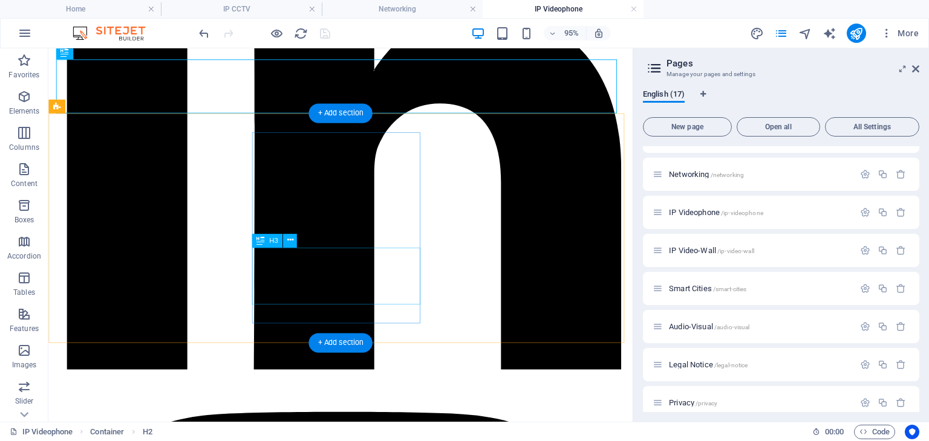
scroll to position [230, 0]
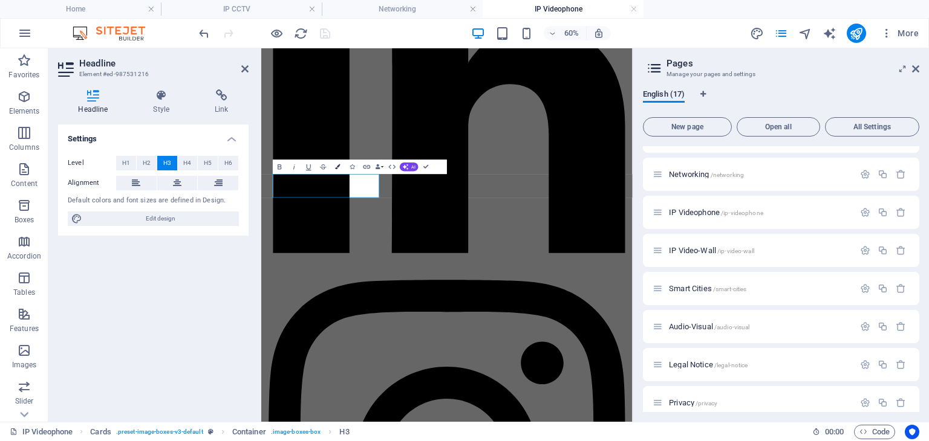
click at [336, 163] on button "Colors" at bounding box center [338, 167] width 14 height 15
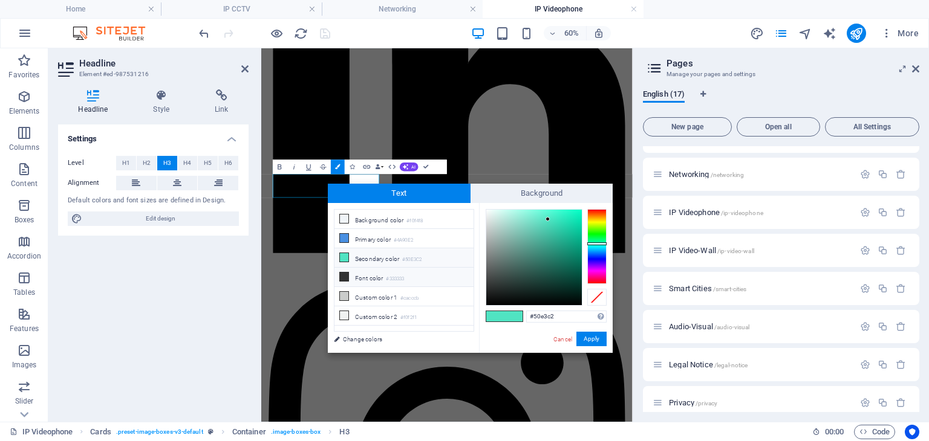
click at [368, 273] on li "Font color #333333" at bounding box center [403, 277] width 139 height 19
type input "#333333"
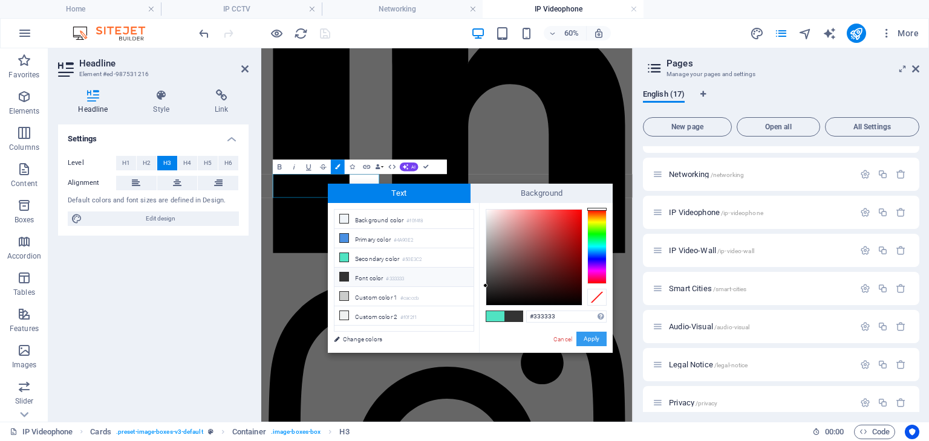
click at [586, 338] on button "Apply" at bounding box center [591, 339] width 30 height 15
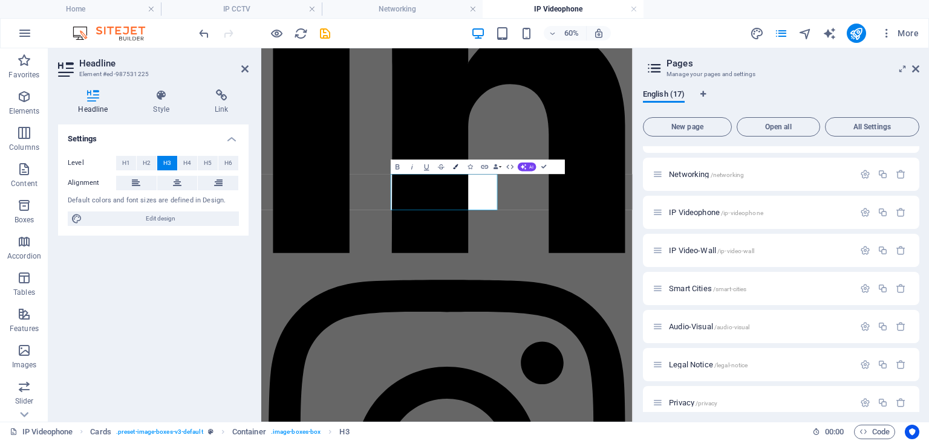
click at [452, 164] on button "Colors" at bounding box center [456, 167] width 14 height 15
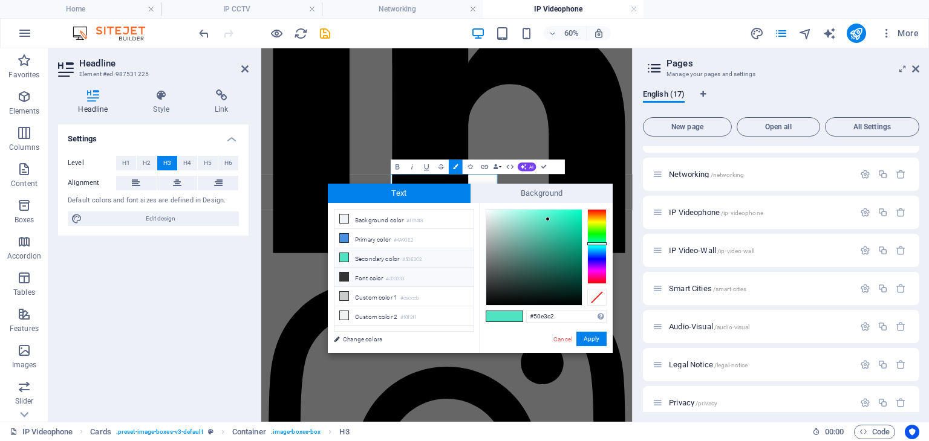
click at [388, 282] on li "Font color #333333" at bounding box center [403, 277] width 139 height 19
type input "#333333"
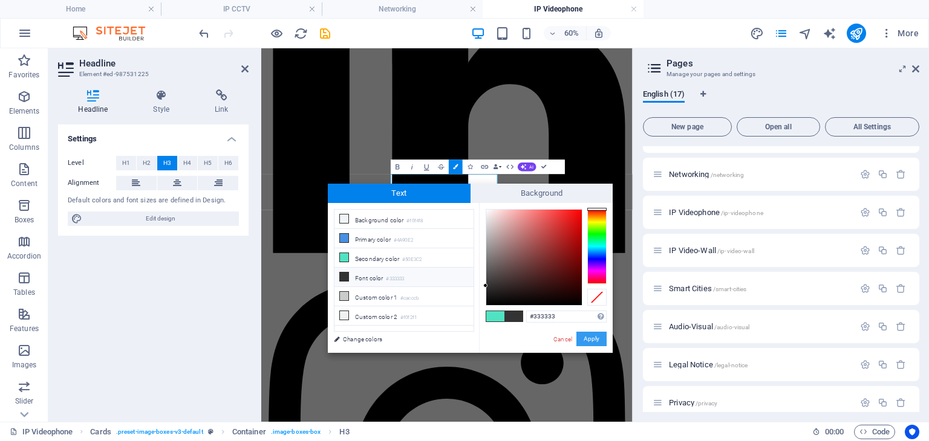
click at [600, 339] on button "Apply" at bounding box center [591, 339] width 30 height 15
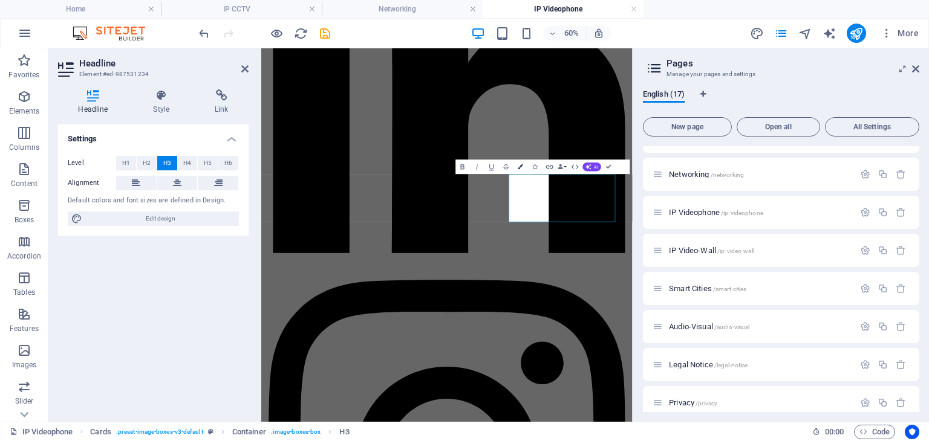
click at [524, 167] on button "Colors" at bounding box center [520, 167] width 14 height 15
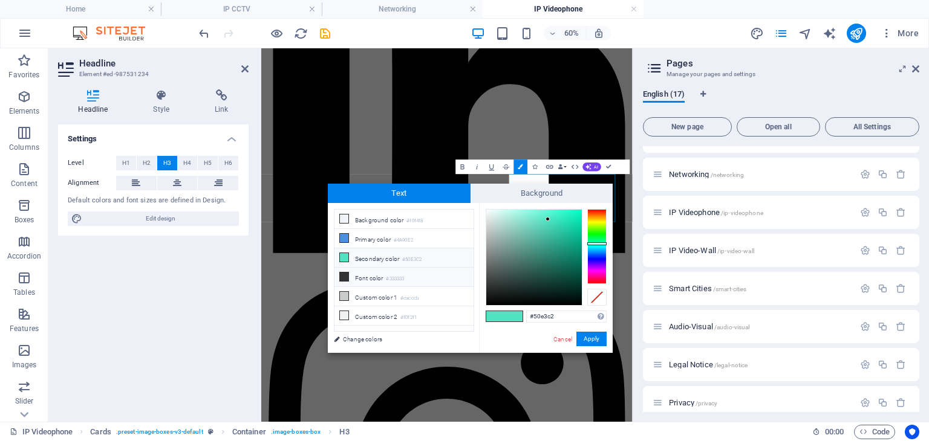
click at [406, 270] on li "Font color #333333" at bounding box center [403, 277] width 139 height 19
type input "#333333"
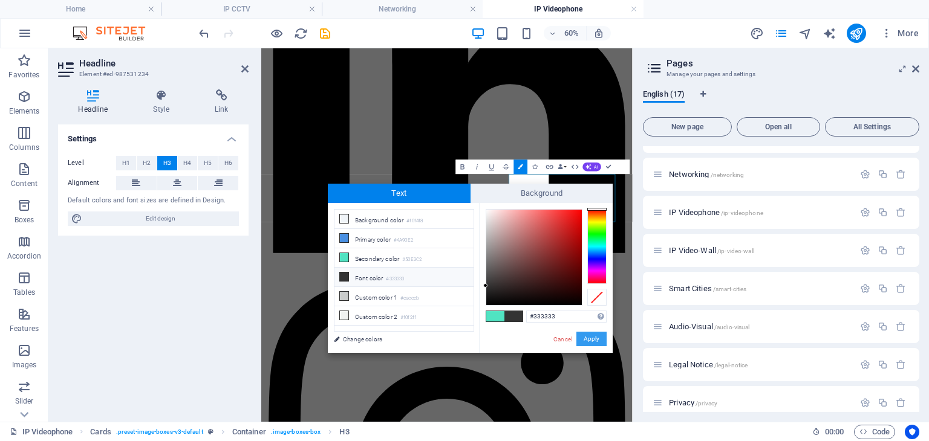
click at [592, 342] on button "Apply" at bounding box center [591, 339] width 30 height 15
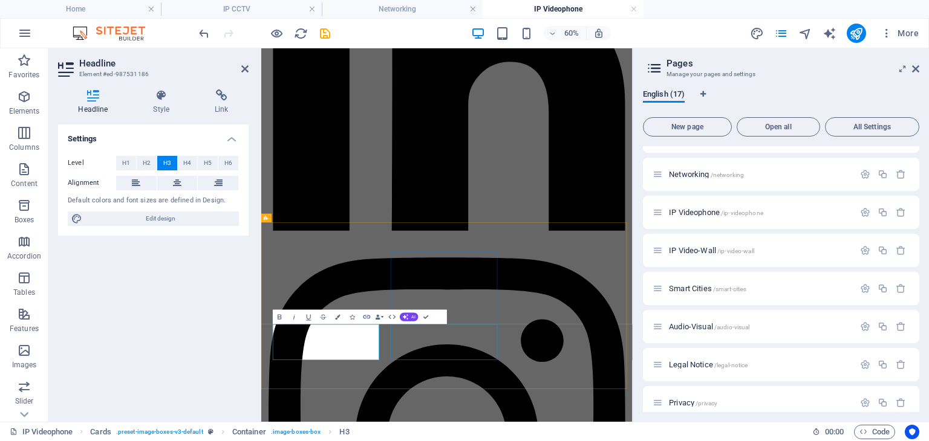
scroll to position [270, 0]
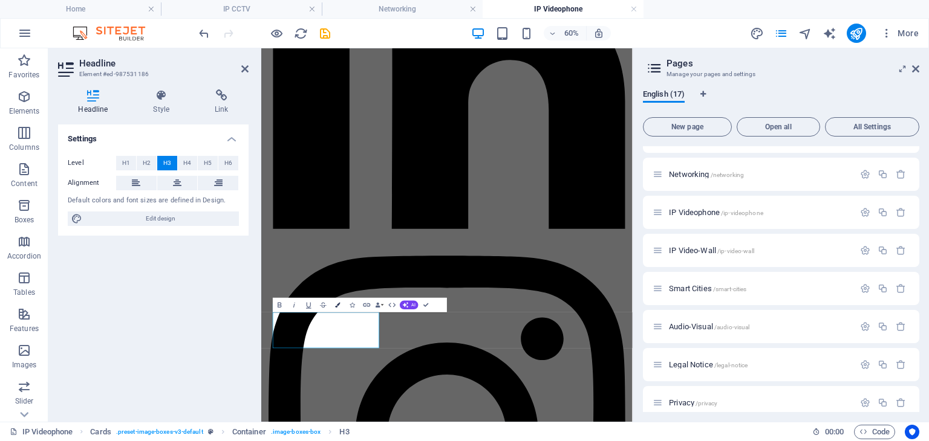
click at [335, 310] on button "Colors" at bounding box center [338, 305] width 14 height 15
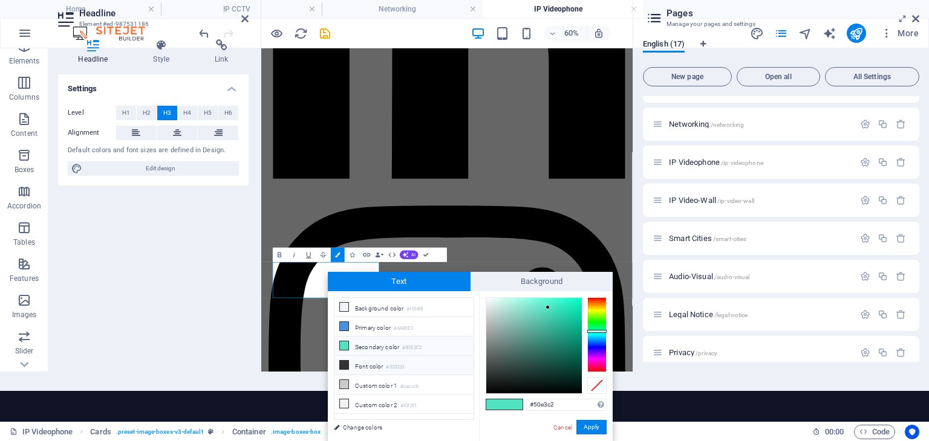
click at [395, 368] on li "Font color #333333" at bounding box center [403, 365] width 139 height 19
type input "#333333"
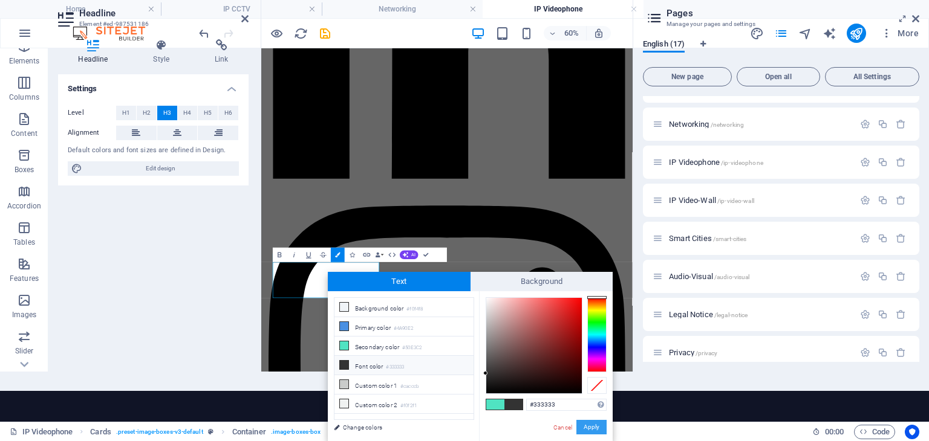
click at [591, 427] on button "Apply" at bounding box center [591, 427] width 30 height 15
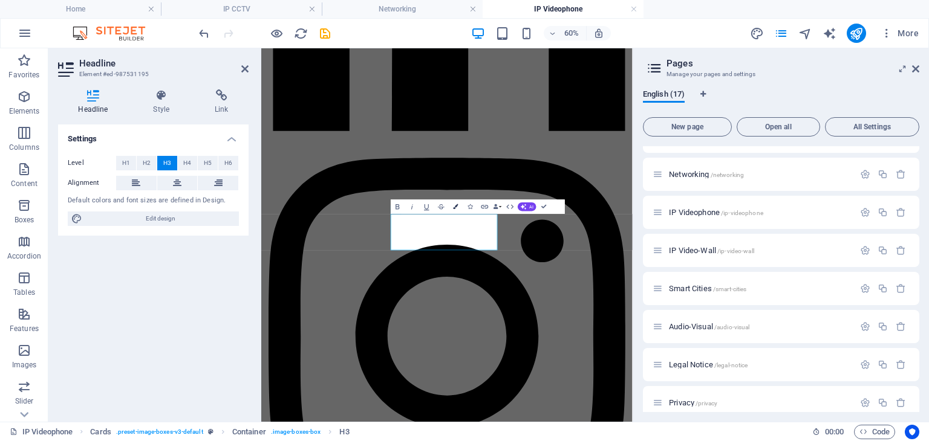
click at [458, 203] on button "Colors" at bounding box center [456, 207] width 14 height 15
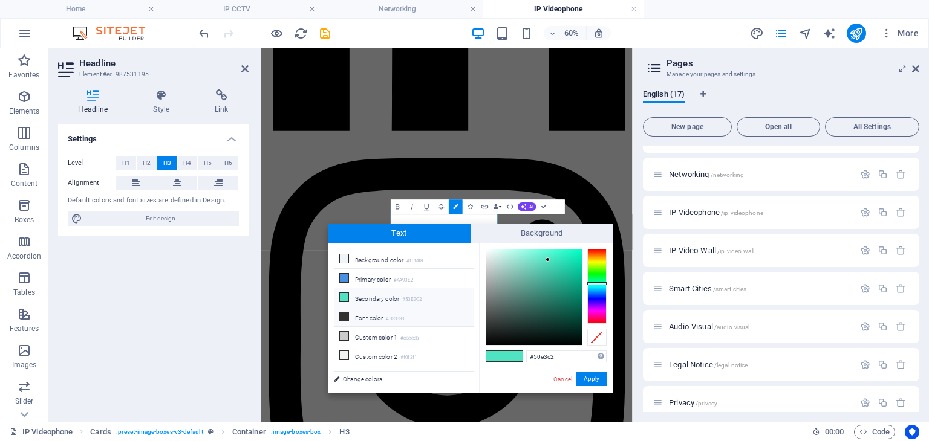
click at [412, 316] on li "Font color #333333" at bounding box center [403, 317] width 139 height 19
type input "#333333"
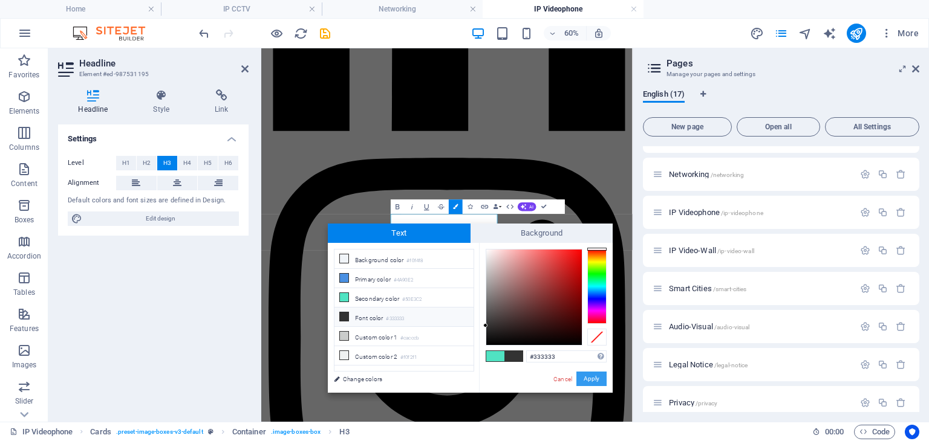
click at [593, 380] on button "Apply" at bounding box center [591, 379] width 30 height 15
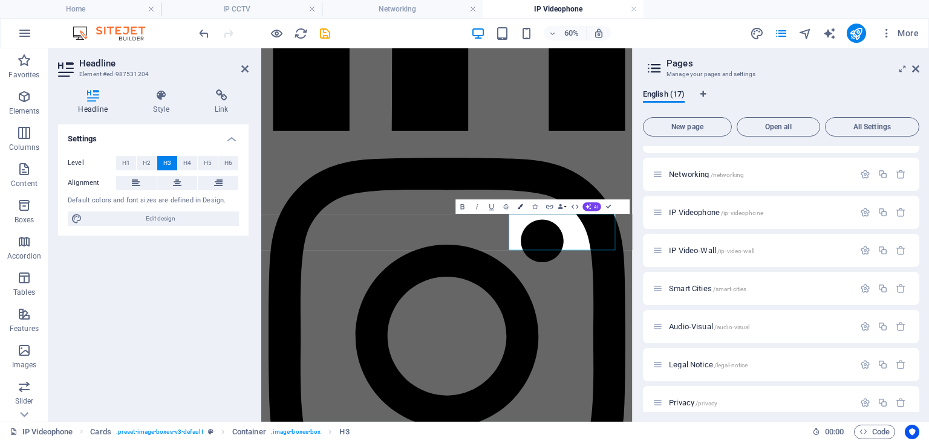
click at [521, 209] on icon "button" at bounding box center [520, 206] width 5 height 5
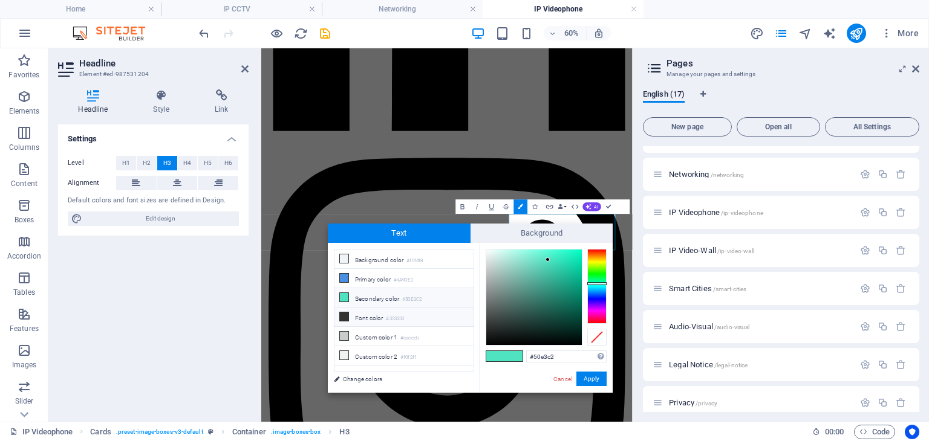
click at [417, 319] on li "Font color #333333" at bounding box center [403, 317] width 139 height 19
type input "#333333"
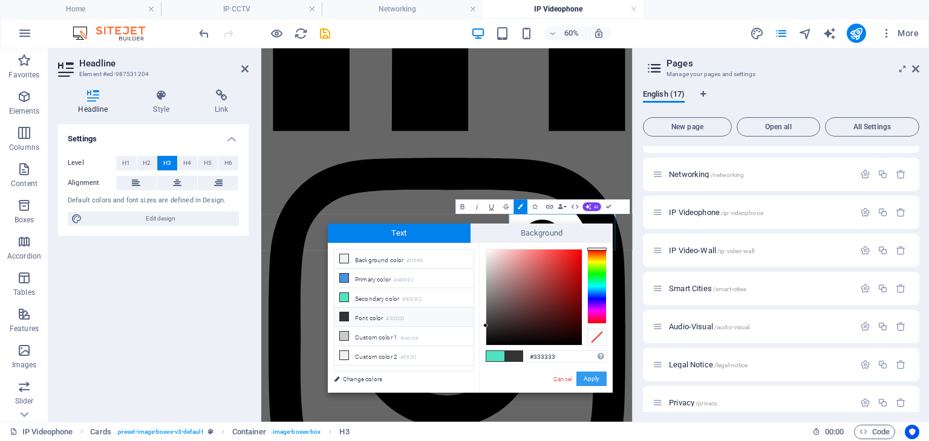
click at [596, 378] on button "Apply" at bounding box center [591, 379] width 30 height 15
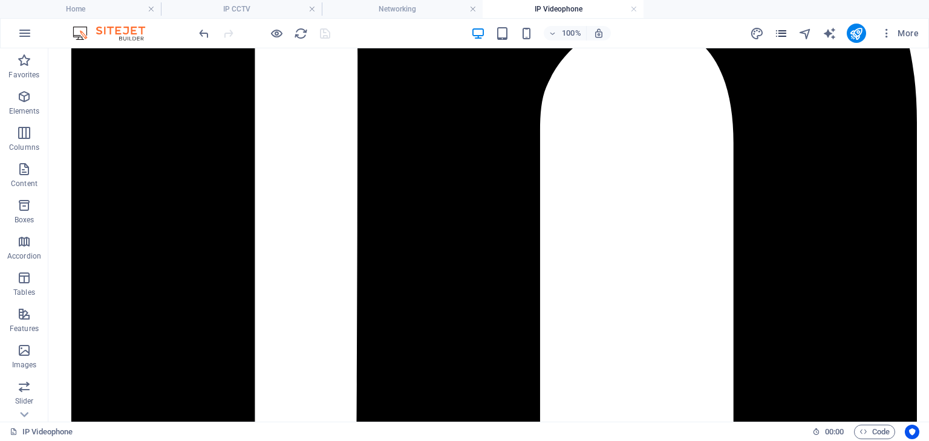
click at [781, 34] on icon "pages" at bounding box center [781, 34] width 14 height 14
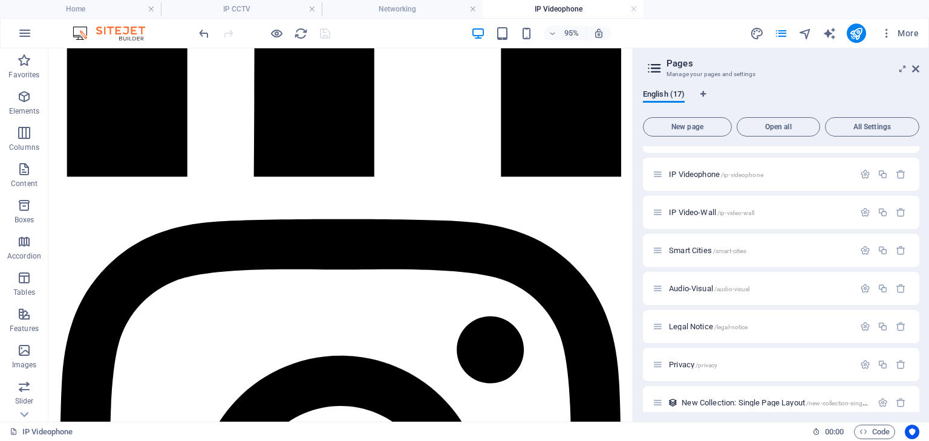
scroll to position [254, 0]
click at [702, 215] on span "IP Video-Wall /ip-video-wall" at bounding box center [711, 213] width 85 height 9
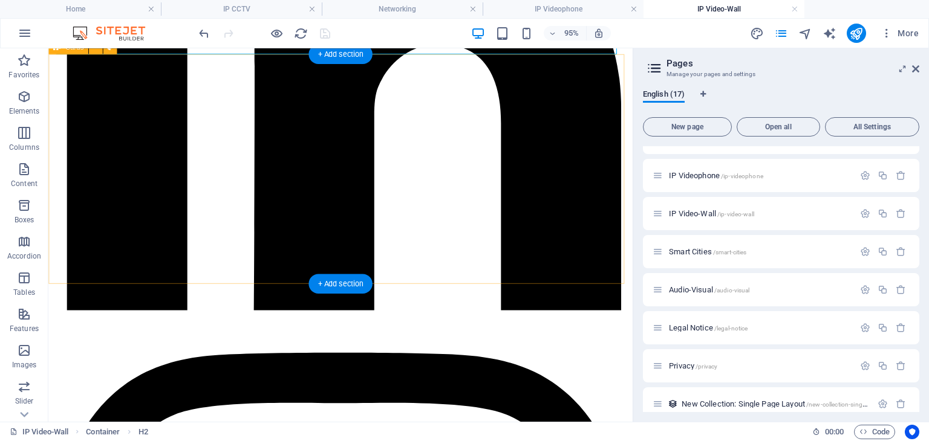
scroll to position [348, 0]
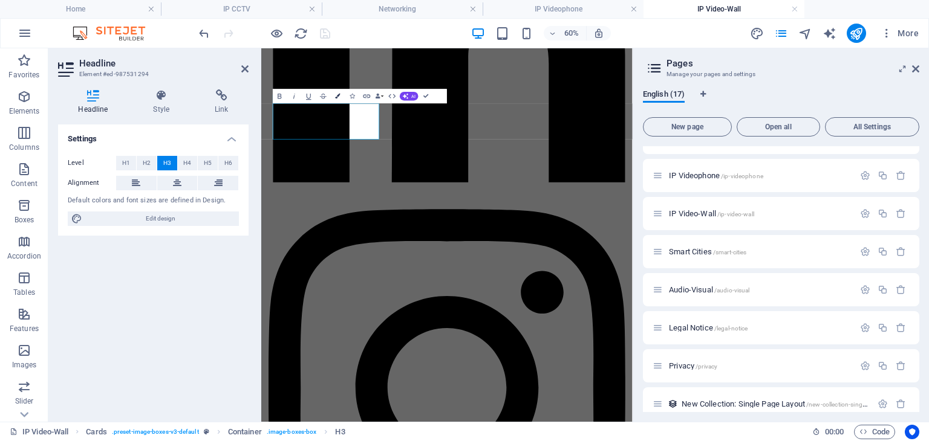
click at [336, 97] on icon "button" at bounding box center [337, 96] width 5 height 5
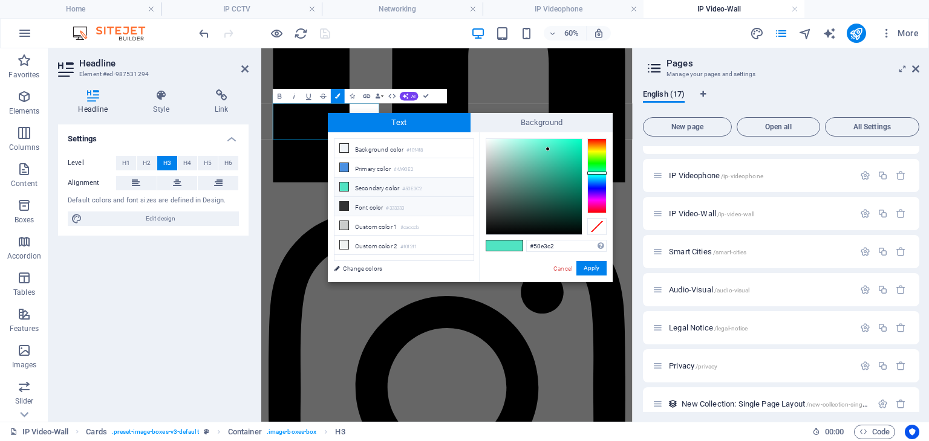
click at [377, 204] on li "Font color #333333" at bounding box center [403, 206] width 139 height 19
type input "#333333"
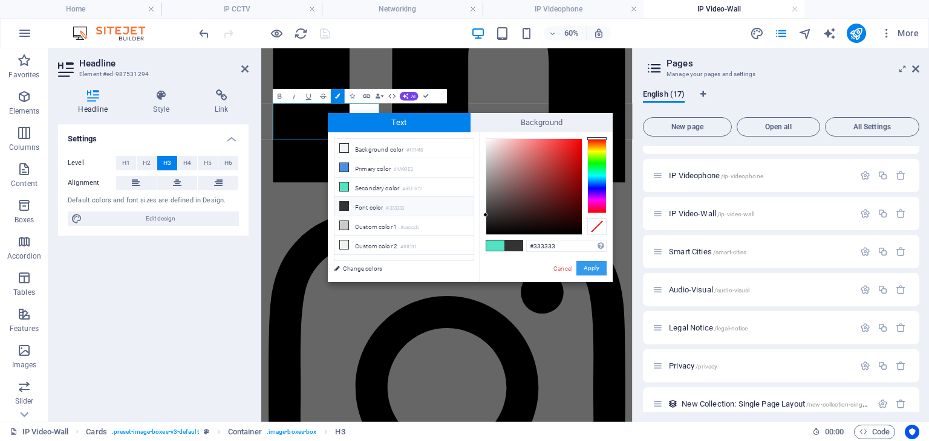
click at [588, 265] on button "Apply" at bounding box center [591, 268] width 30 height 15
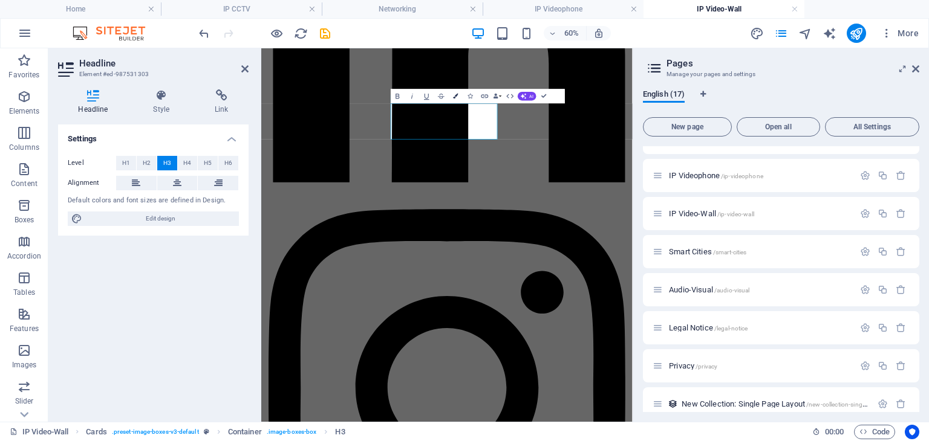
click at [458, 97] on icon "button" at bounding box center [455, 96] width 5 height 5
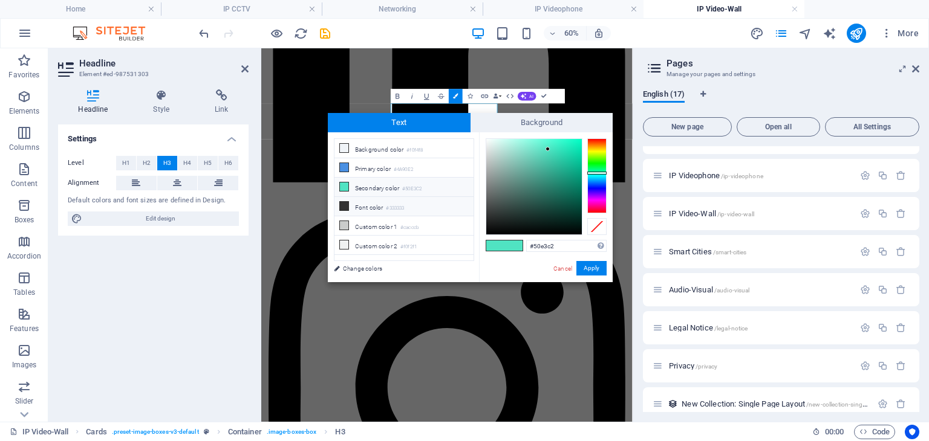
click at [392, 210] on li "Font color #333333" at bounding box center [403, 206] width 139 height 19
type input "#333333"
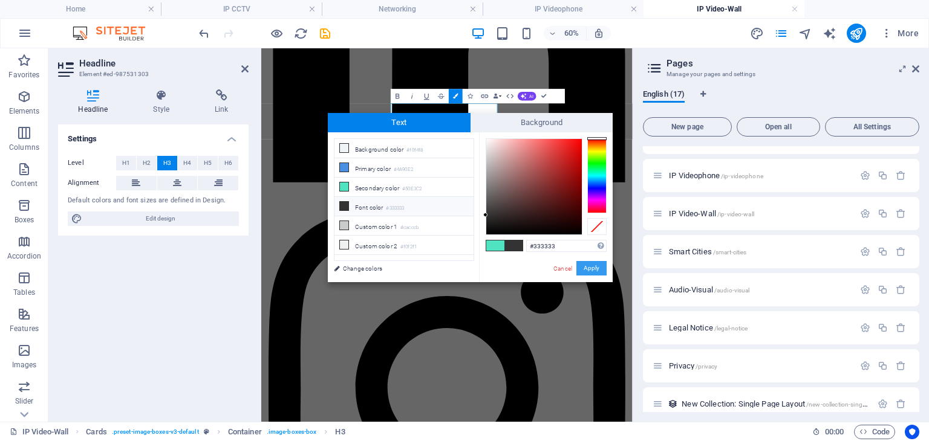
click at [596, 271] on button "Apply" at bounding box center [591, 268] width 30 height 15
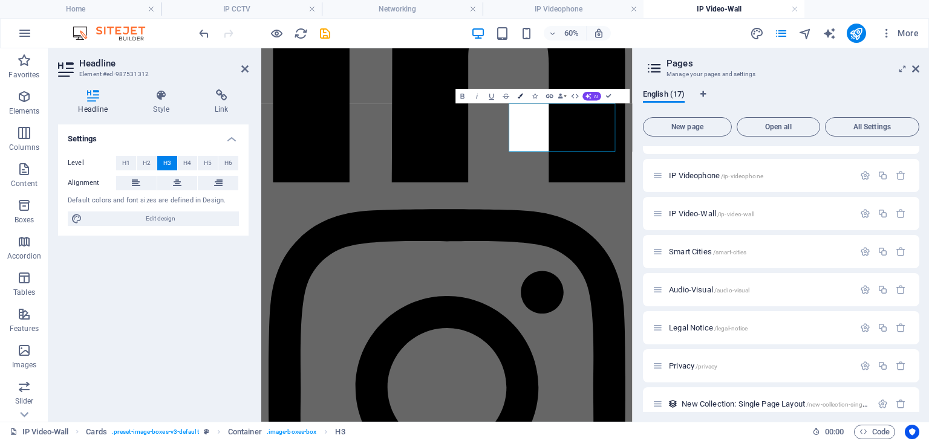
click at [519, 94] on icon "button" at bounding box center [520, 96] width 5 height 5
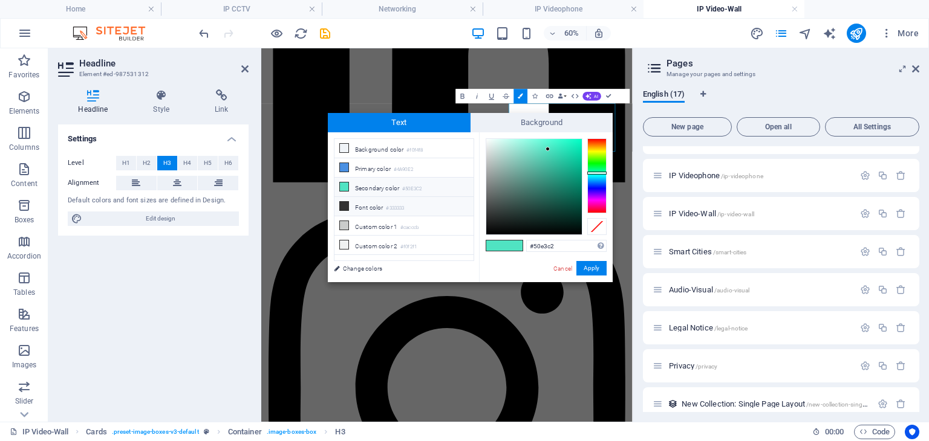
click at [394, 200] on li "Font color #333333" at bounding box center [403, 206] width 139 height 19
type input "#333333"
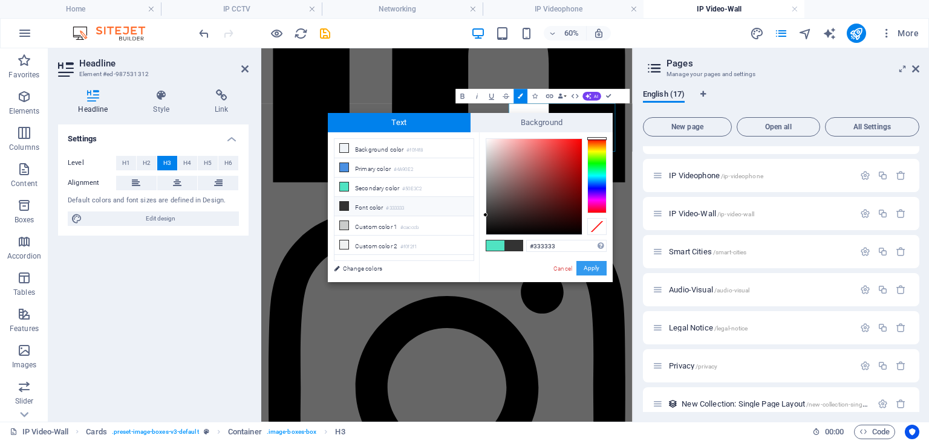
click at [589, 269] on button "Apply" at bounding box center [591, 268] width 30 height 15
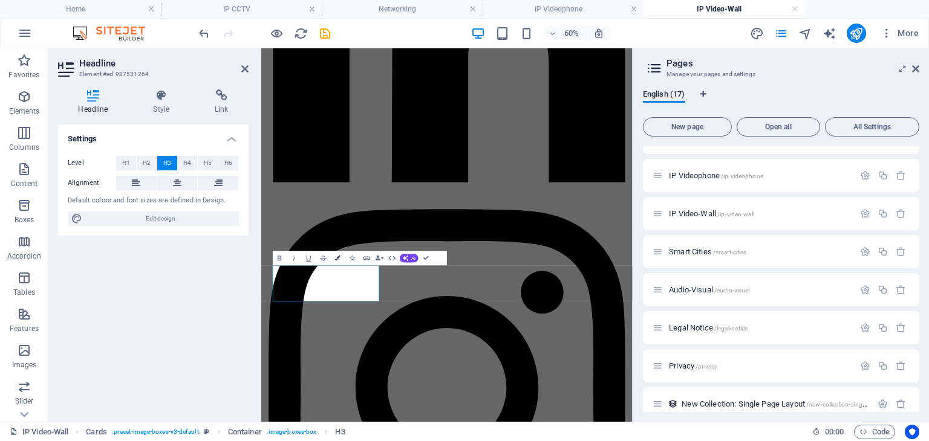
click at [334, 255] on button "Colors" at bounding box center [338, 258] width 14 height 15
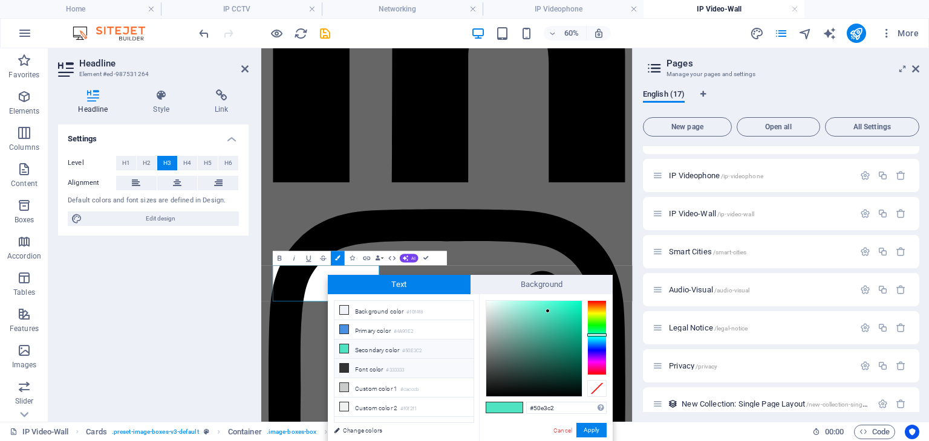
click at [402, 363] on li "Font color #333333" at bounding box center [403, 368] width 139 height 19
type input "#333333"
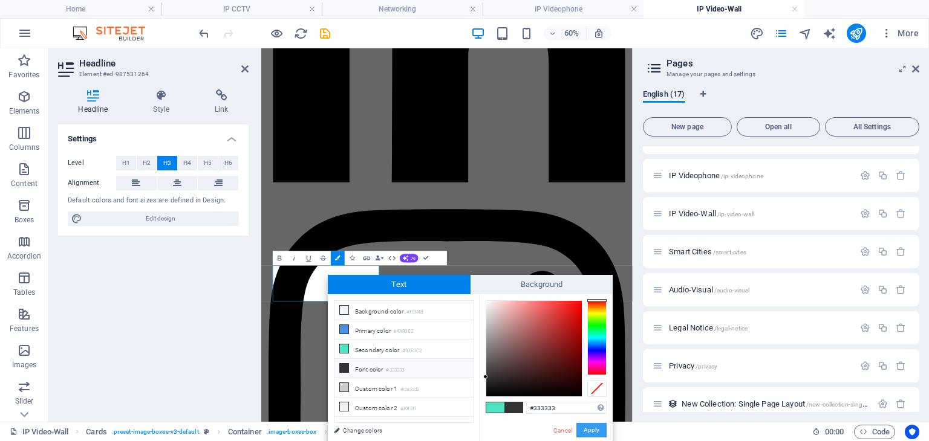
click at [591, 426] on button "Apply" at bounding box center [591, 430] width 30 height 15
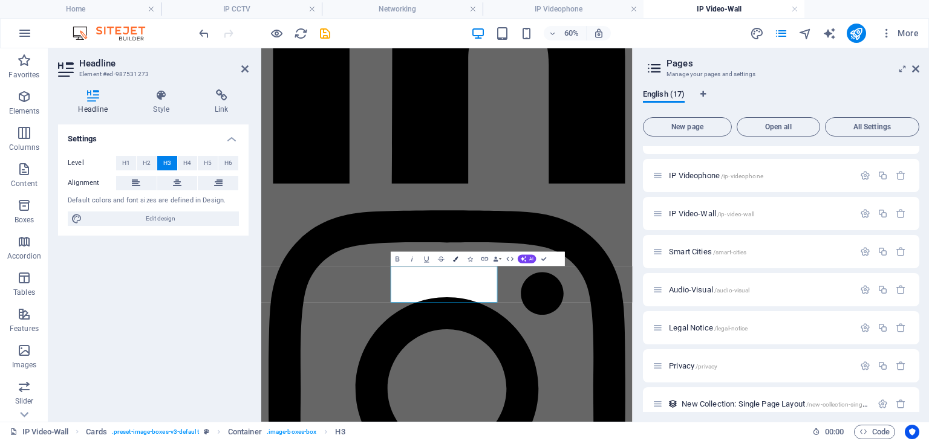
click at [454, 257] on icon "button" at bounding box center [455, 259] width 5 height 5
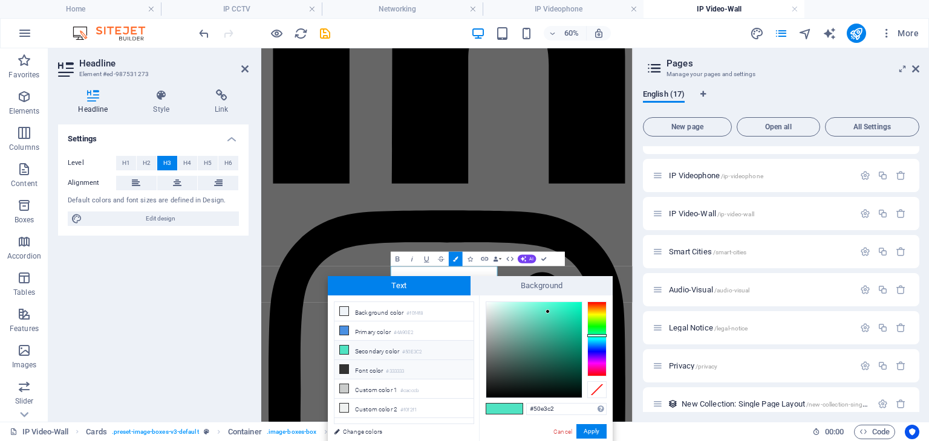
click at [375, 366] on li "Font color #333333" at bounding box center [403, 369] width 139 height 19
type input "#333333"
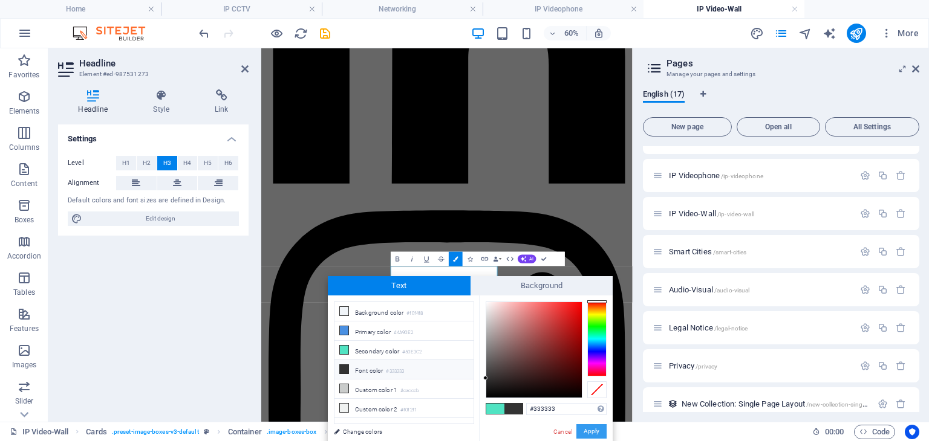
click at [605, 429] on button "Apply" at bounding box center [591, 431] width 30 height 15
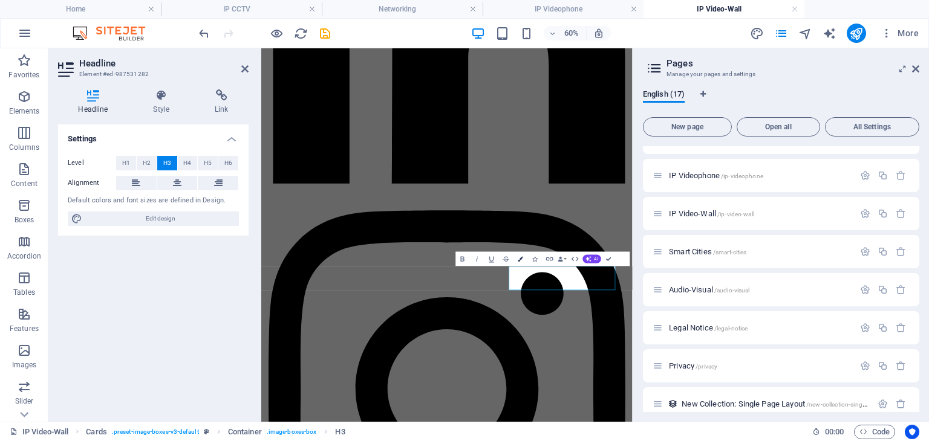
click at [521, 254] on button "Colors" at bounding box center [520, 259] width 14 height 15
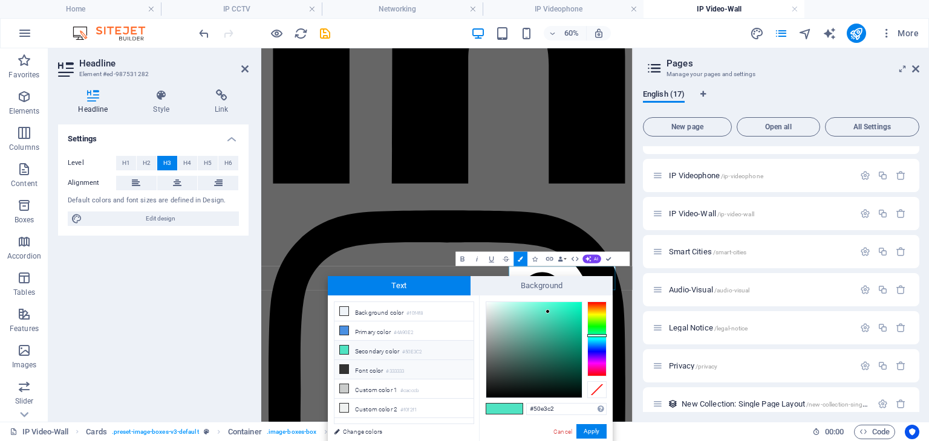
click at [412, 365] on li "Font color #333333" at bounding box center [403, 369] width 139 height 19
type input "#333333"
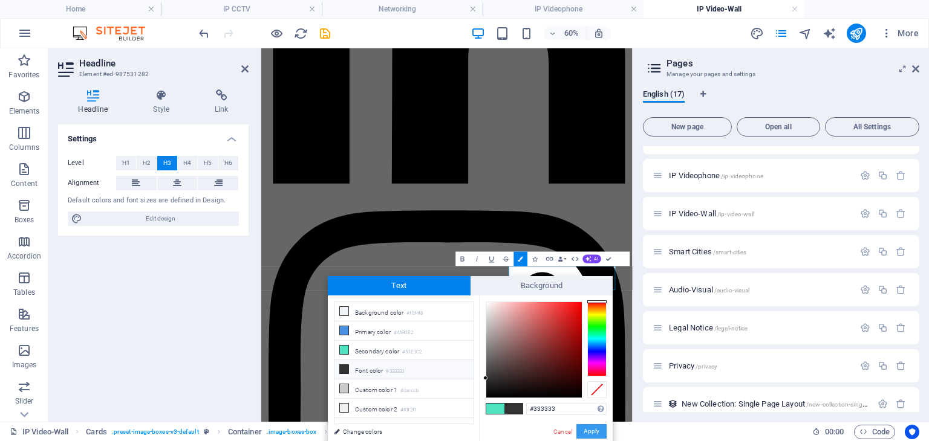
click at [594, 429] on button "Apply" at bounding box center [591, 431] width 30 height 15
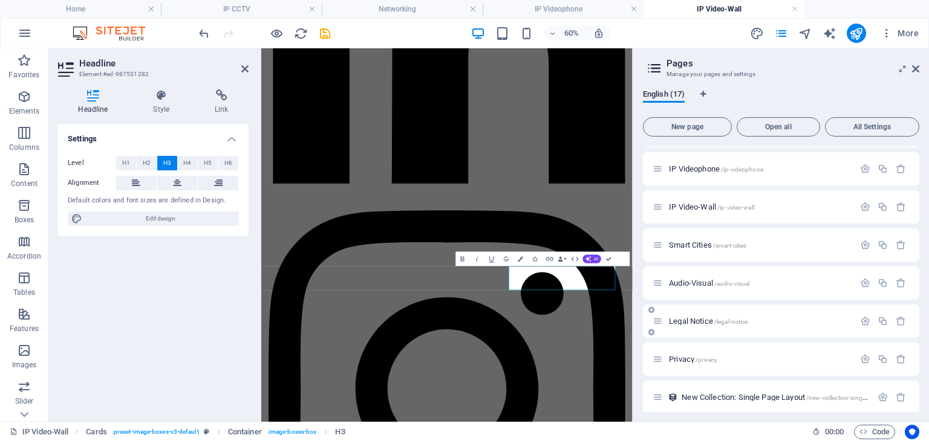
scroll to position [261, 0]
click at [692, 205] on span "IP Video-Wall /ip-video-wall" at bounding box center [711, 206] width 85 height 9
click at [695, 206] on span "IP Video-Wall /ip-video-wall" at bounding box center [711, 206] width 85 height 9
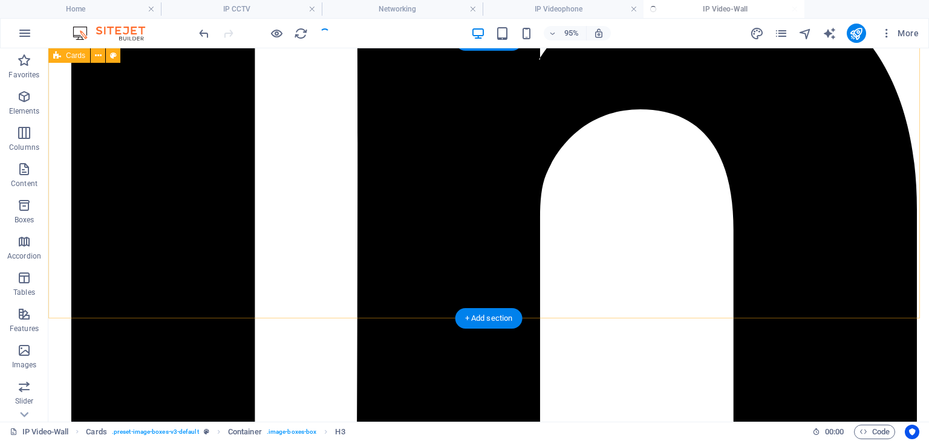
scroll to position [548, 0]
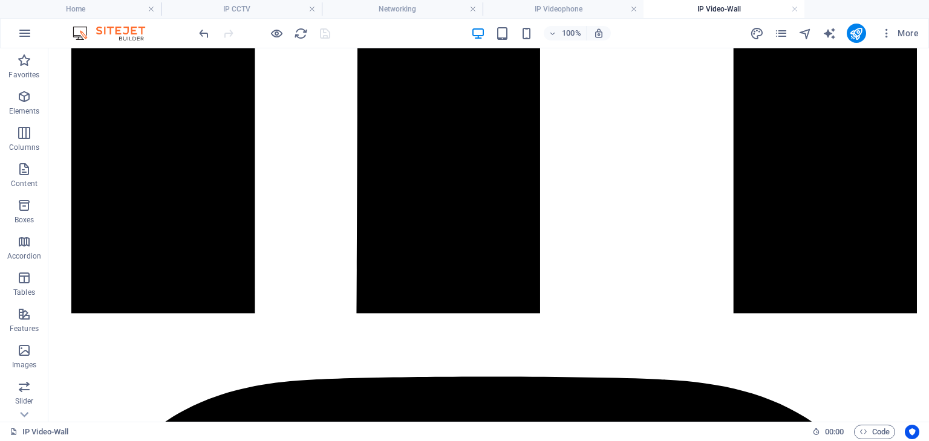
click at [798, 13] on h4 "IP Video-Wall" at bounding box center [723, 8] width 161 height 13
click at [794, 8] on link at bounding box center [794, 9] width 7 height 11
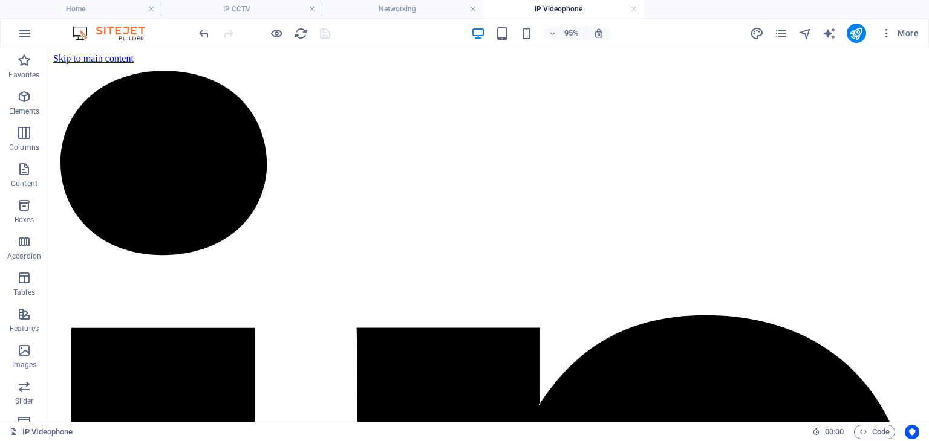
scroll to position [433, 0]
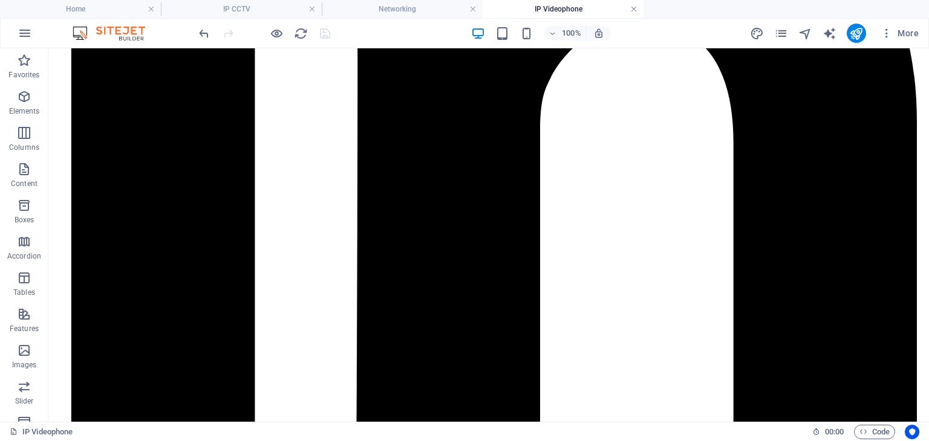
click at [630, 8] on link at bounding box center [633, 9] width 7 height 11
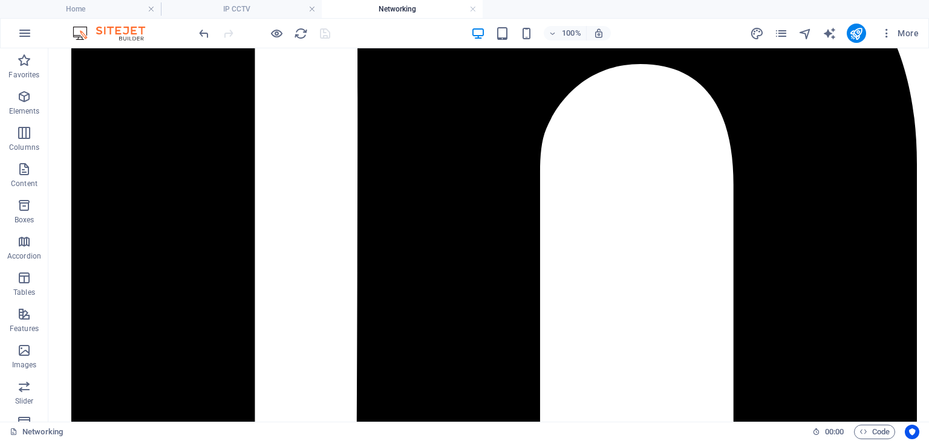
click at [466, 5] on h4 "Networking" at bounding box center [402, 8] width 161 height 13
click at [471, 8] on link at bounding box center [472, 9] width 7 height 11
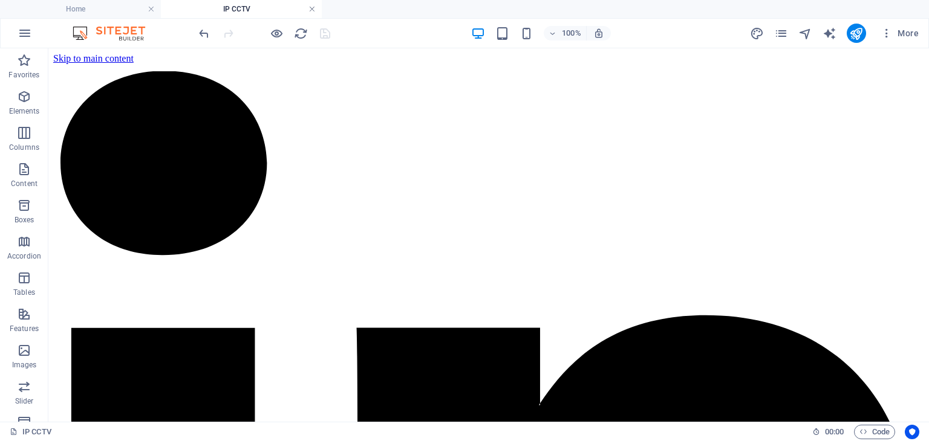
click at [312, 10] on link at bounding box center [311, 9] width 7 height 11
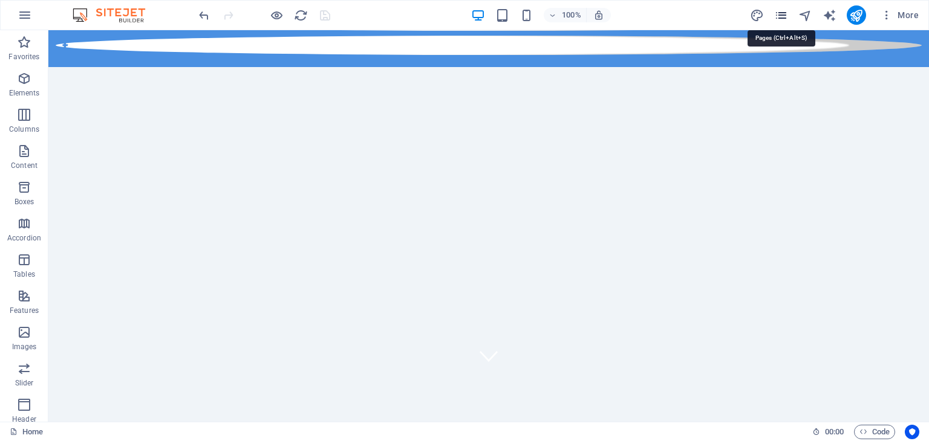
click at [779, 14] on icon "pages" at bounding box center [781, 15] width 14 height 14
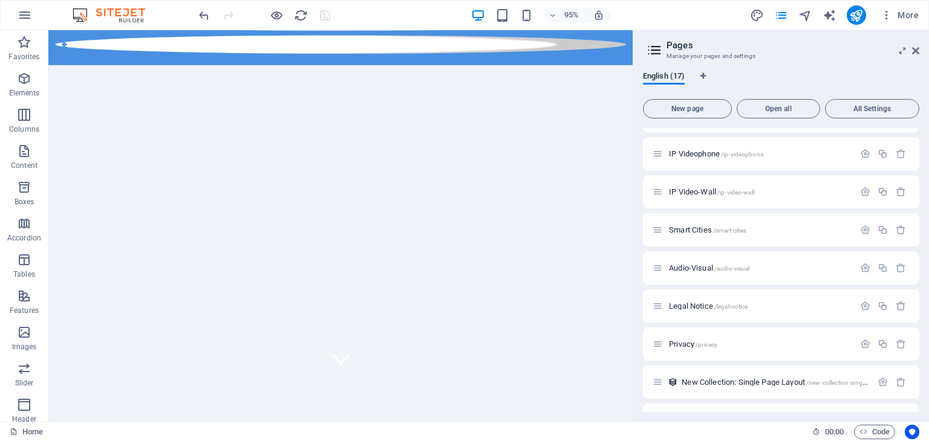
scroll to position [266, 0]
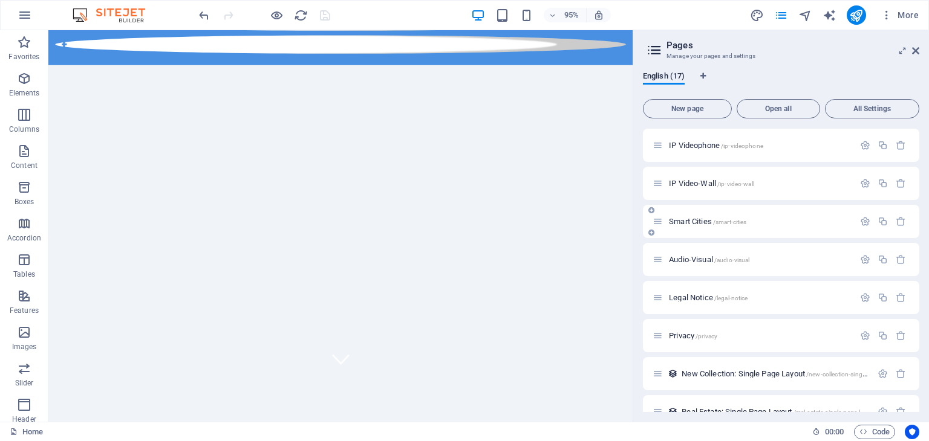
click at [694, 225] on div "Smart Cities /smart-cities" at bounding box center [752, 222] width 201 height 14
click at [694, 223] on span "Smart Cities /smart-cities" at bounding box center [707, 221] width 77 height 9
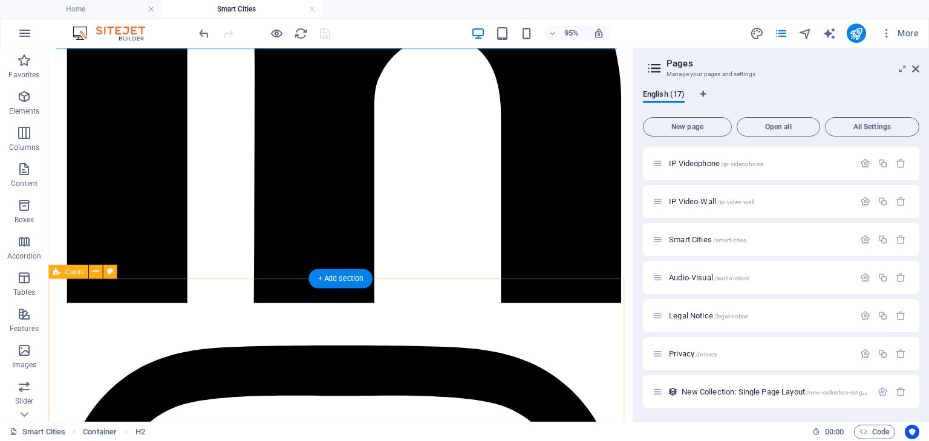
scroll to position [301, 0]
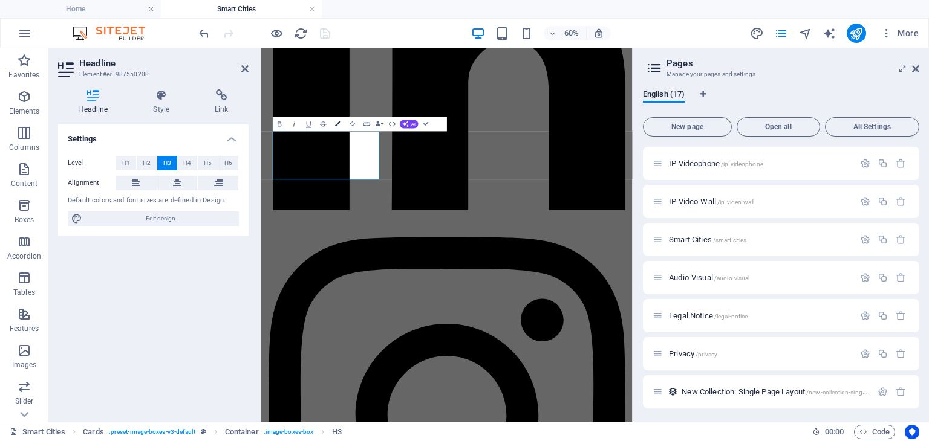
click at [340, 123] on icon "button" at bounding box center [337, 124] width 5 height 5
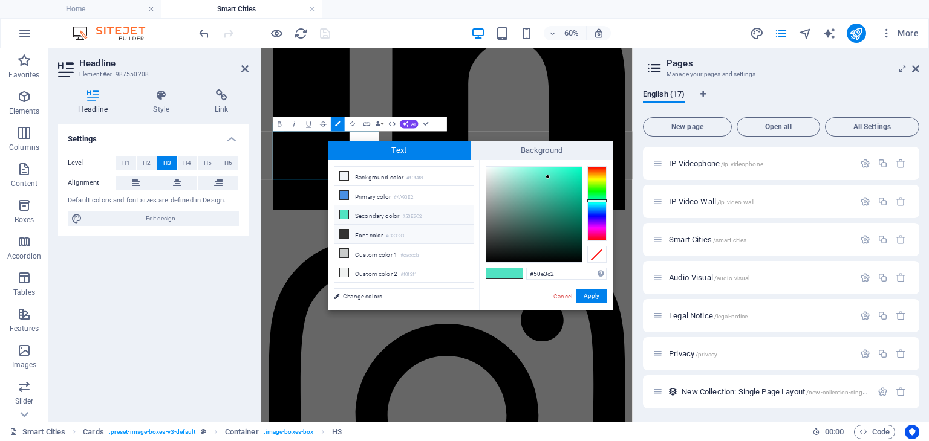
click at [371, 235] on li "Font color #333333" at bounding box center [403, 234] width 139 height 19
type input "#333333"
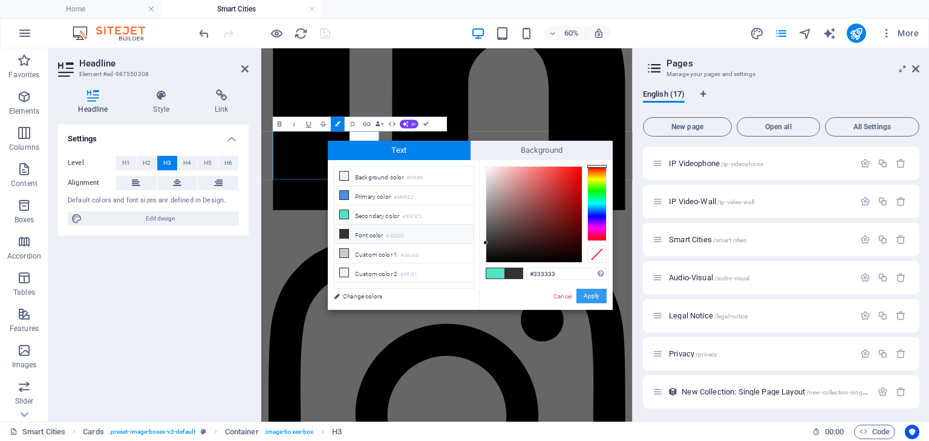
click at [594, 299] on button "Apply" at bounding box center [591, 296] width 30 height 15
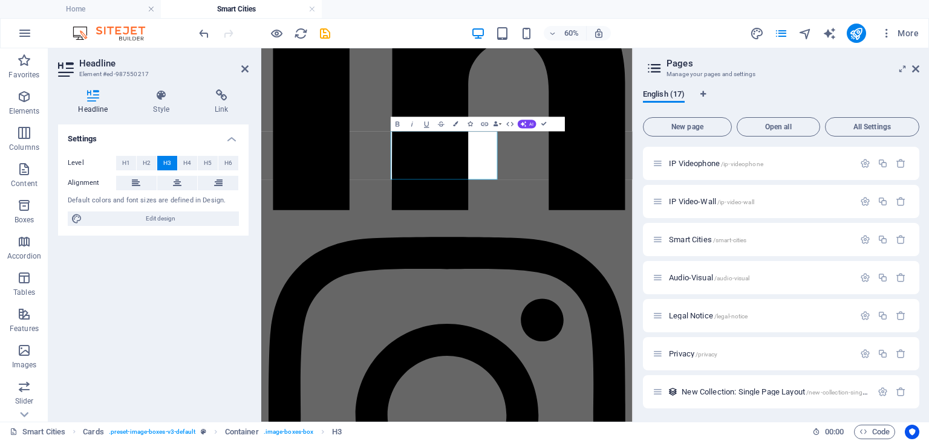
click at [472, 125] on icon "button" at bounding box center [470, 124] width 5 height 5
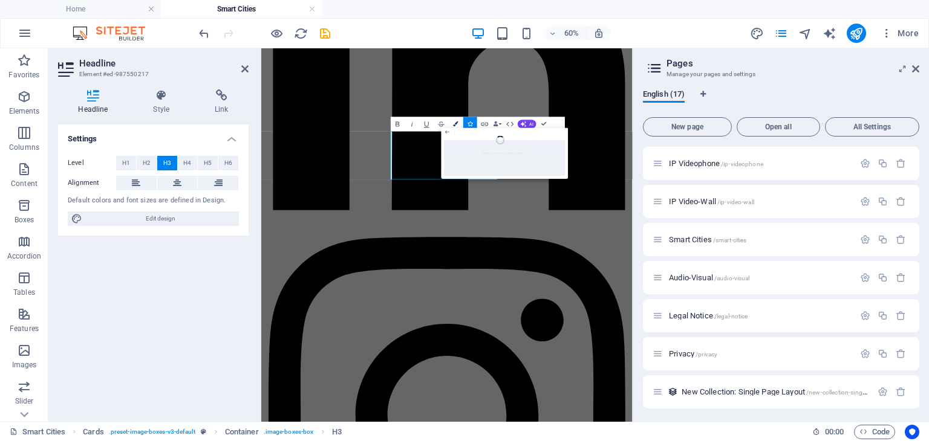
click at [456, 125] on icon "button" at bounding box center [455, 124] width 5 height 5
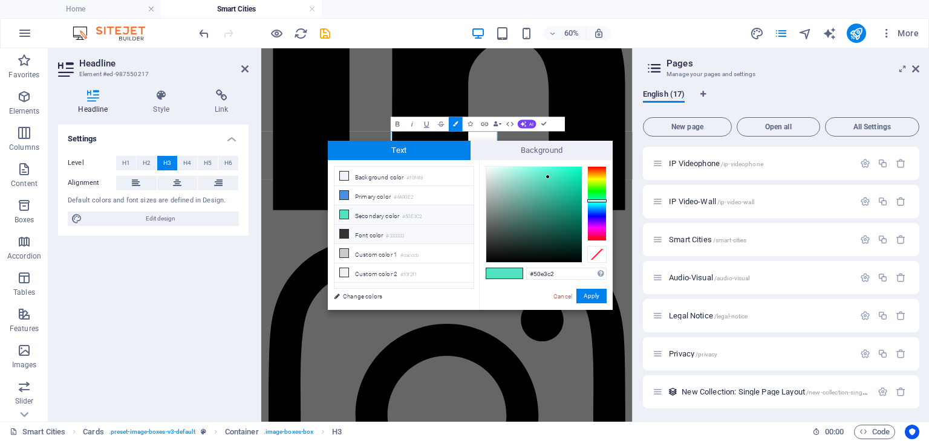
click at [384, 229] on li "Font color #333333" at bounding box center [403, 234] width 139 height 19
type input "#333333"
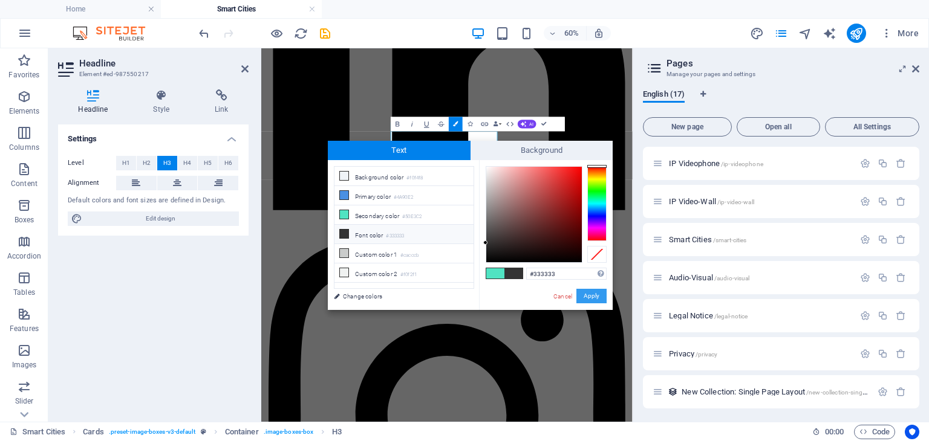
click at [595, 299] on button "Apply" at bounding box center [591, 296] width 30 height 15
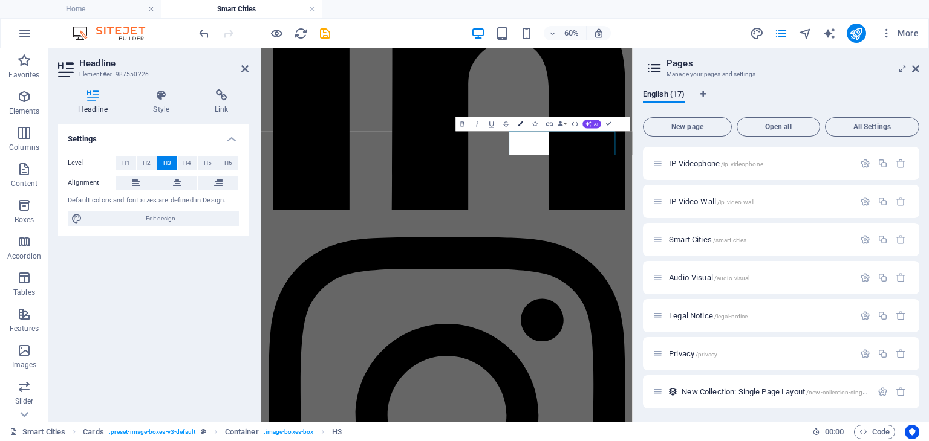
click at [517, 122] on button "Colors" at bounding box center [520, 124] width 14 height 15
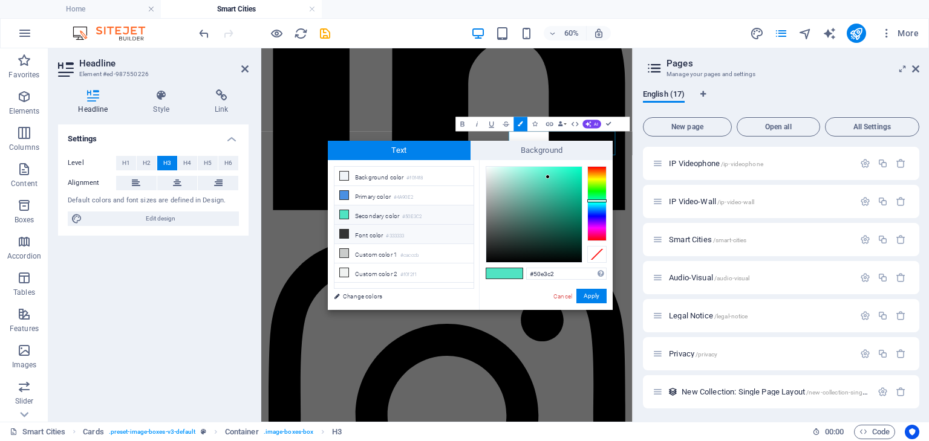
click at [387, 233] on li "Font color #333333" at bounding box center [403, 234] width 139 height 19
type input "#333333"
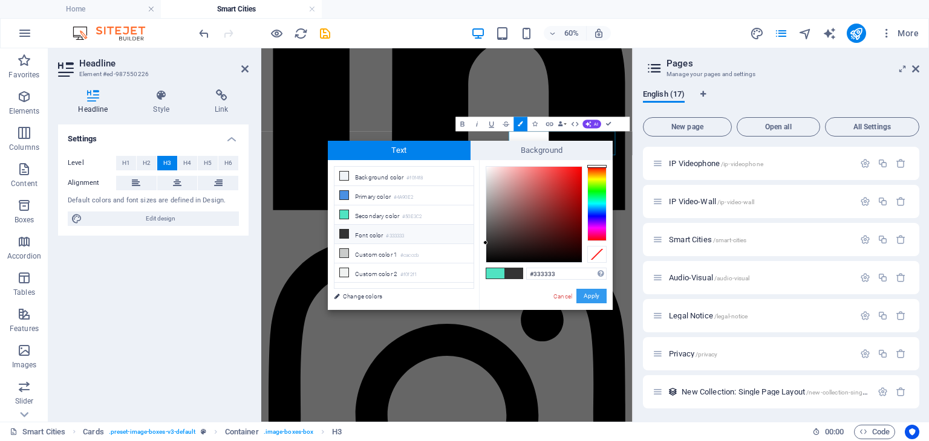
click at [595, 295] on button "Apply" at bounding box center [591, 296] width 30 height 15
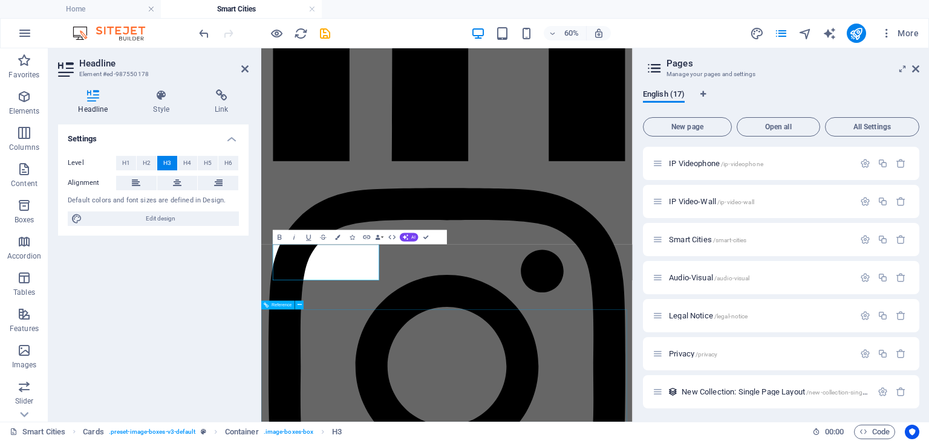
scroll to position [385, 0]
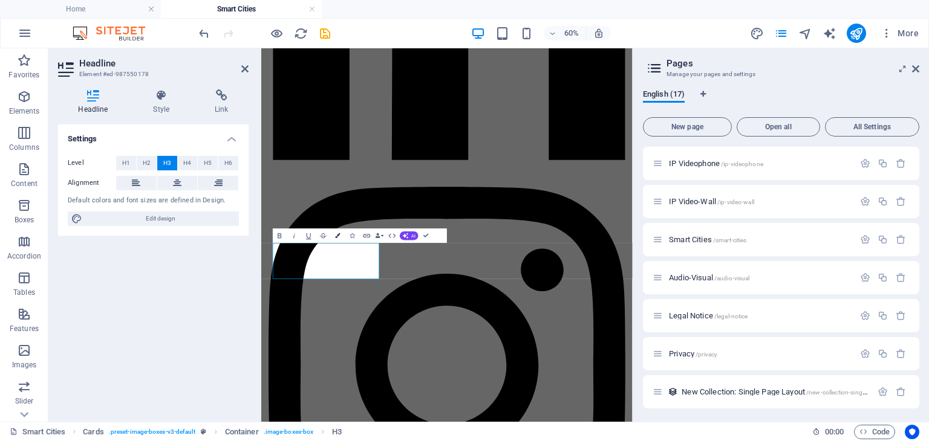
click at [336, 235] on icon "button" at bounding box center [337, 235] width 5 height 5
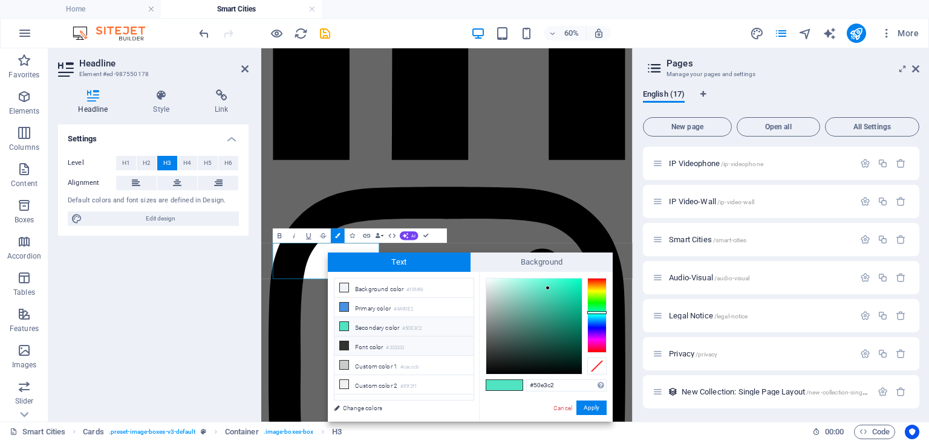
click at [374, 343] on li "Font color #333333" at bounding box center [403, 346] width 139 height 19
type input "#333333"
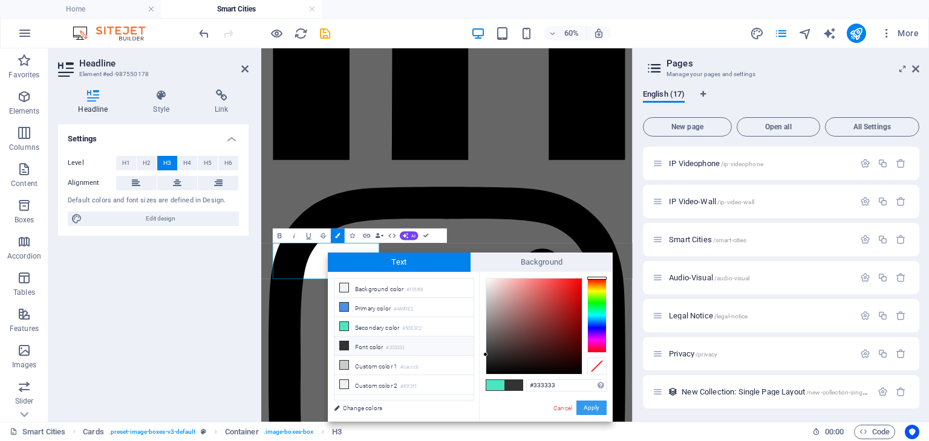
click at [586, 406] on button "Apply" at bounding box center [591, 408] width 30 height 15
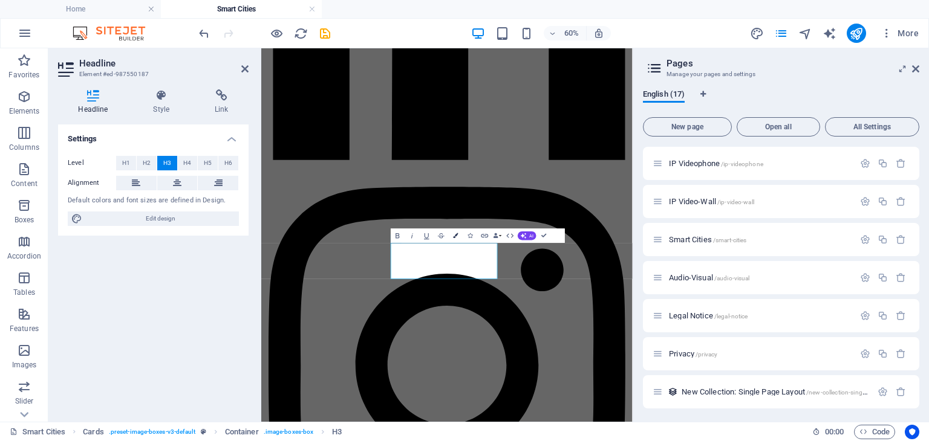
click at [456, 233] on icon "button" at bounding box center [455, 235] width 5 height 5
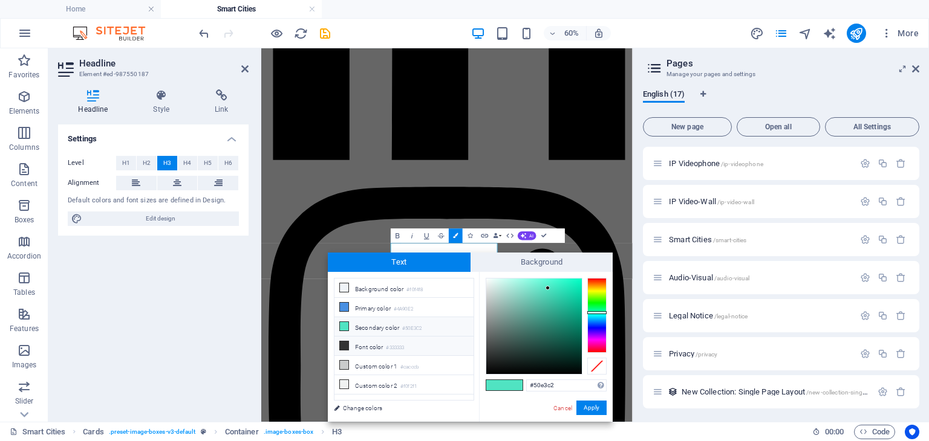
click at [426, 342] on li "Font color #333333" at bounding box center [403, 346] width 139 height 19
type input "#333333"
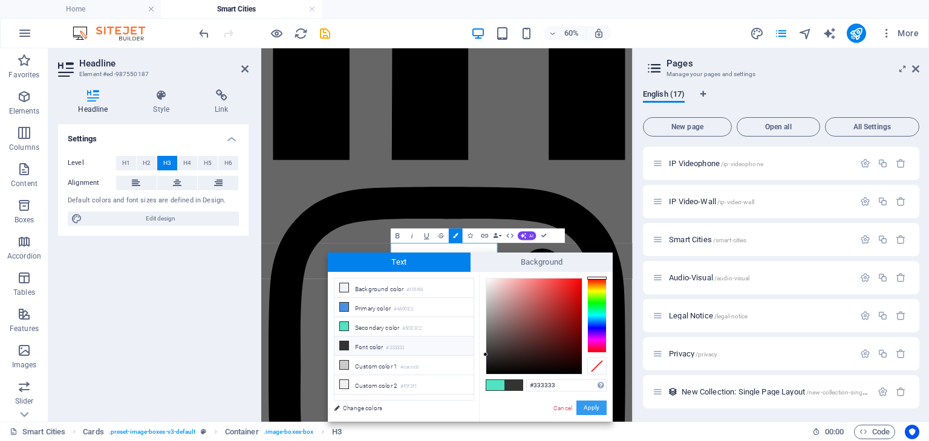
click at [595, 409] on button "Apply" at bounding box center [591, 408] width 30 height 15
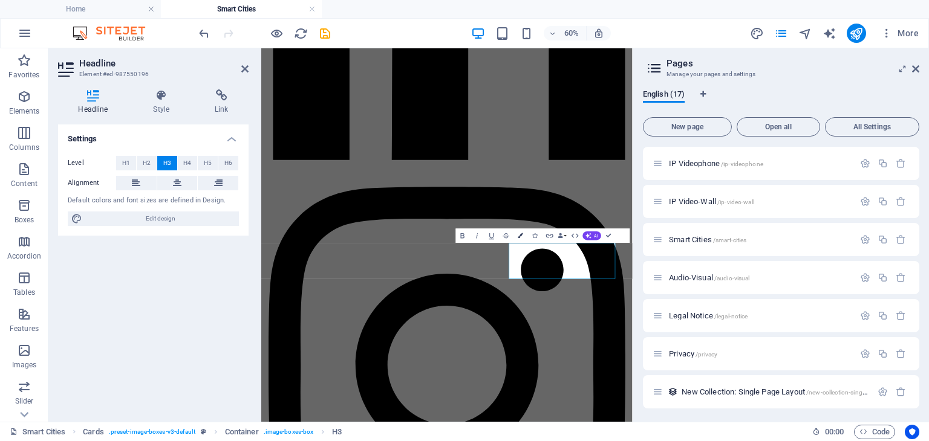
click at [521, 235] on icon "button" at bounding box center [520, 235] width 5 height 5
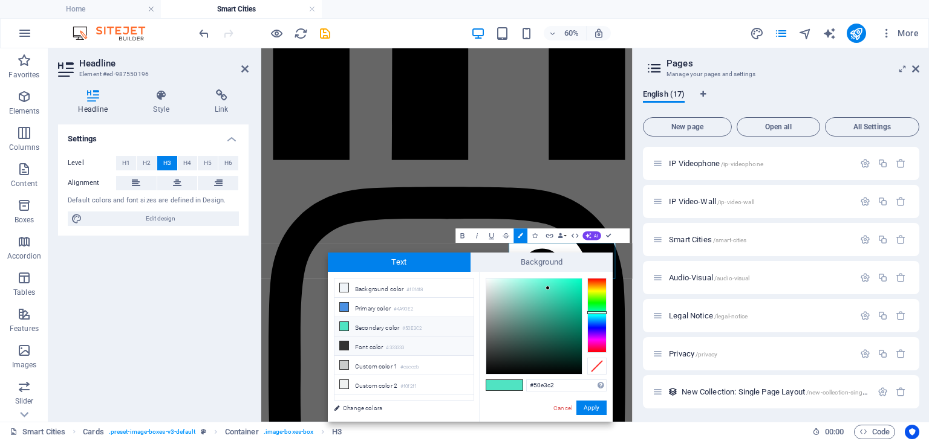
click at [420, 345] on li "Font color #333333" at bounding box center [403, 346] width 139 height 19
type input "#333333"
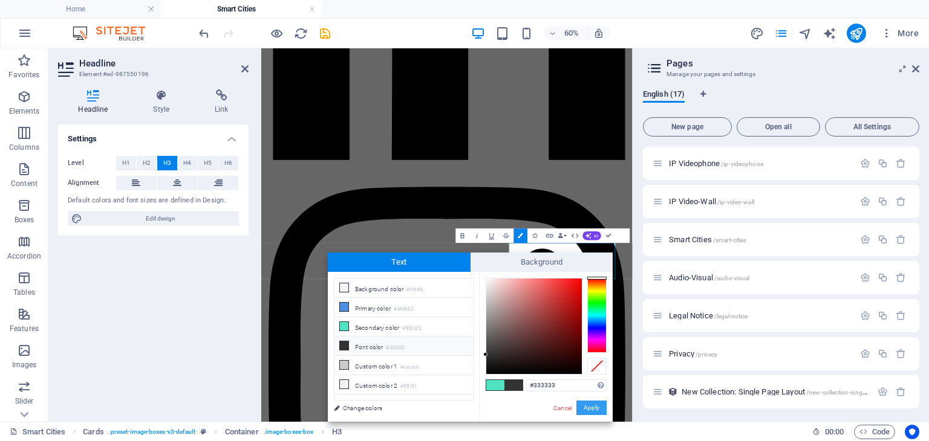
click at [602, 409] on button "Apply" at bounding box center [591, 408] width 30 height 15
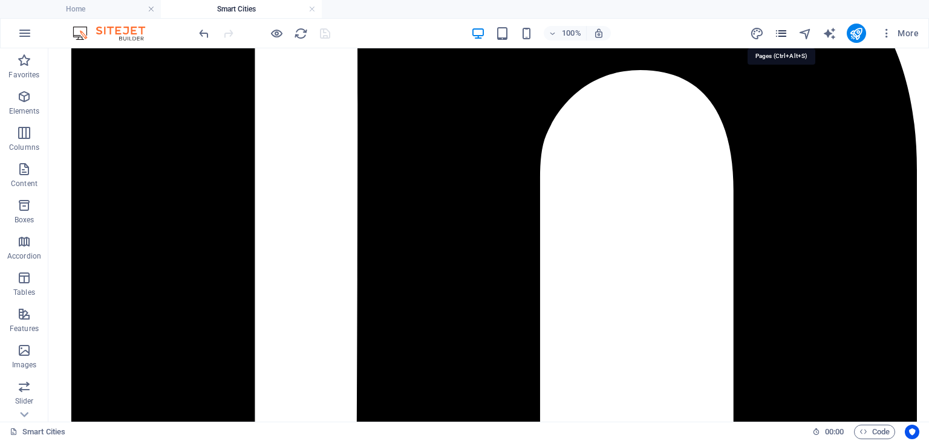
click at [788, 36] on icon "pages" at bounding box center [781, 34] width 14 height 14
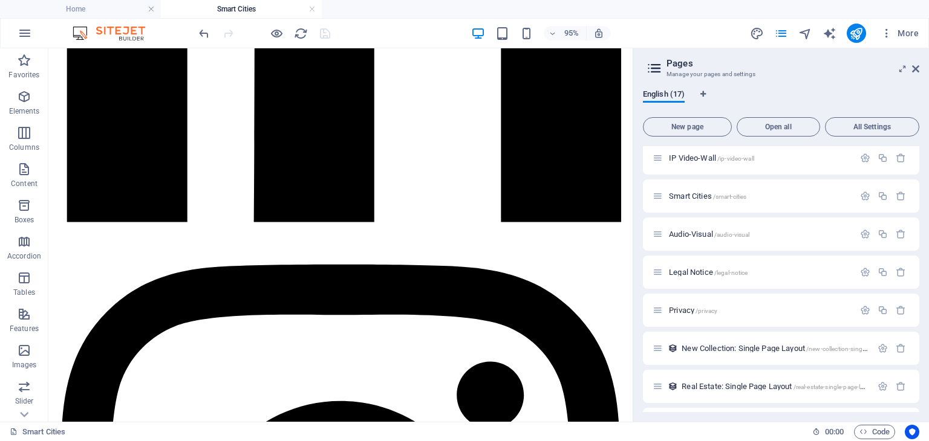
scroll to position [381, 0]
click at [692, 195] on span "Audio-Visual /audio-visual" at bounding box center [709, 194] width 80 height 9
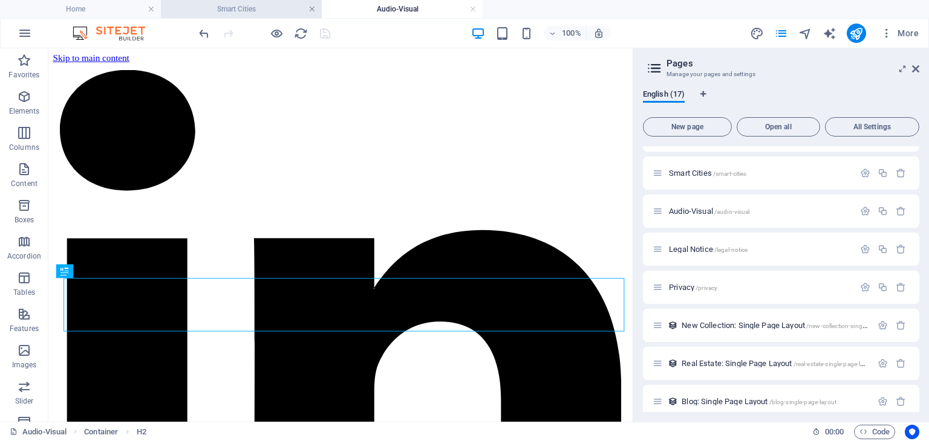
scroll to position [0, 0]
click at [313, 11] on link at bounding box center [311, 9] width 7 height 11
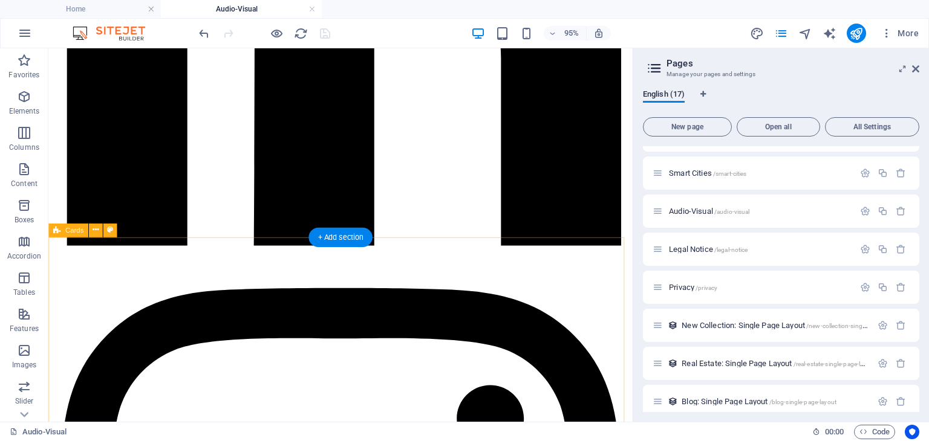
scroll to position [362, 0]
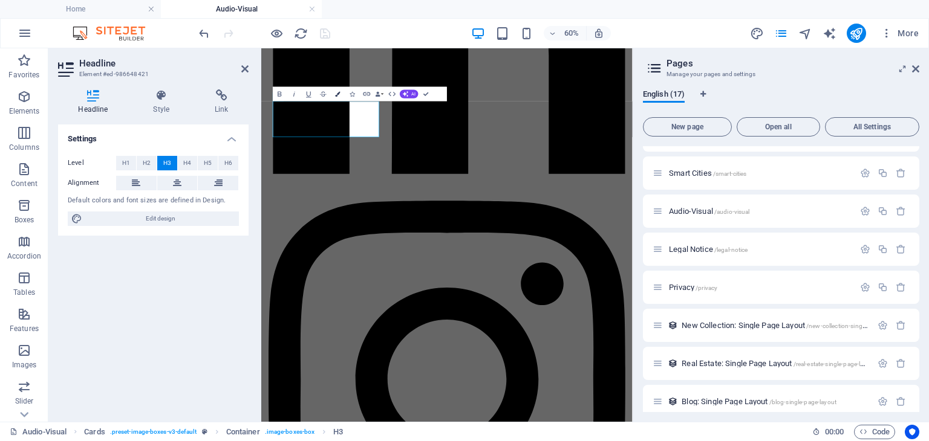
click at [340, 95] on icon "button" at bounding box center [337, 93] width 5 height 5
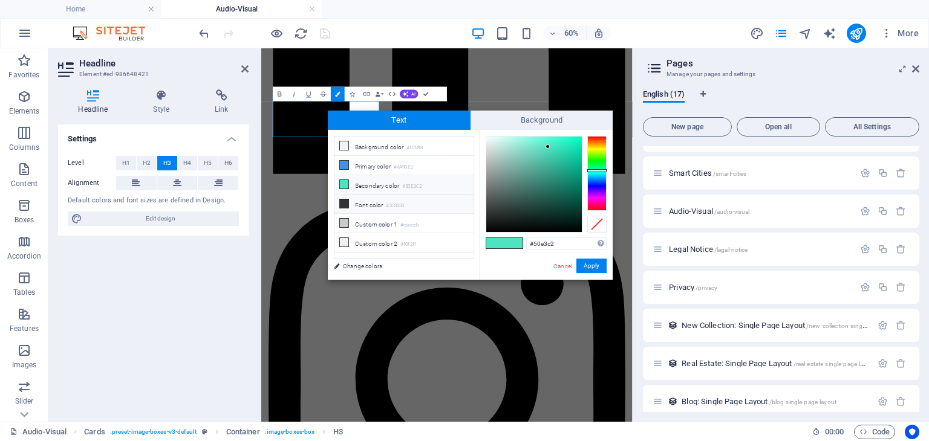
click at [385, 204] on li "Font color #333333" at bounding box center [403, 204] width 139 height 19
type input "#333333"
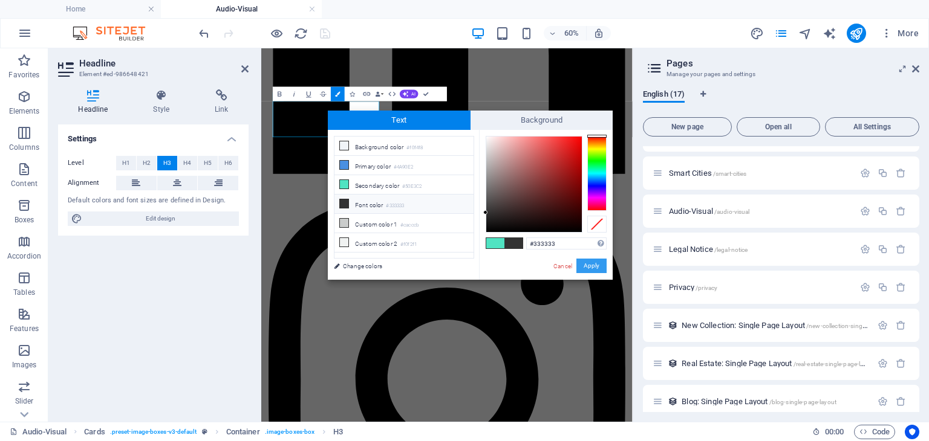
click at [602, 268] on button "Apply" at bounding box center [591, 266] width 30 height 15
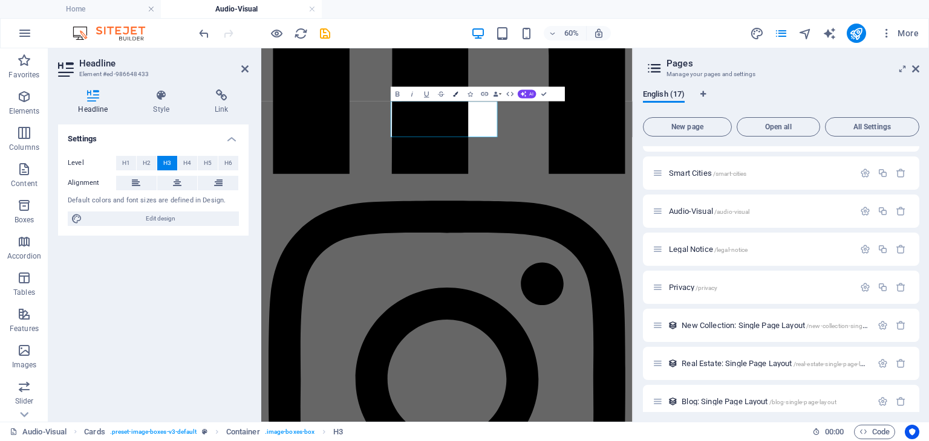
click at [457, 96] on icon "button" at bounding box center [455, 93] width 5 height 5
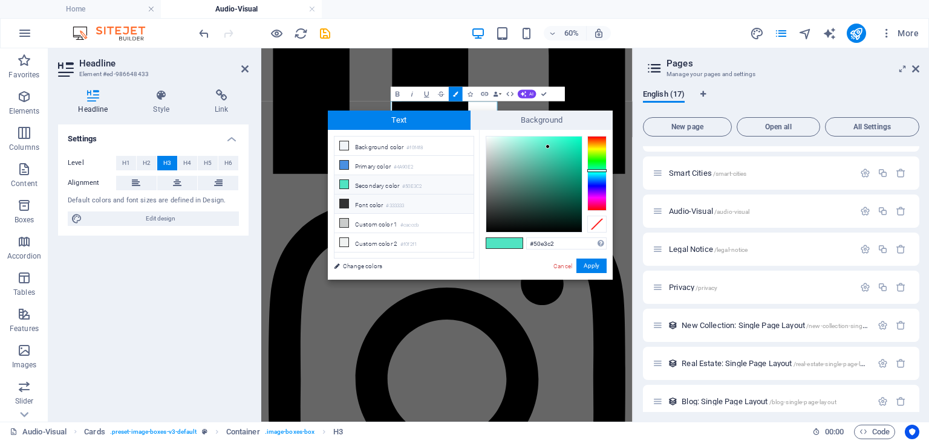
click at [422, 201] on li "Font color #333333" at bounding box center [403, 204] width 139 height 19
type input "#333333"
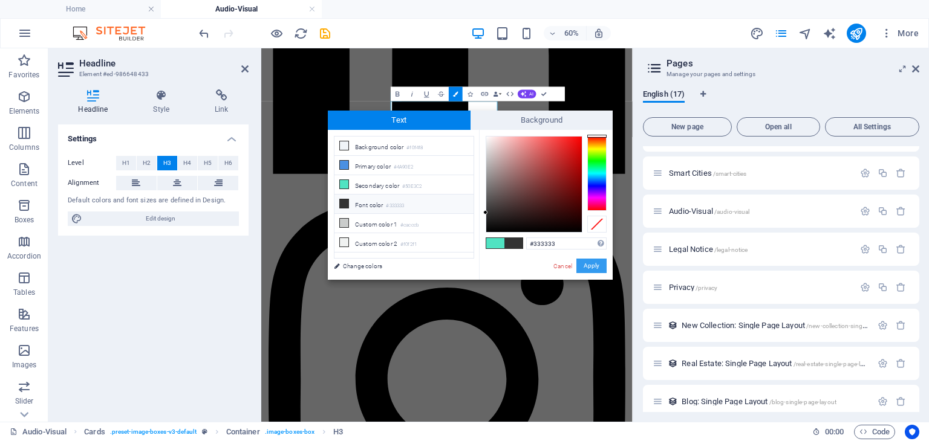
click at [585, 265] on button "Apply" at bounding box center [591, 266] width 30 height 15
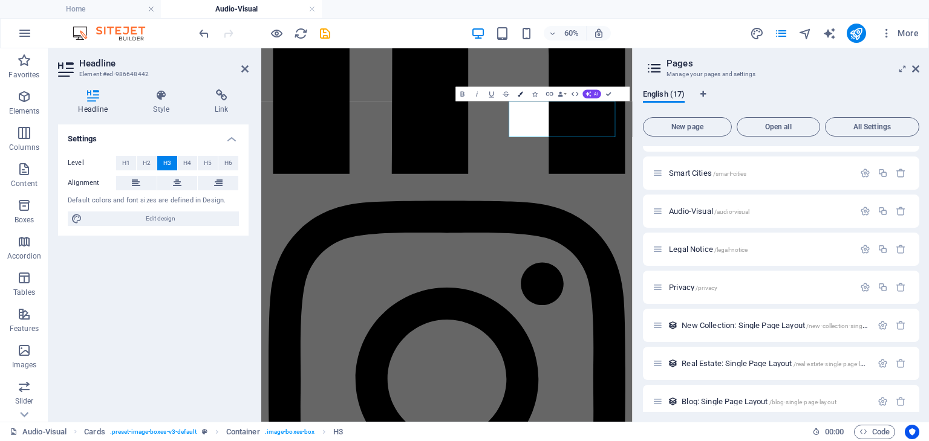
click at [524, 90] on button "Colors" at bounding box center [520, 93] width 14 height 15
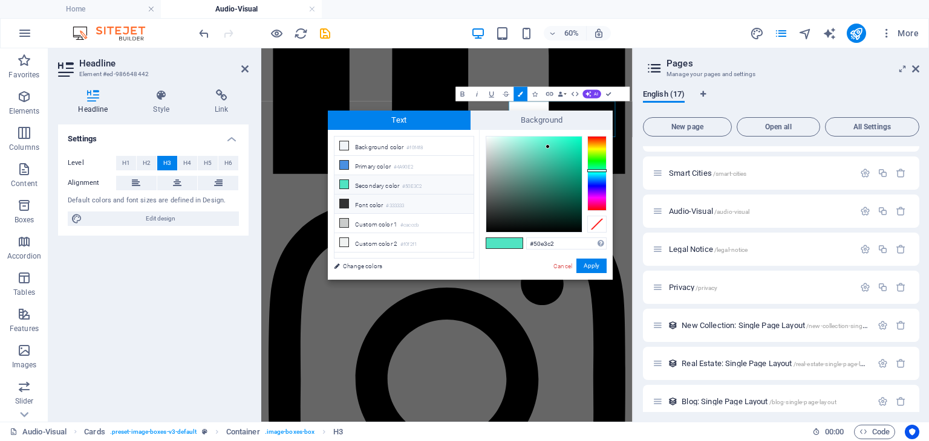
click at [404, 202] on small "#333333" at bounding box center [395, 206] width 18 height 8
type input "#333333"
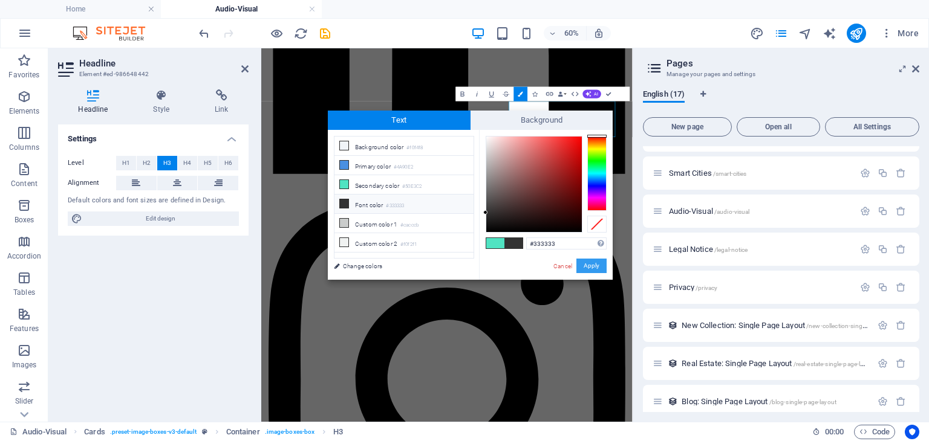
click at [585, 264] on button "Apply" at bounding box center [591, 266] width 30 height 15
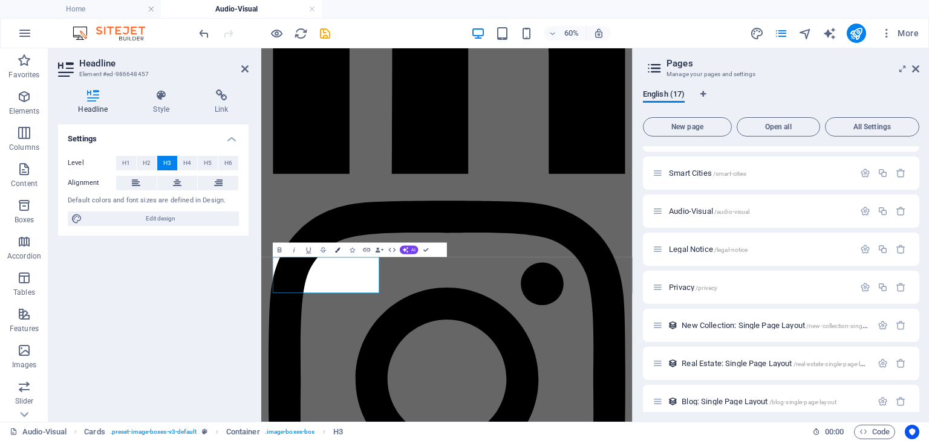
click at [336, 247] on button "Colors" at bounding box center [338, 249] width 14 height 15
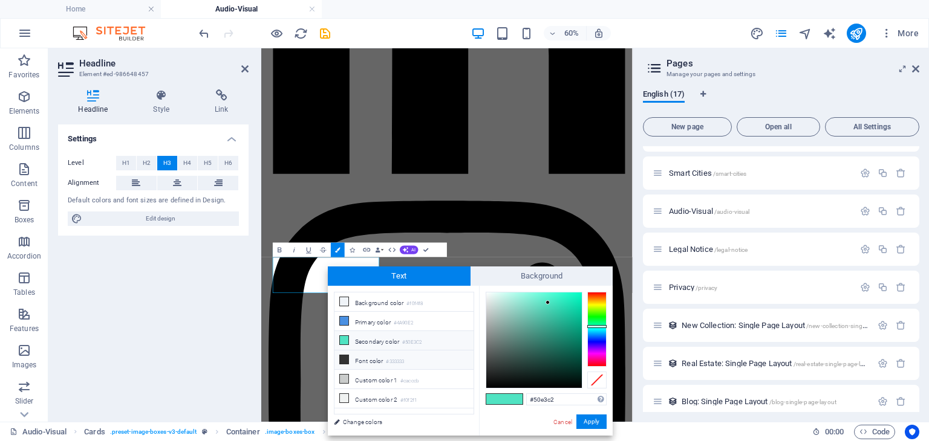
click at [348, 358] on icon at bounding box center [344, 359] width 8 height 8
type input "#333333"
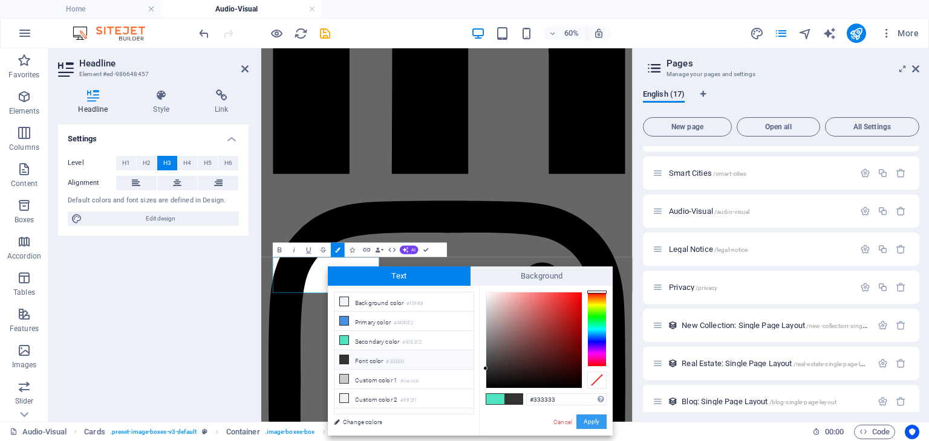
click at [590, 424] on button "Apply" at bounding box center [591, 422] width 30 height 15
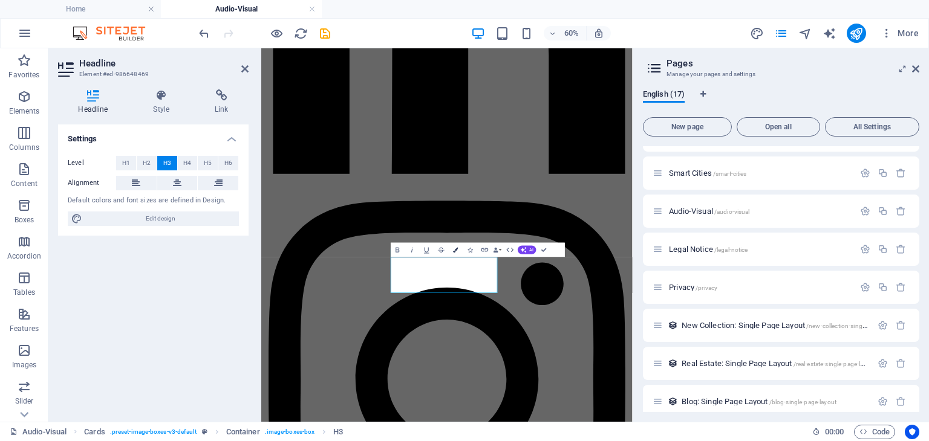
click at [454, 247] on icon "button" at bounding box center [455, 249] width 5 height 5
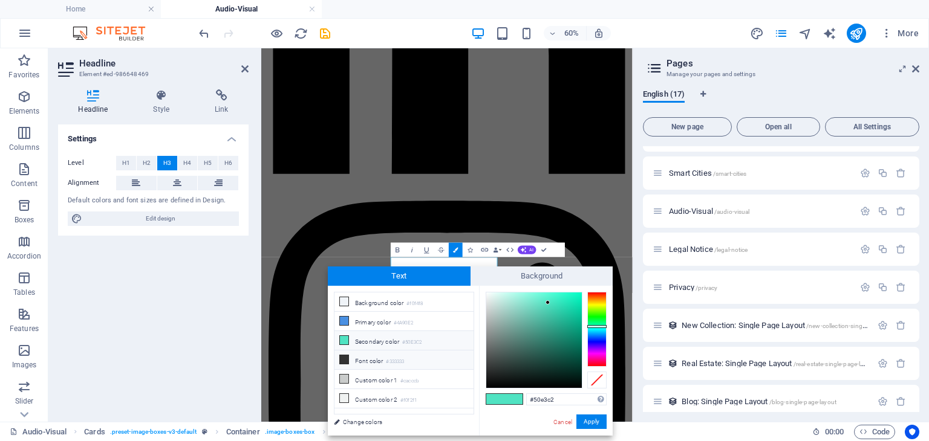
click at [392, 358] on small "#333333" at bounding box center [395, 362] width 18 height 8
type input "#333333"
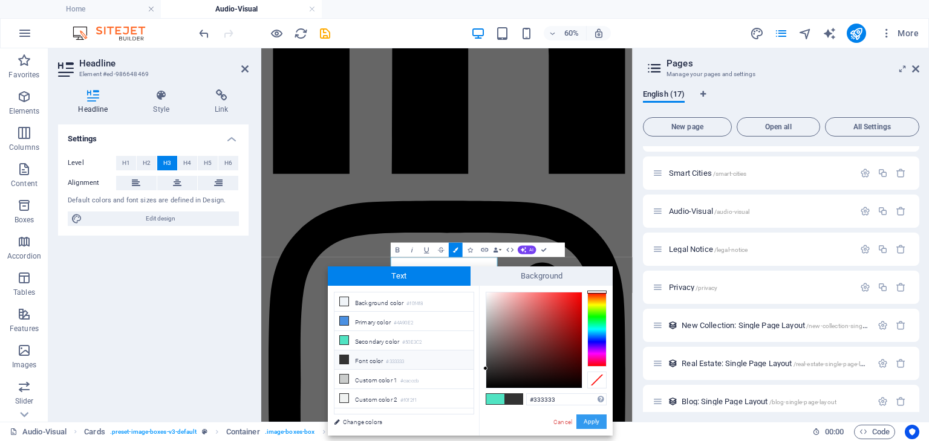
click at [592, 424] on button "Apply" at bounding box center [591, 422] width 30 height 15
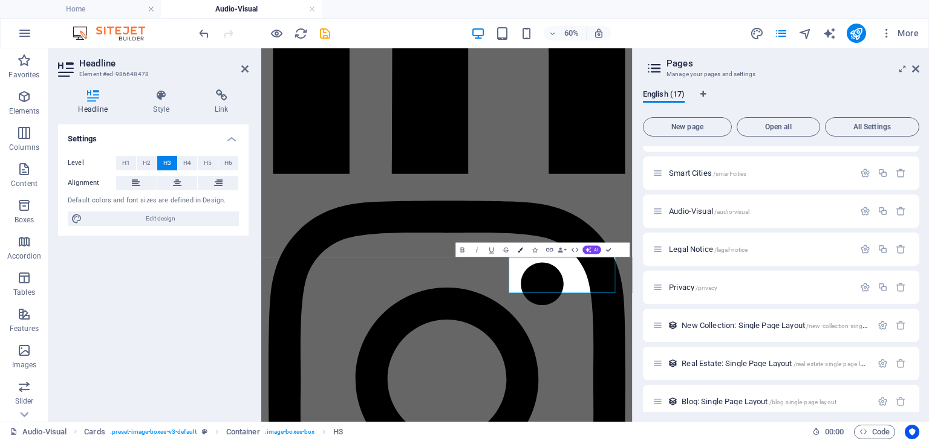
click at [520, 250] on icon "button" at bounding box center [520, 249] width 5 height 5
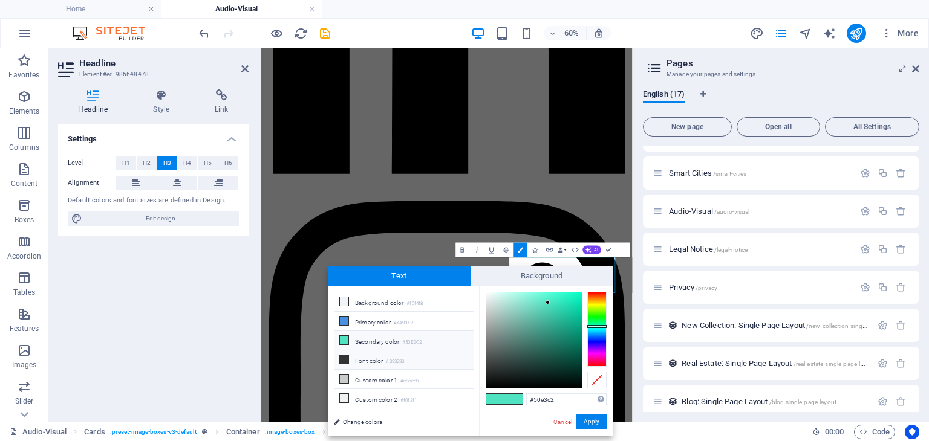
click at [397, 359] on small "#333333" at bounding box center [395, 362] width 18 height 8
type input "#333333"
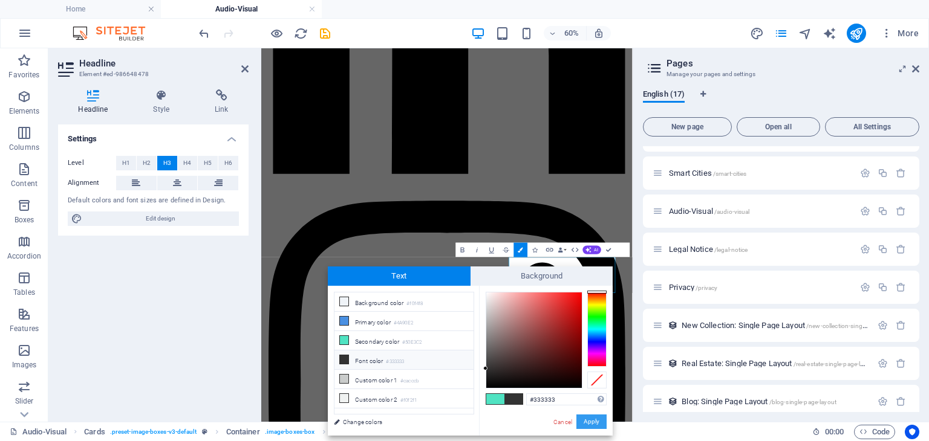
click at [594, 419] on button "Apply" at bounding box center [591, 422] width 30 height 15
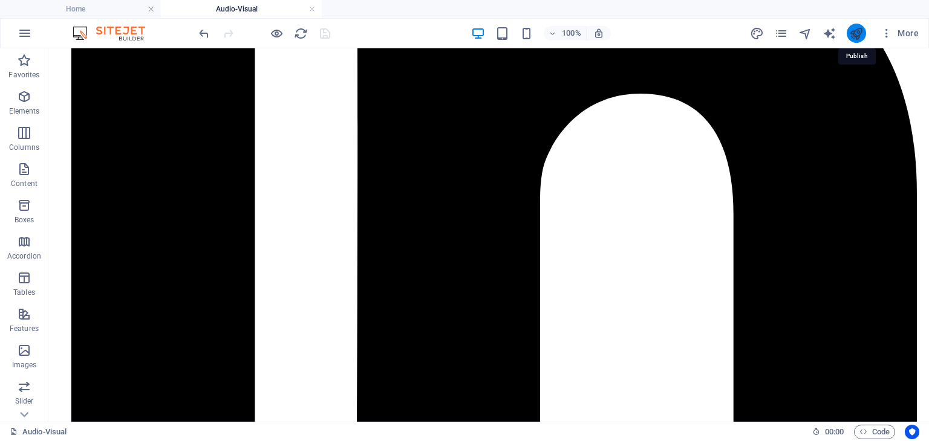
click at [852, 35] on icon "publish" at bounding box center [856, 34] width 14 height 14
click at [312, 11] on link at bounding box center [311, 9] width 7 height 11
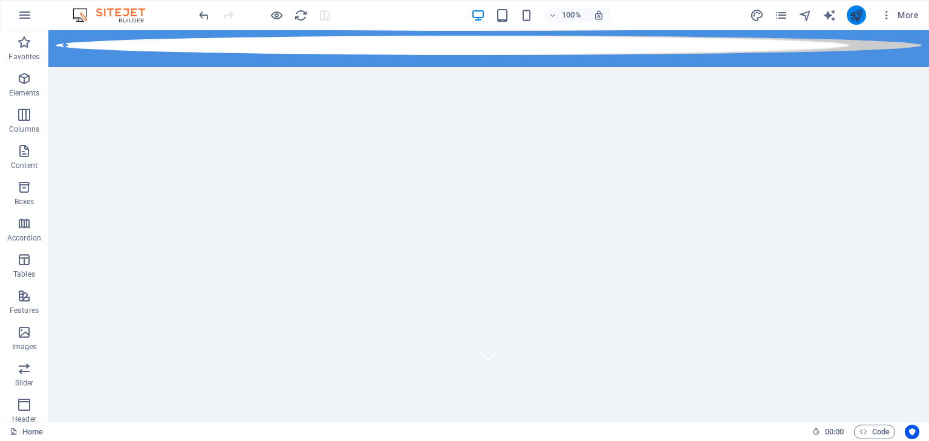
click at [856, 21] on icon "publish" at bounding box center [856, 15] width 14 height 14
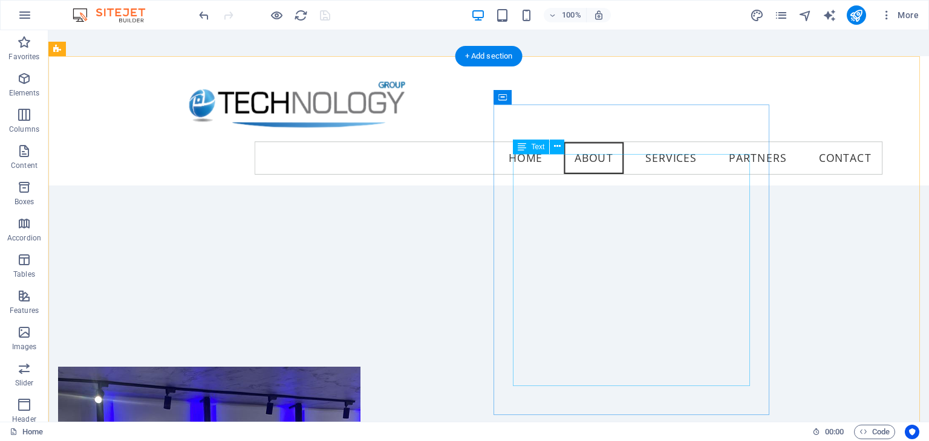
scroll to position [530, 0]
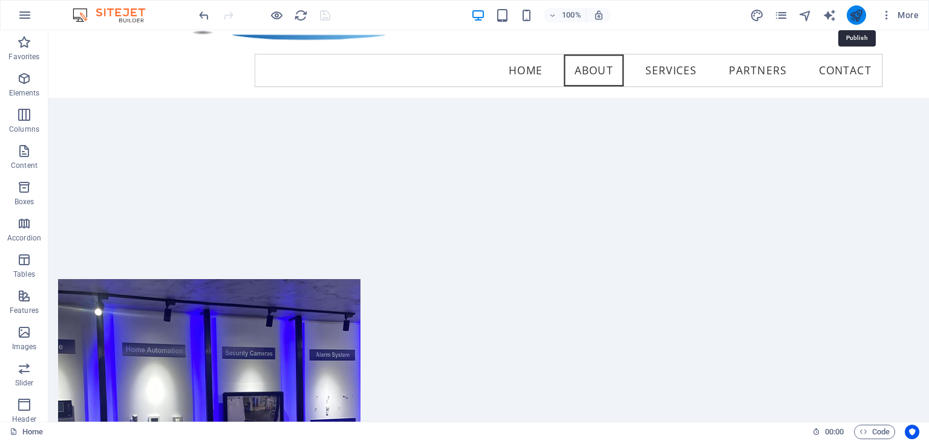
click at [857, 15] on icon "publish" at bounding box center [856, 15] width 14 height 14
